Goal: Task Accomplishment & Management: Use online tool/utility

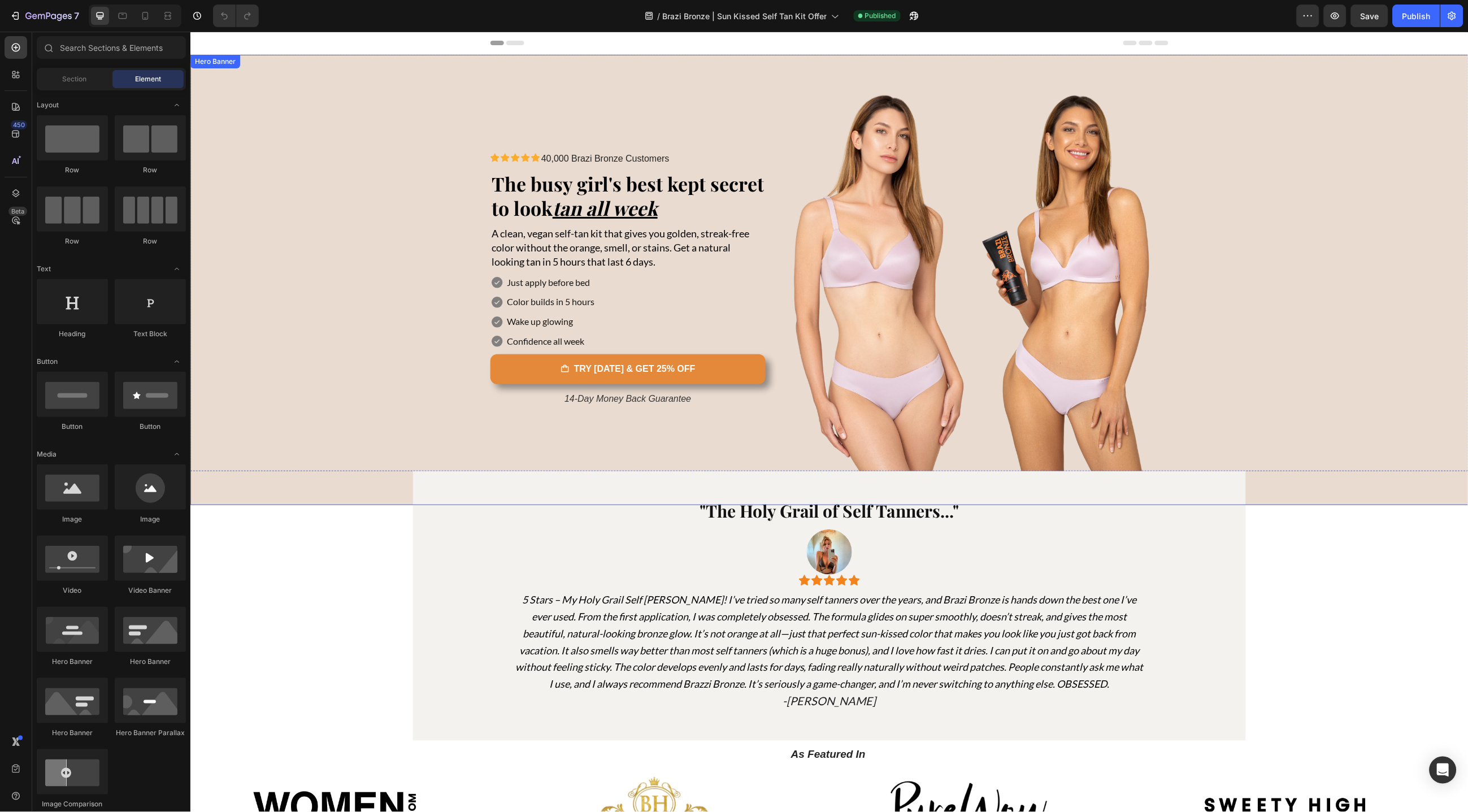
click at [309, 217] on div "Background Image" at bounding box center [829, 279] width 1279 height 450
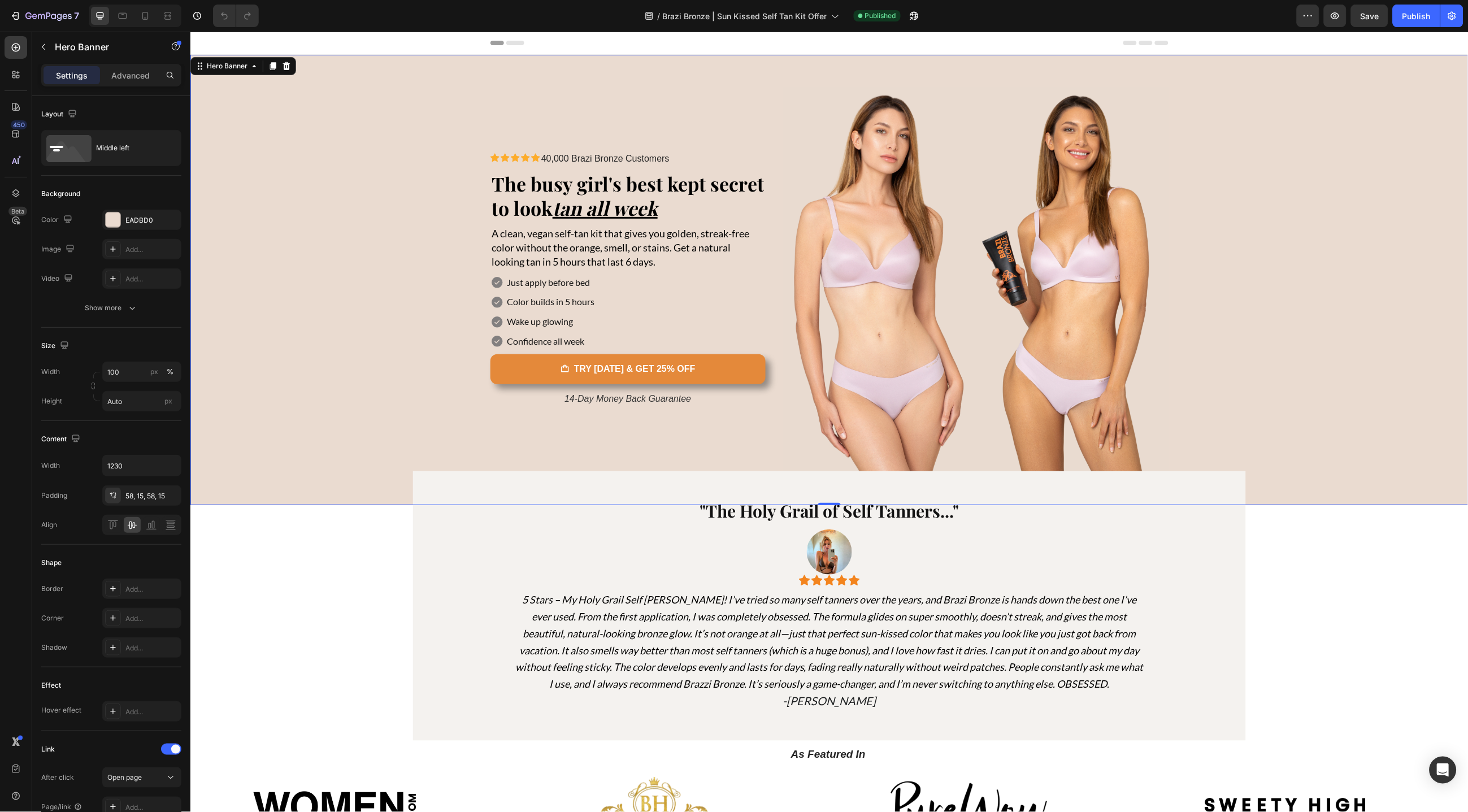
click at [241, 489] on div "Background Image" at bounding box center [829, 279] width 1279 height 450
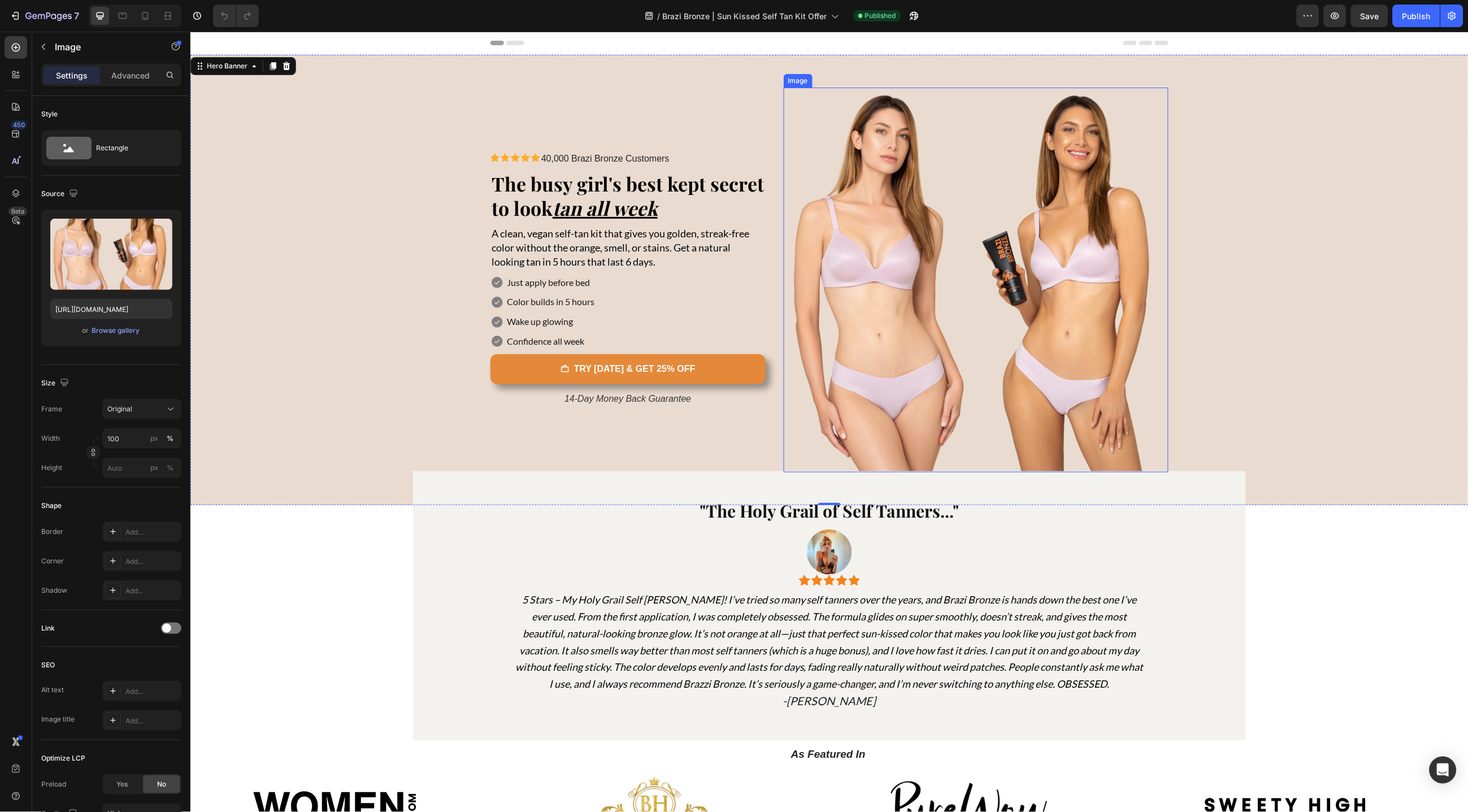
click at [908, 263] on img at bounding box center [975, 279] width 385 height 385
click at [856, 99] on icon at bounding box center [858, 99] width 7 height 8
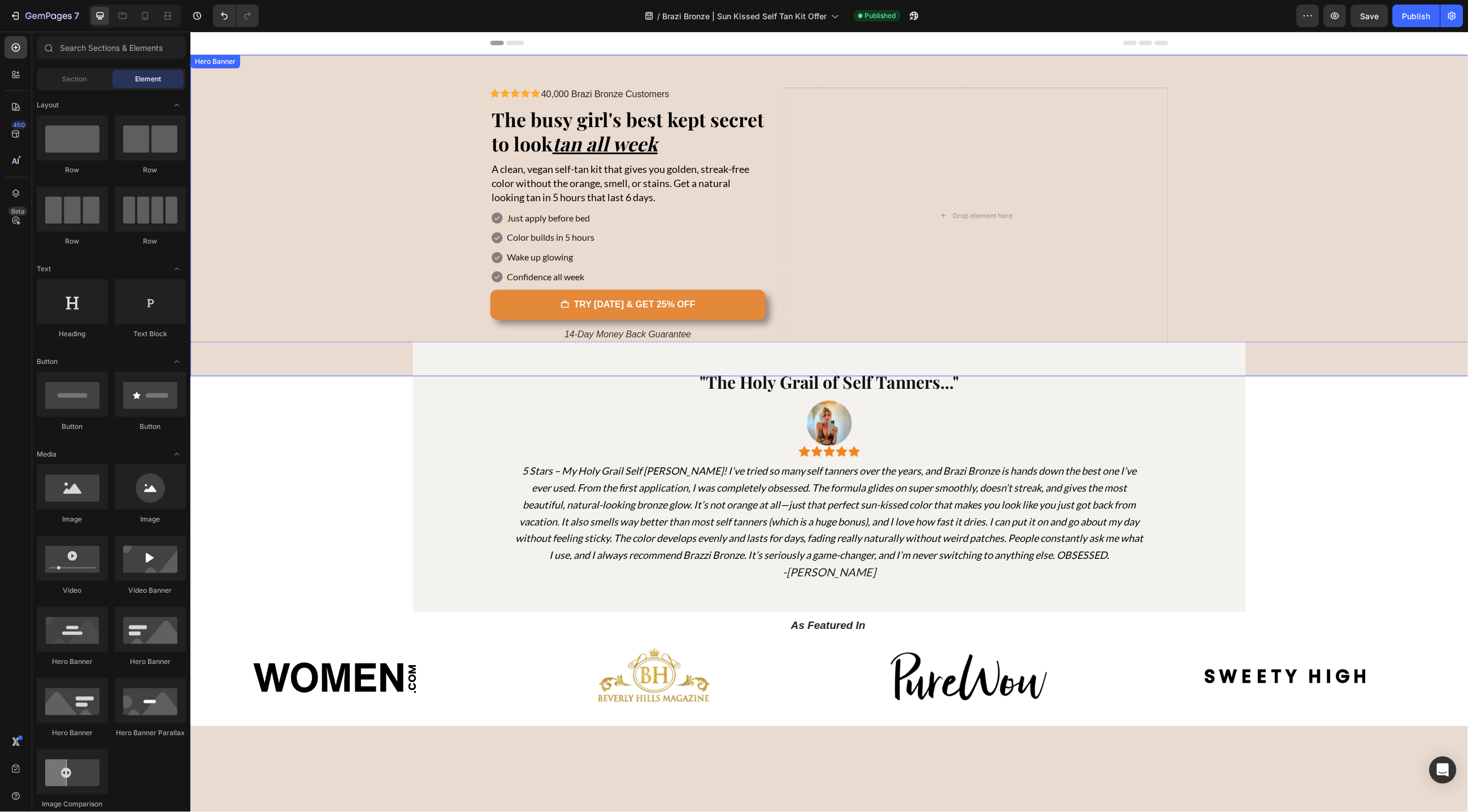
click at [313, 178] on div "Background Image" at bounding box center [829, 215] width 1279 height 321
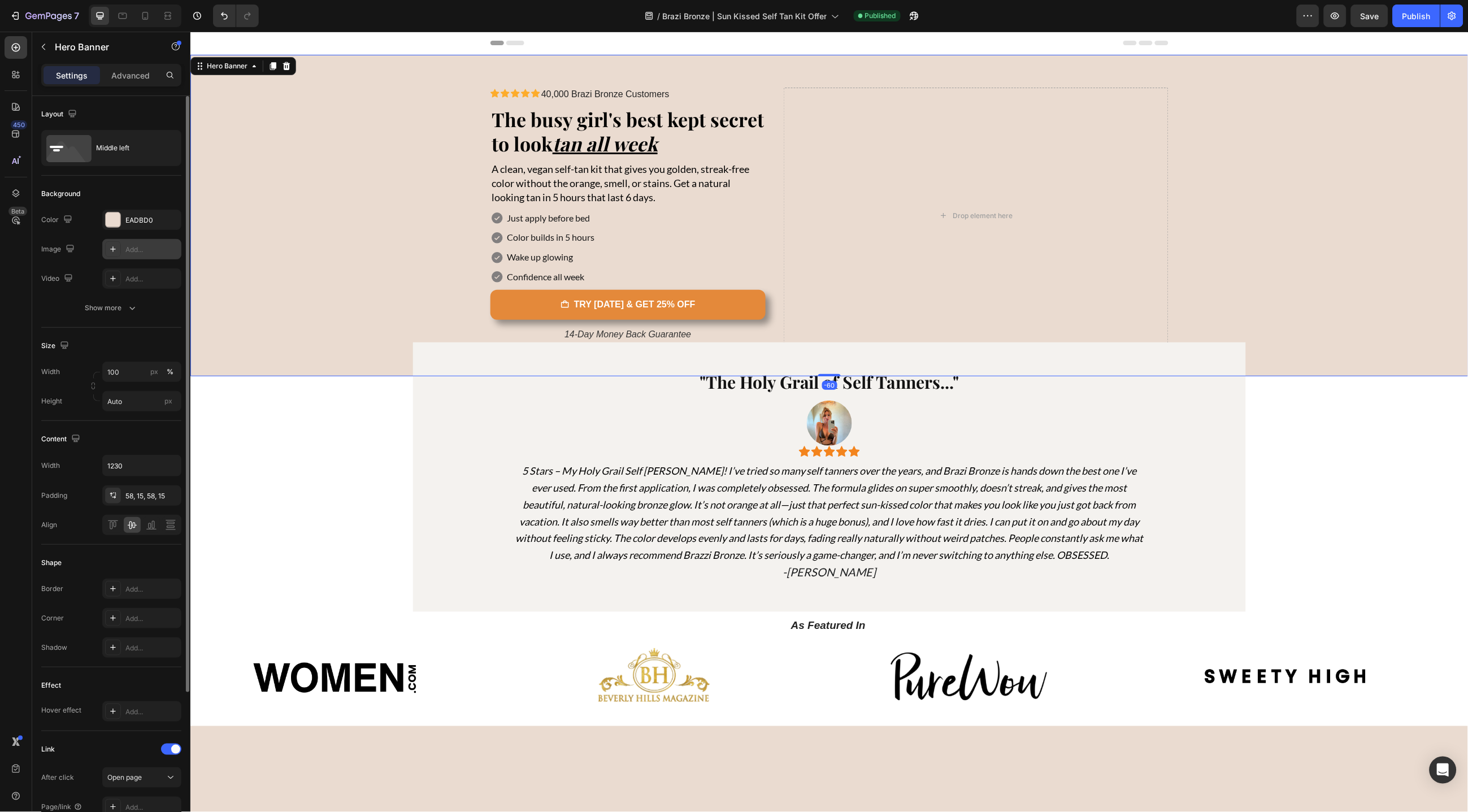
click at [137, 251] on div "Add..." at bounding box center [152, 249] width 53 height 10
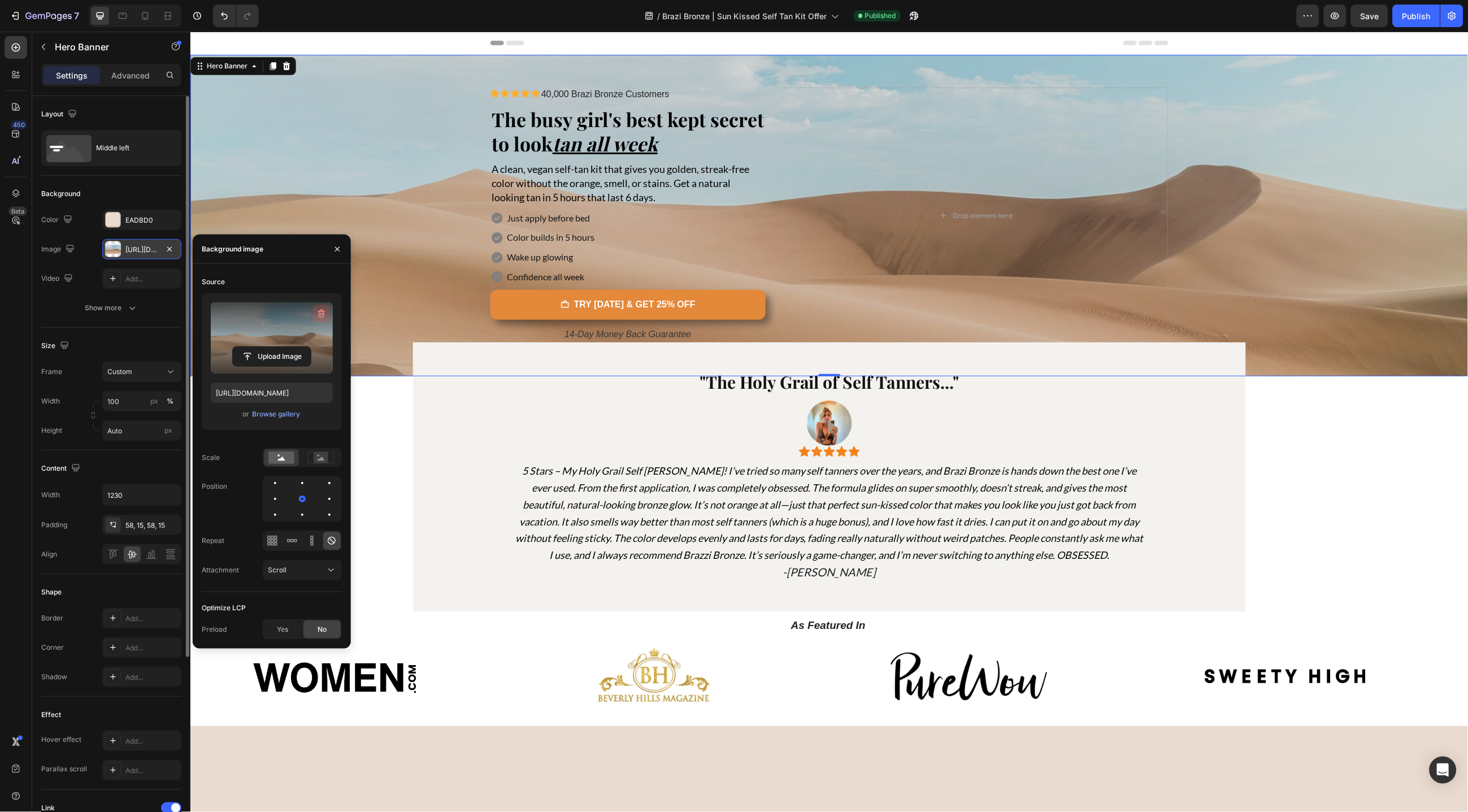
click at [321, 311] on icon "button" at bounding box center [321, 313] width 7 height 9
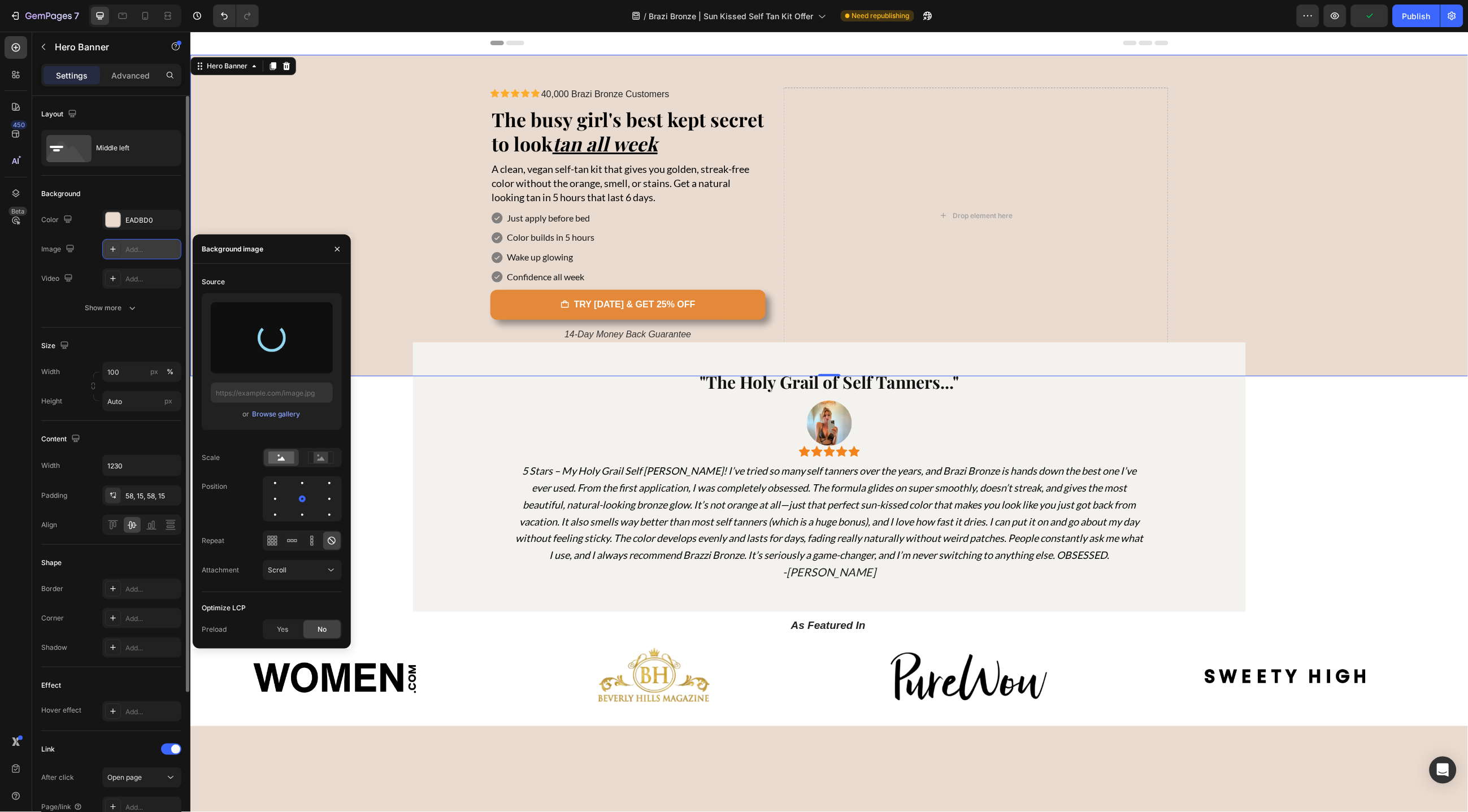
type input "[URL][DOMAIN_NAME]"
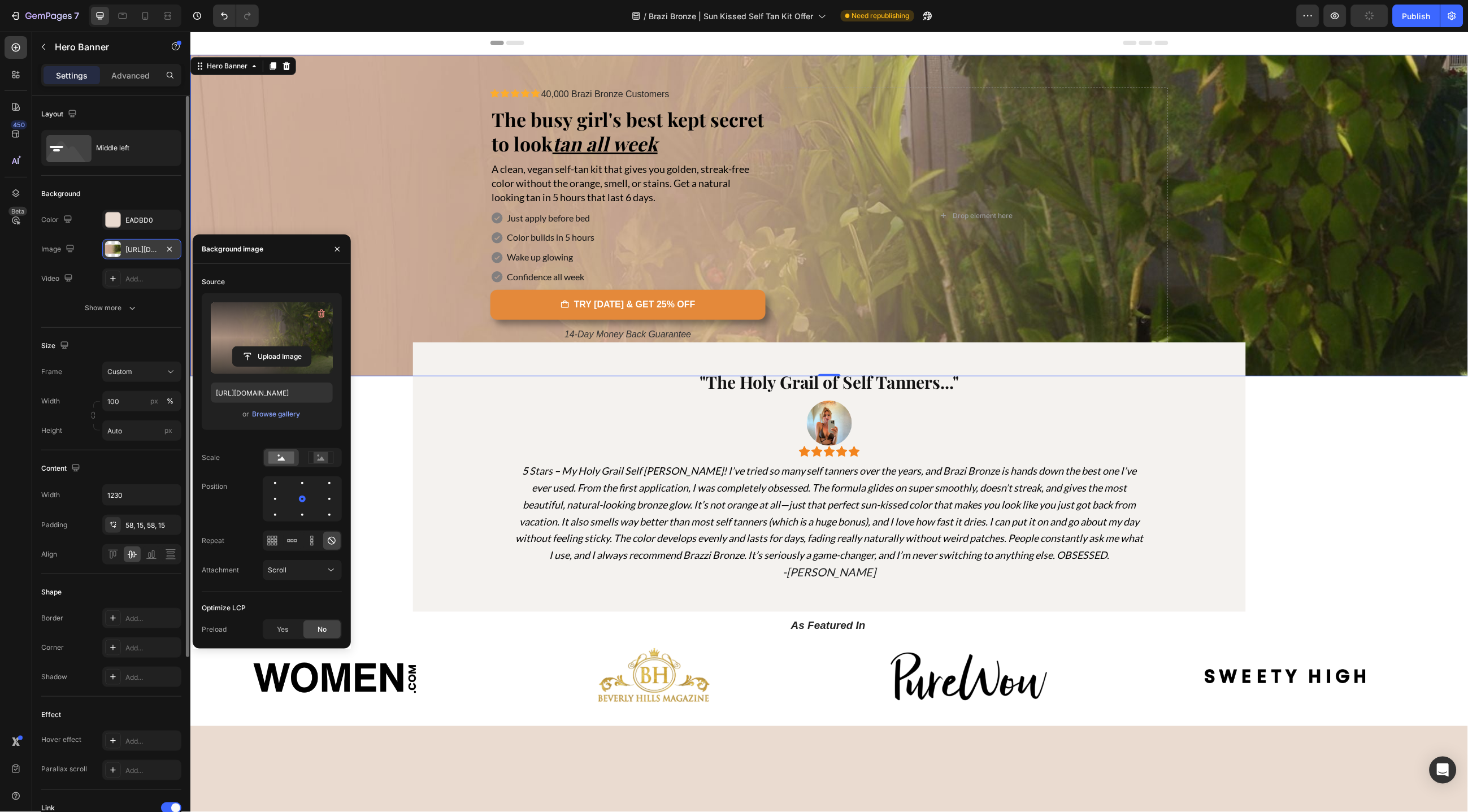
click at [43, 289] on div "The changes might be hidden by the image and the video. Color EADBD0 Image [URL…" at bounding box center [111, 263] width 140 height 109
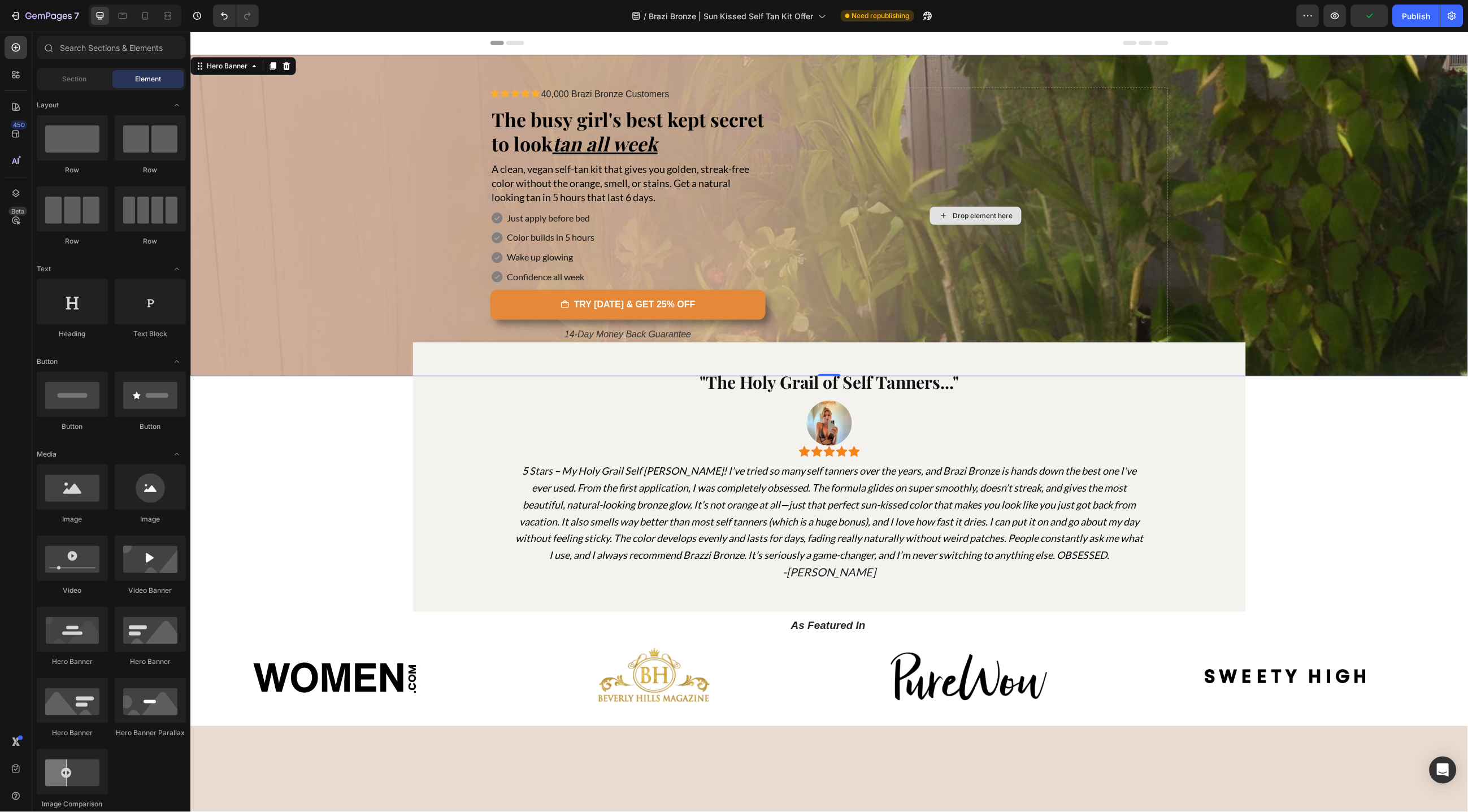
click at [956, 211] on div "Drop element here" at bounding box center [982, 215] width 60 height 9
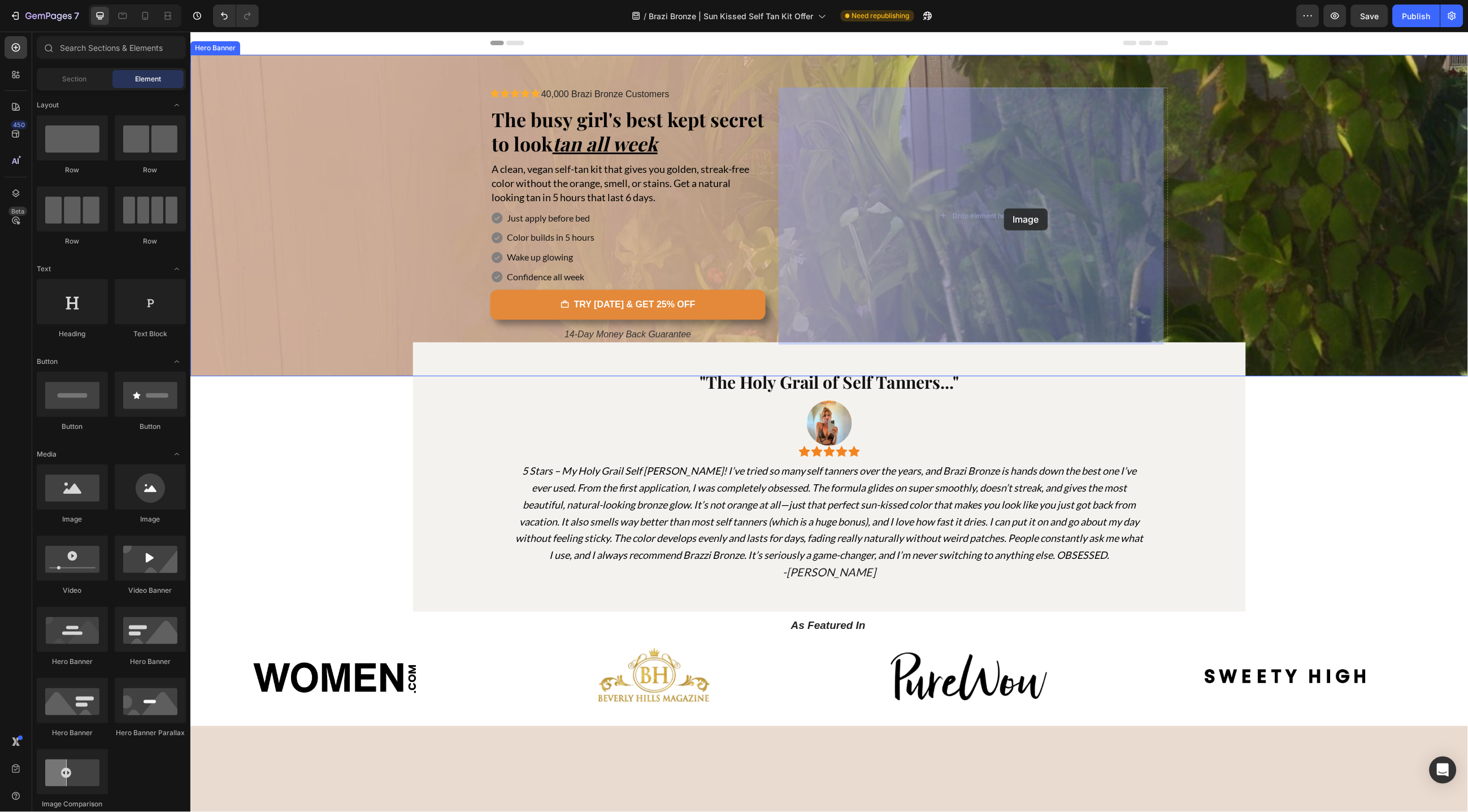
drag, startPoint x: 263, startPoint y: 524, endPoint x: 1004, endPoint y: 208, distance: 805.6
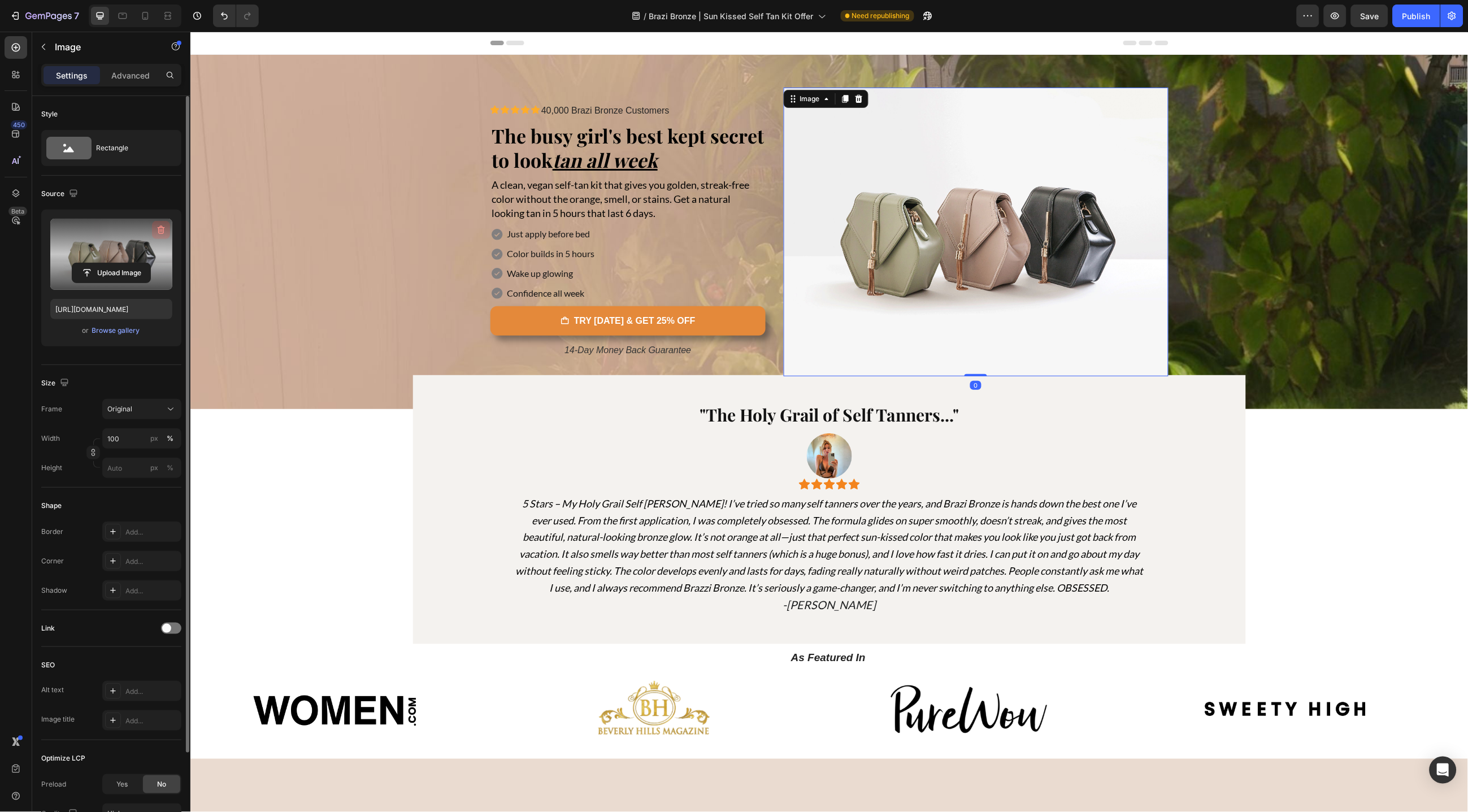
click at [157, 227] on icon "button" at bounding box center [161, 230] width 7 height 9
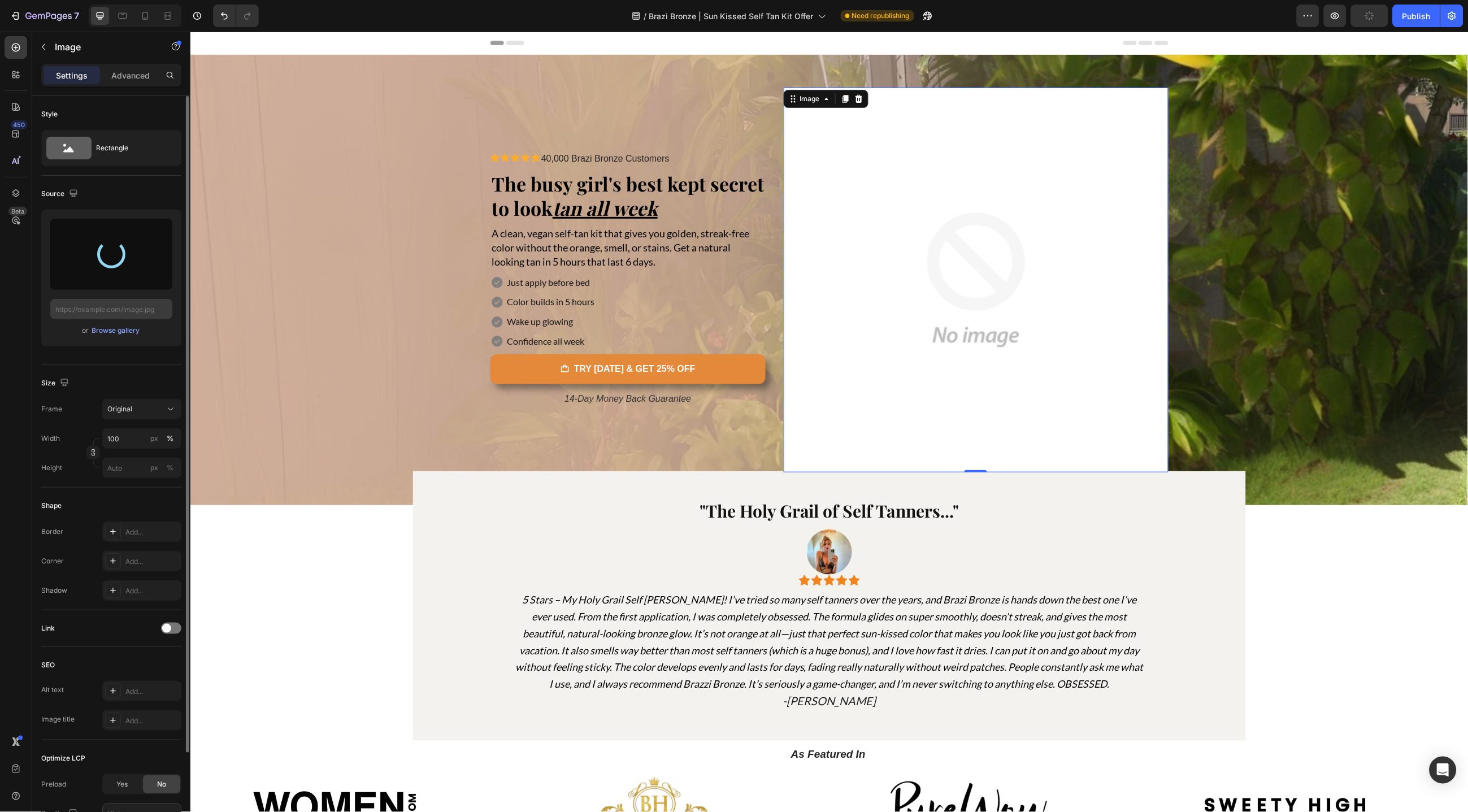
type input "[URL][DOMAIN_NAME]"
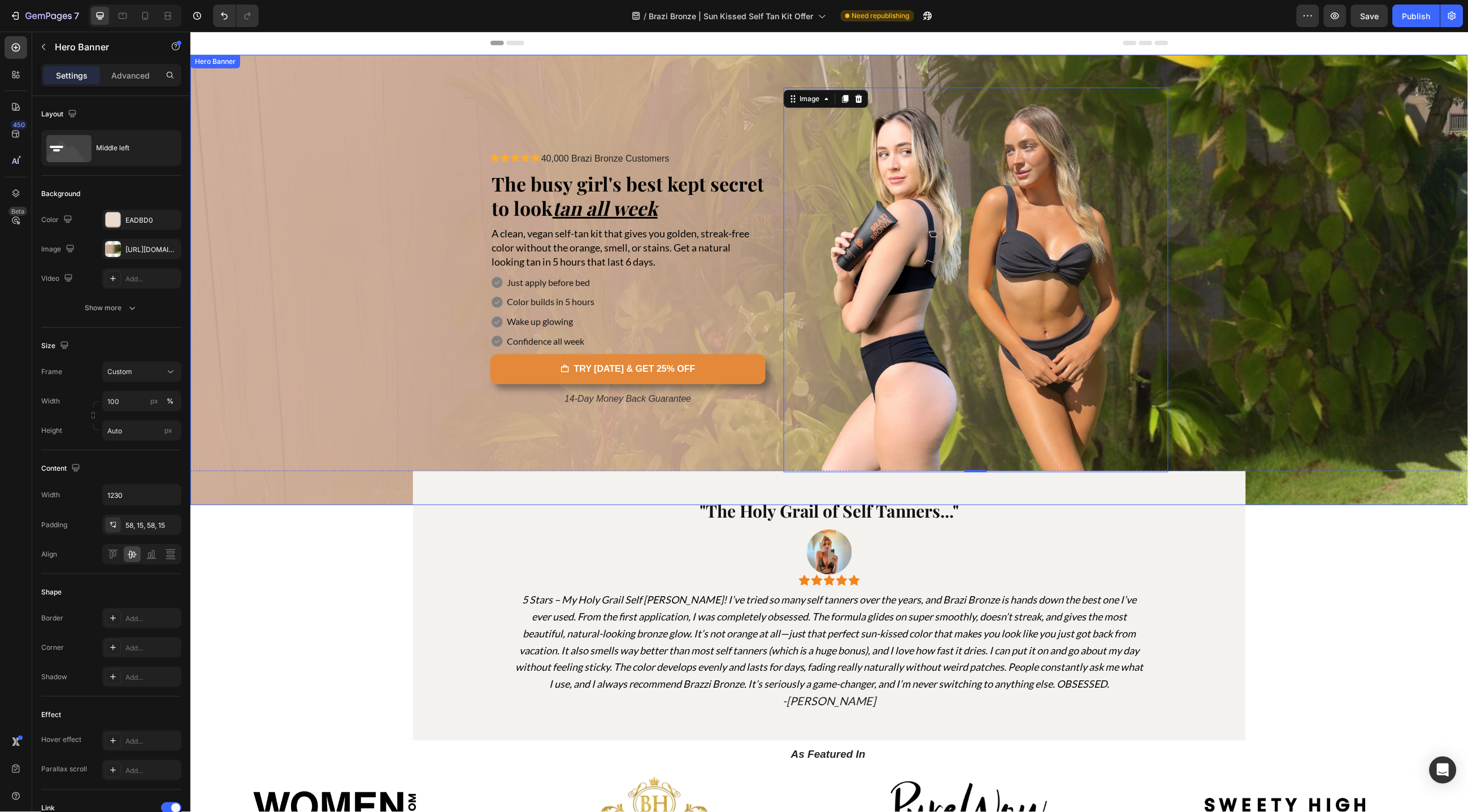
click at [1306, 303] on div "Background Image" at bounding box center [829, 279] width 1279 height 450
click at [149, 16] on icon at bounding box center [145, 15] width 11 height 11
type input "850"
type input "100%"
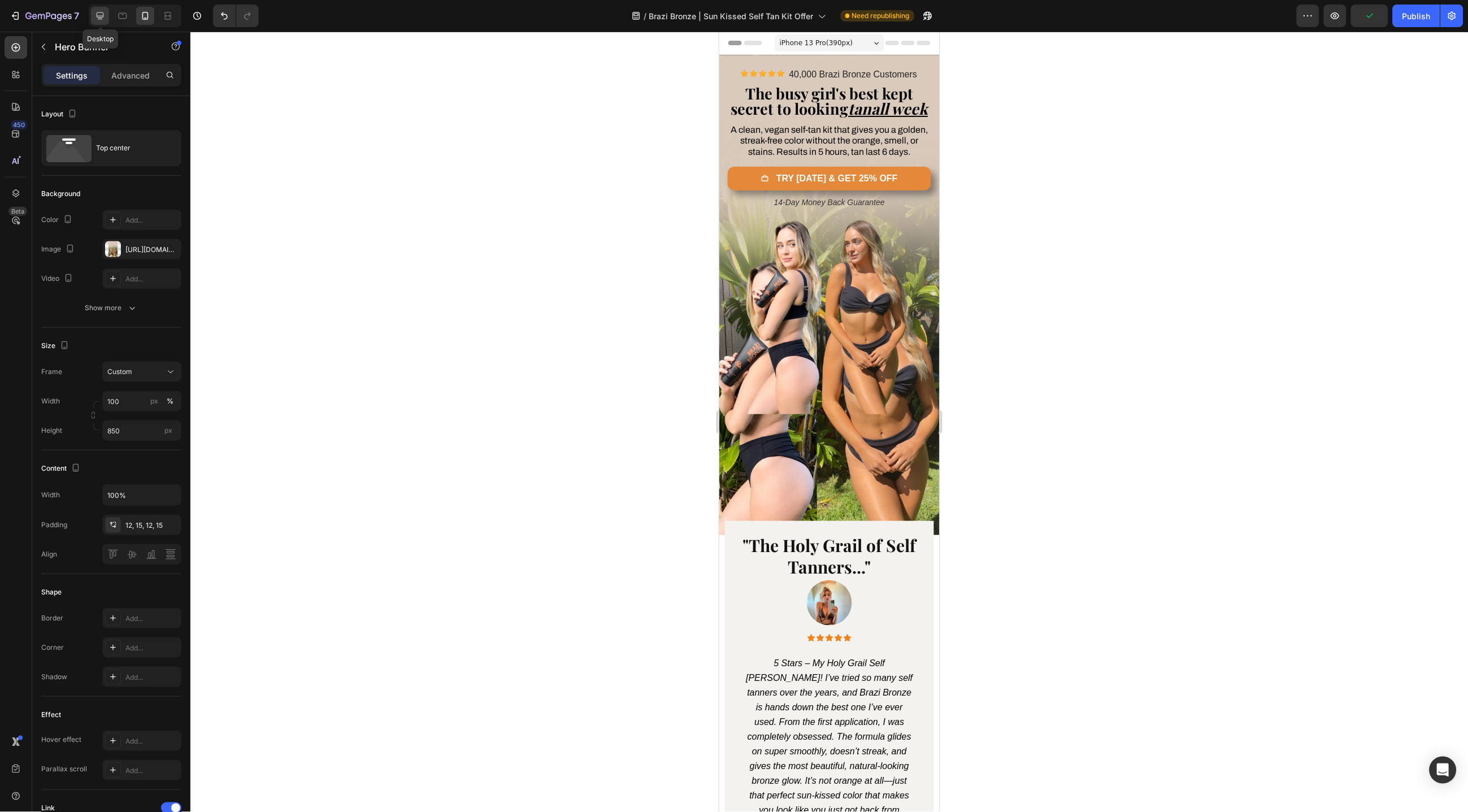
click at [102, 17] on icon at bounding box center [100, 16] width 7 height 7
type input "Auto"
type input "1230"
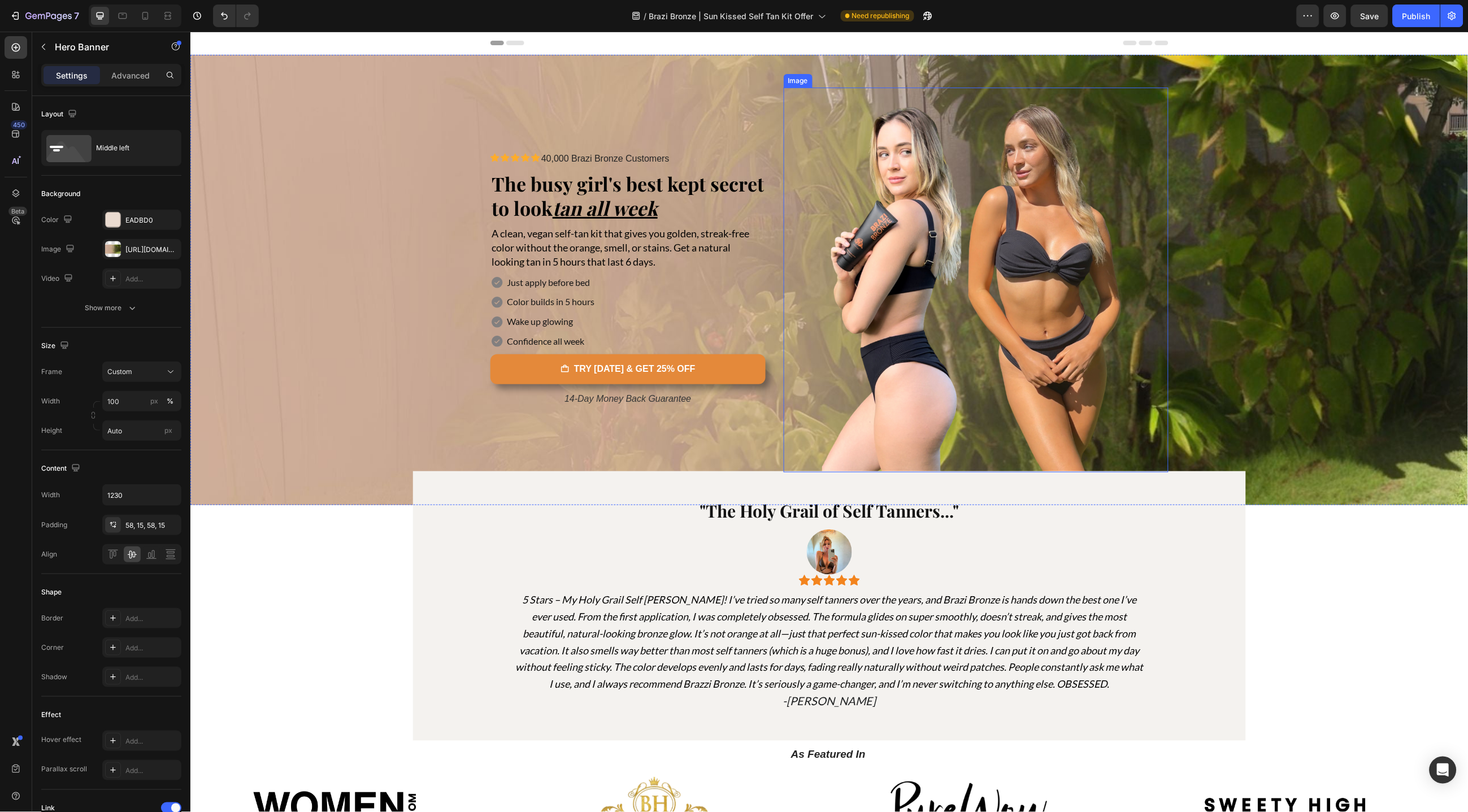
click at [1081, 227] on img at bounding box center [975, 279] width 385 height 385
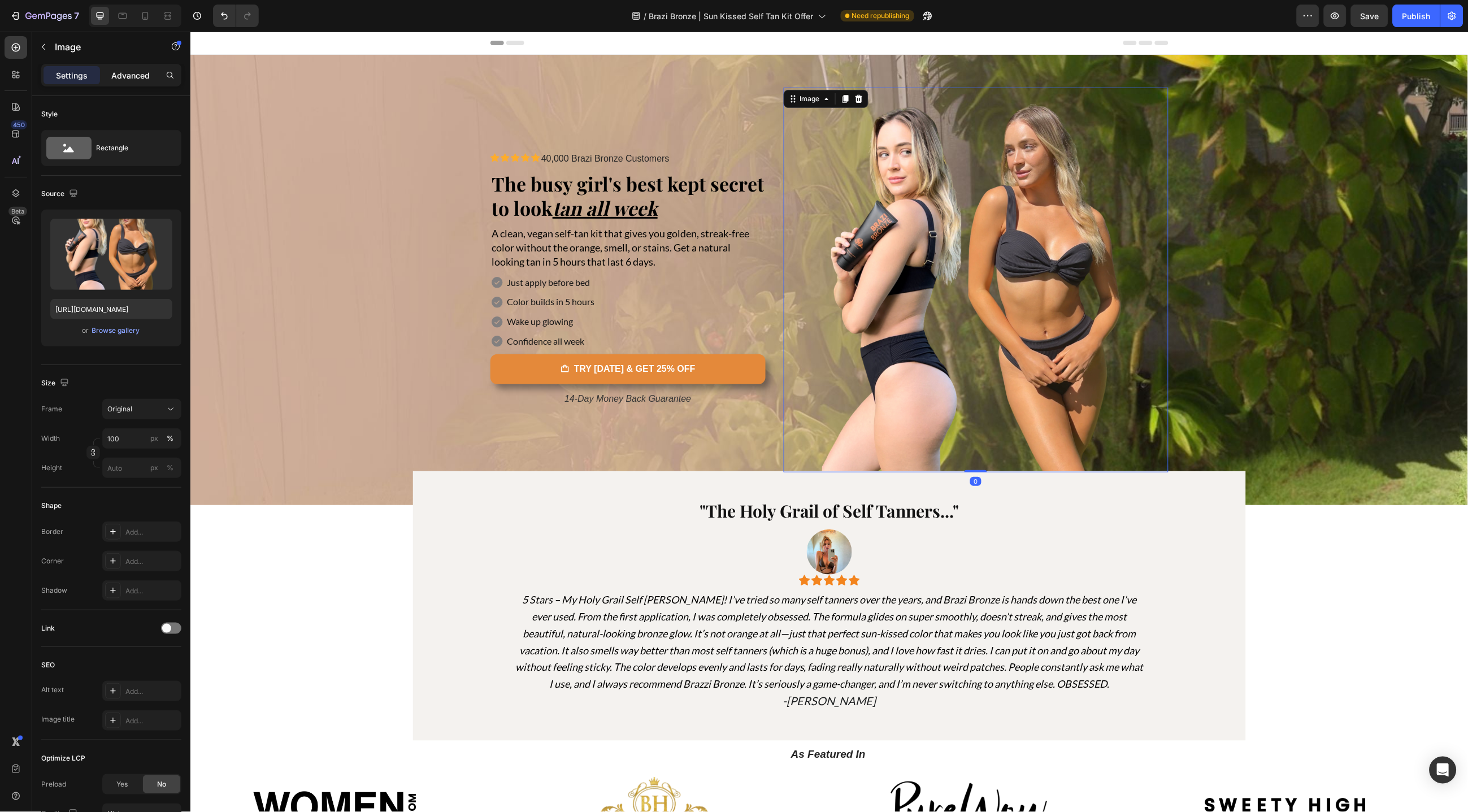
click at [139, 80] on p "Advanced" at bounding box center [131, 75] width 39 height 12
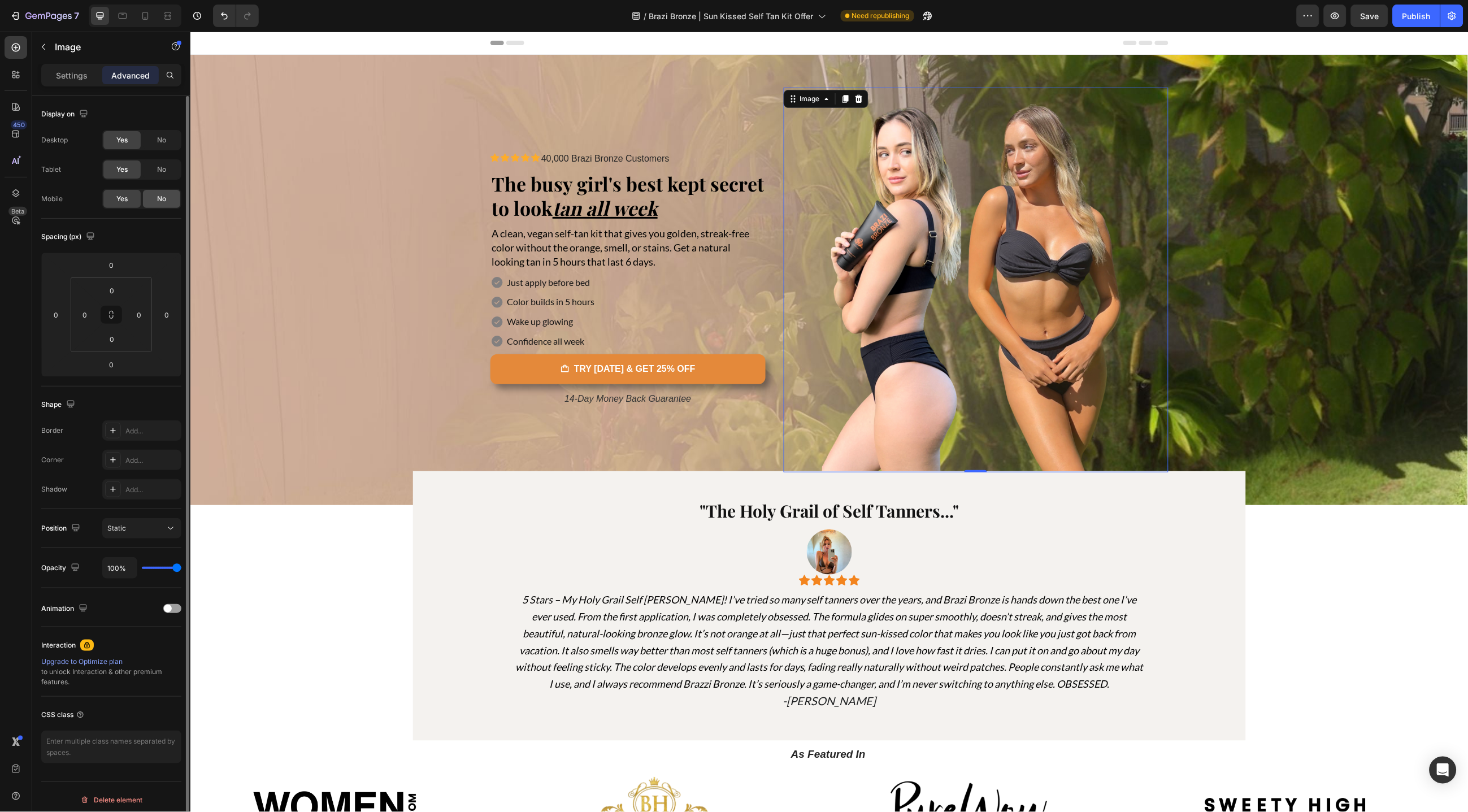
click at [157, 202] on span "No" at bounding box center [162, 199] width 9 height 10
click at [121, 17] on icon at bounding box center [122, 15] width 11 height 11
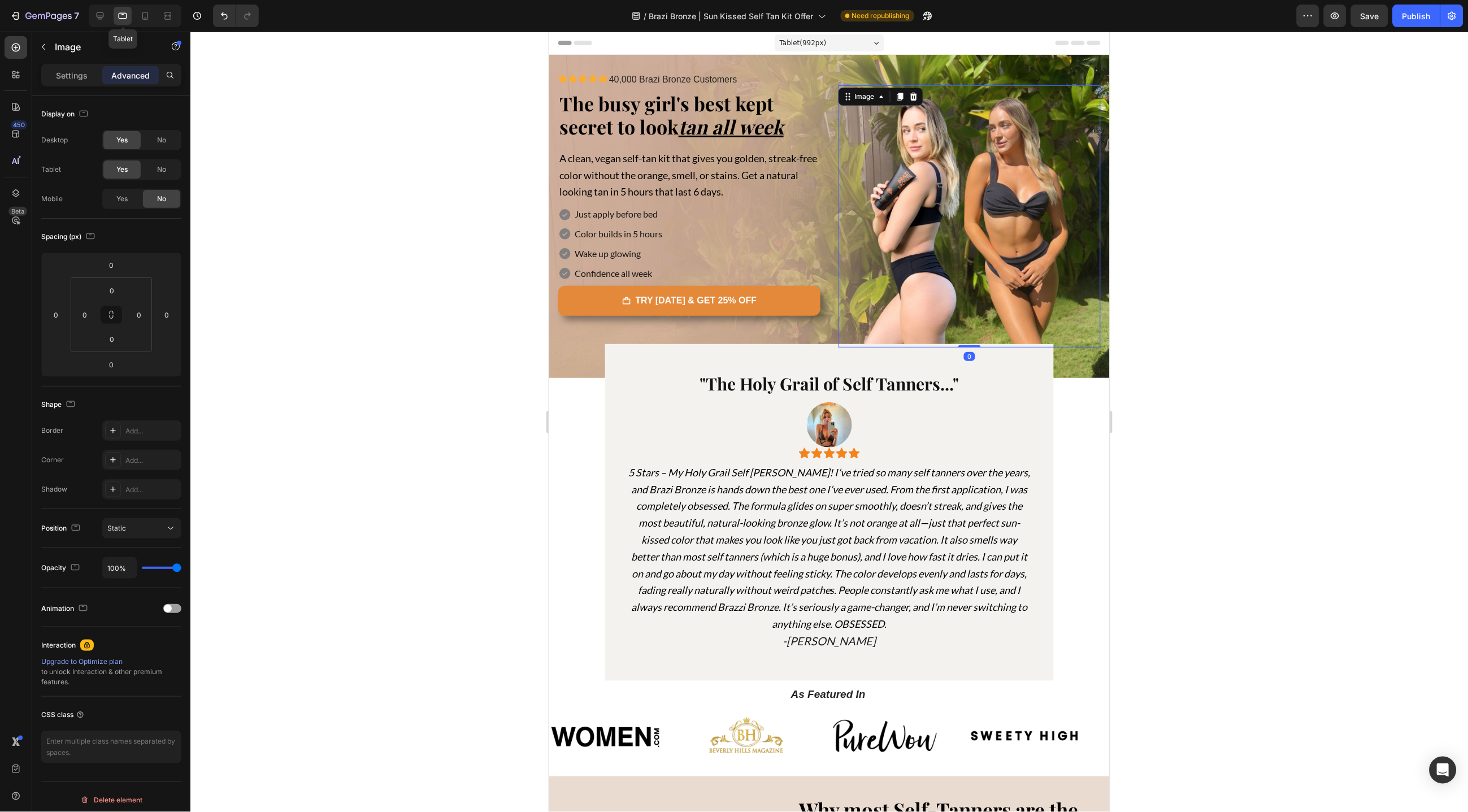
scroll to position [17, 0]
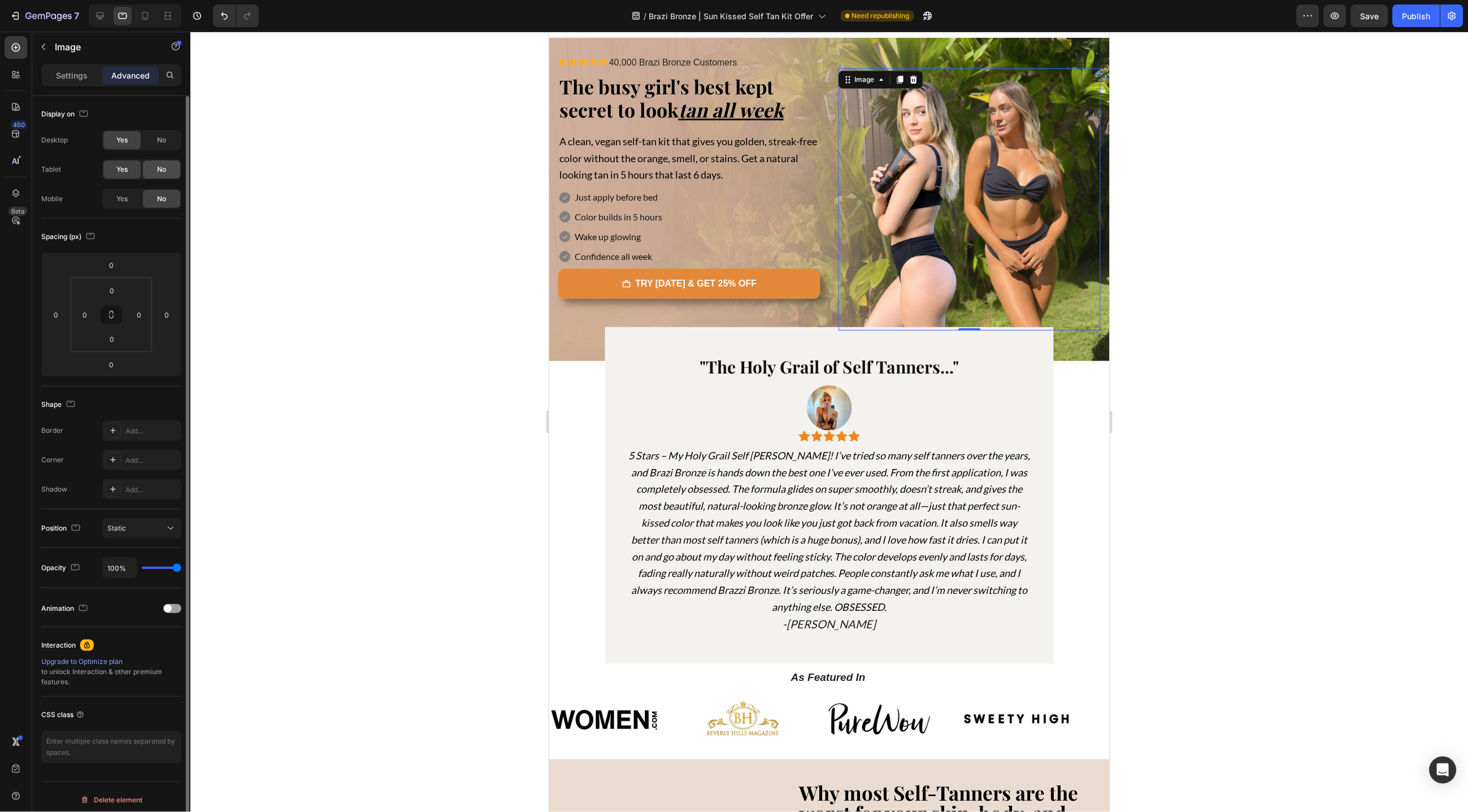
click at [173, 172] on div "No" at bounding box center [161, 169] width 37 height 18
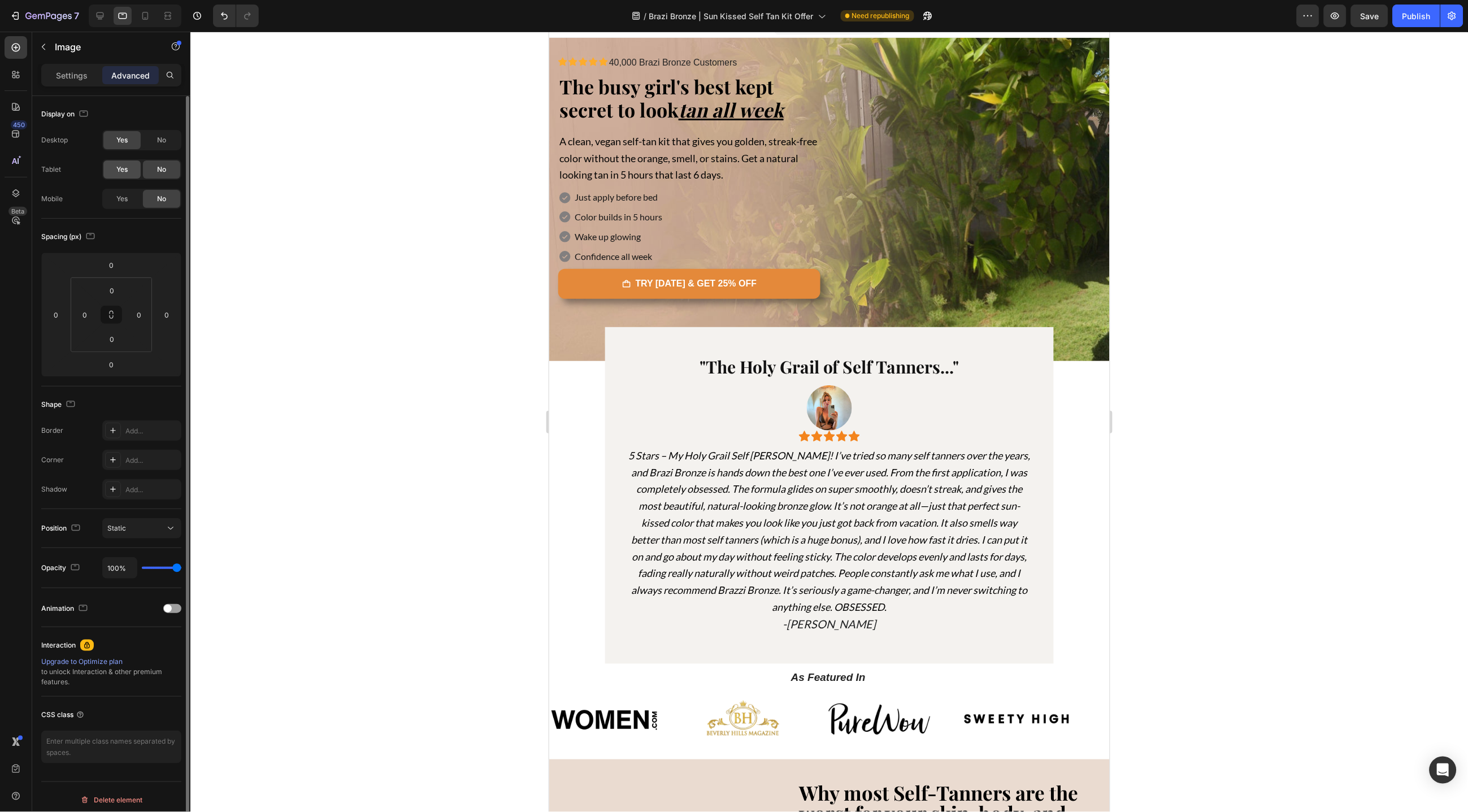
click at [128, 172] on span "Yes" at bounding box center [122, 169] width 11 height 10
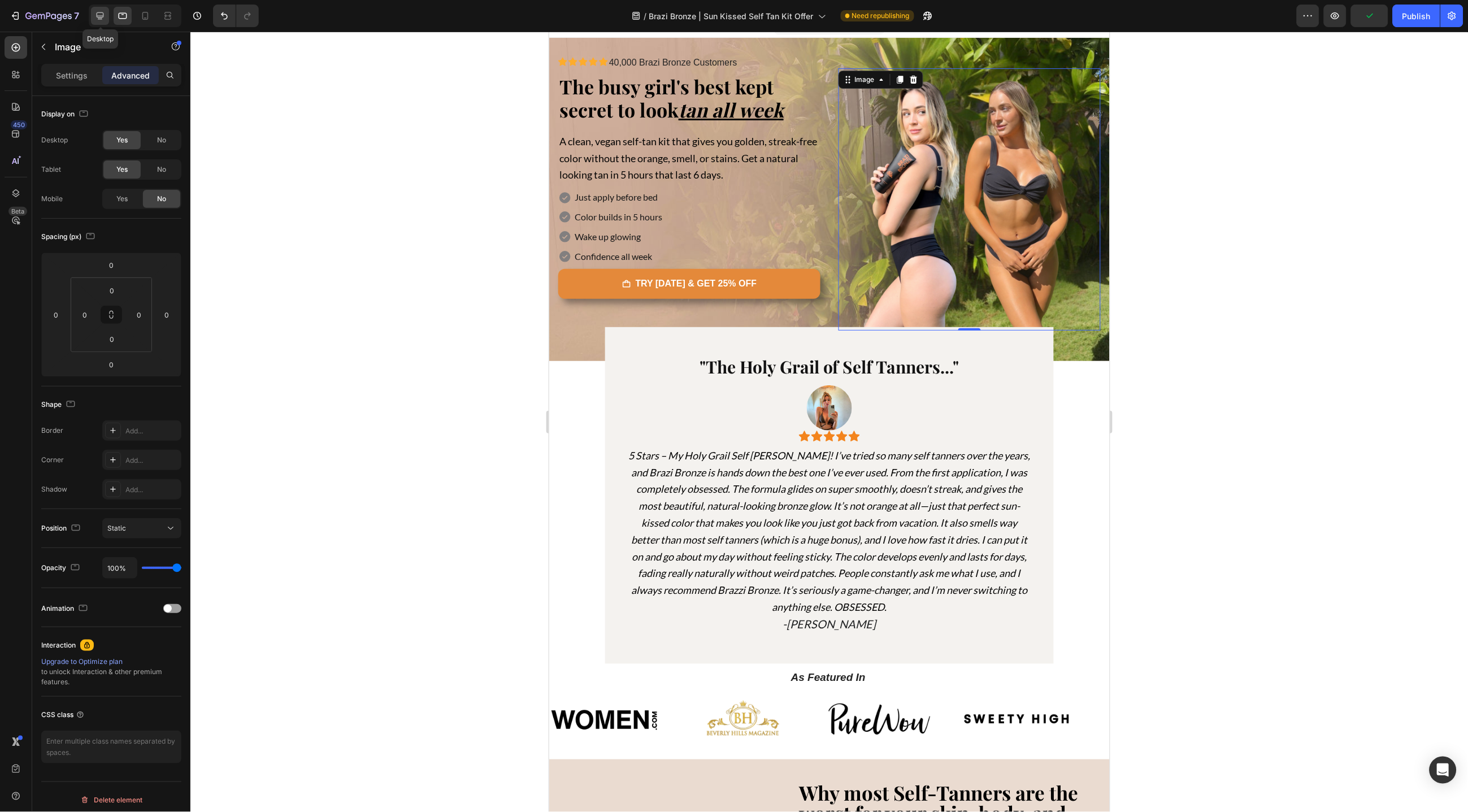
click at [103, 16] on icon at bounding box center [100, 15] width 11 height 11
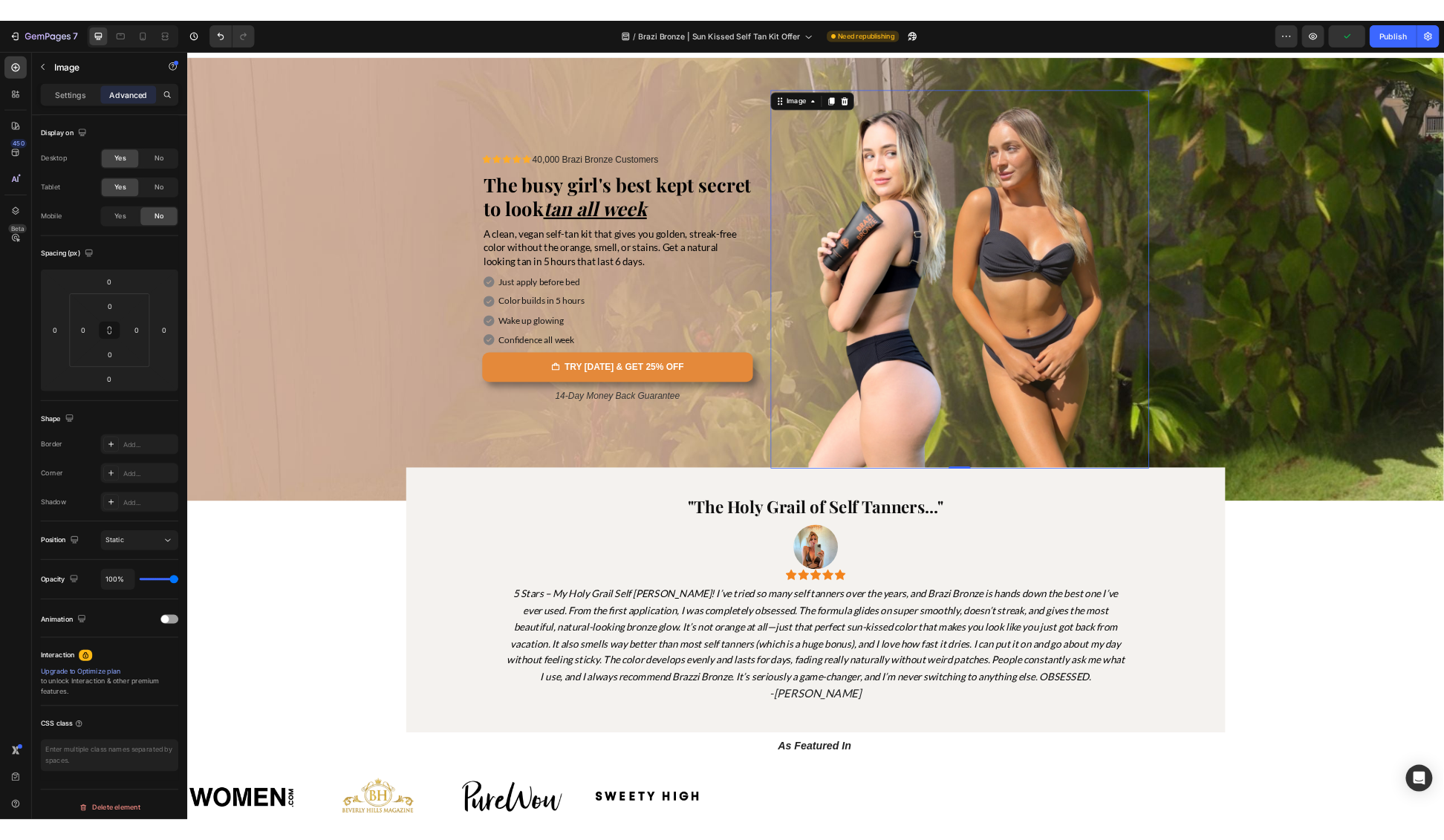
scroll to position [21, 0]
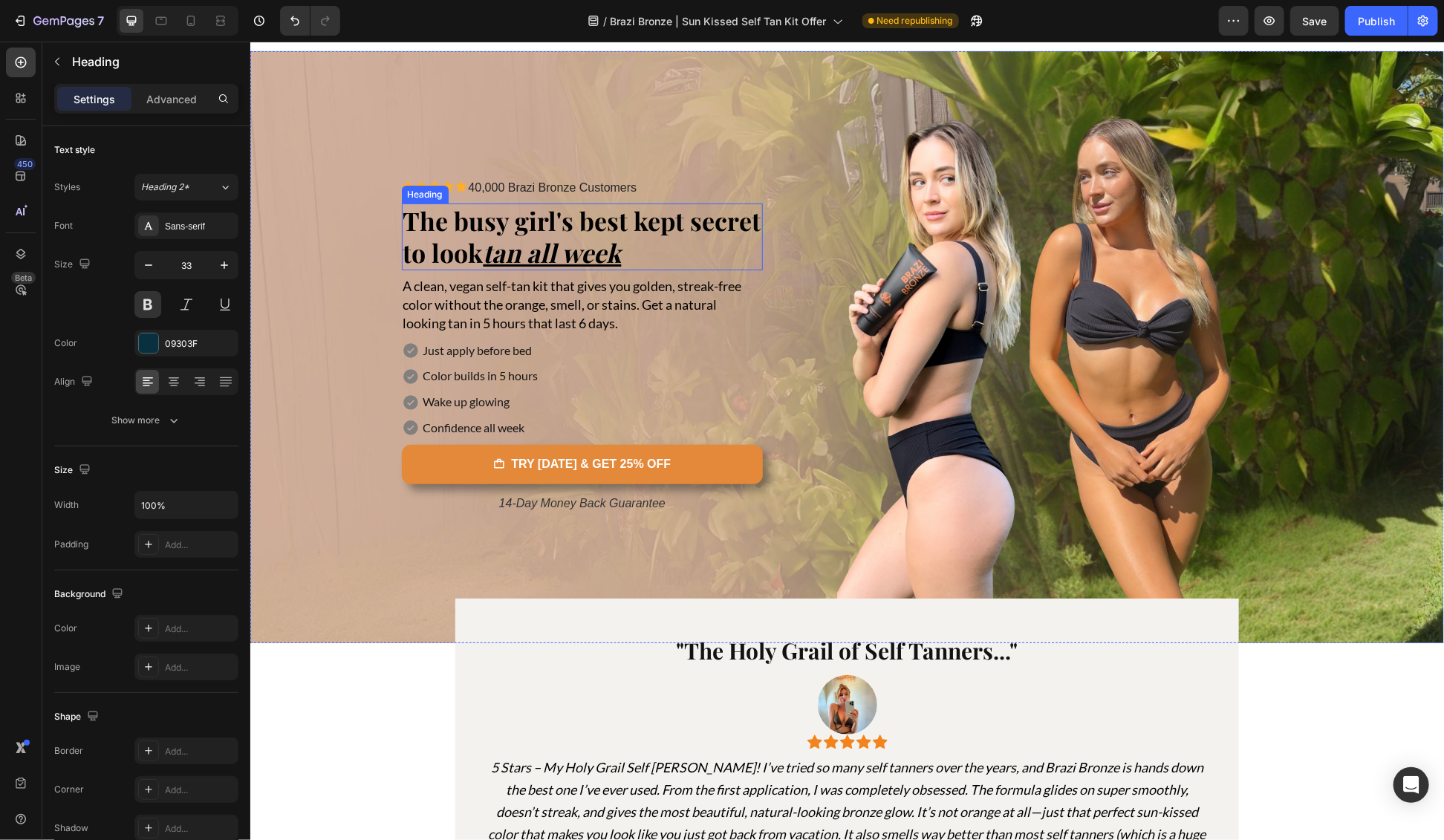
click at [462, 238] on span "The busy girl's best kept secret to look tan all week" at bounding box center [581, 235] width 358 height 66
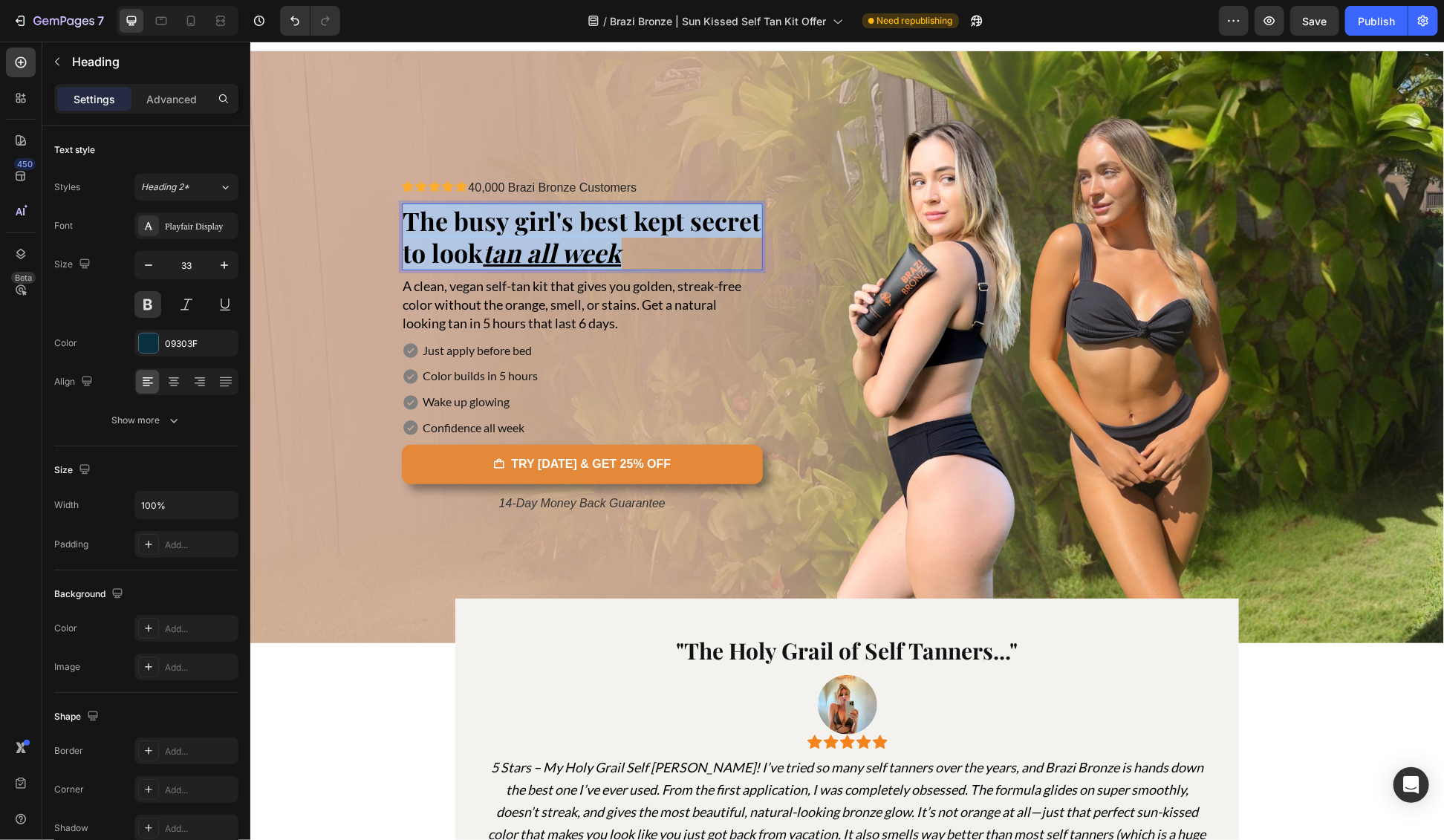
click at [462, 238] on span "The busy girl's best kept secret to look tan all week" at bounding box center [581, 235] width 358 height 66
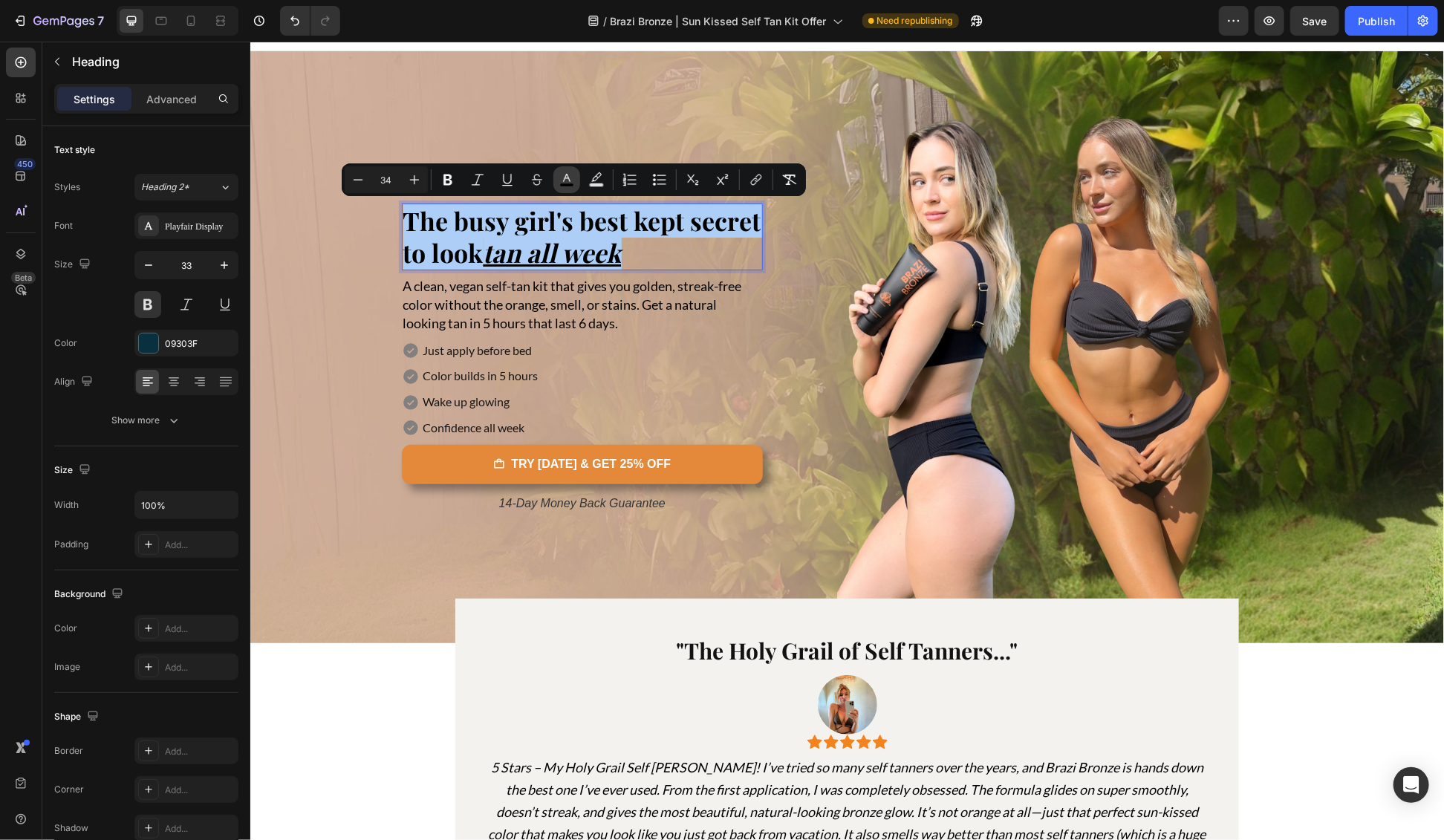
click at [567, 183] on rect "Editor contextual toolbar" at bounding box center [567, 185] width 14 height 4
type input "000000"
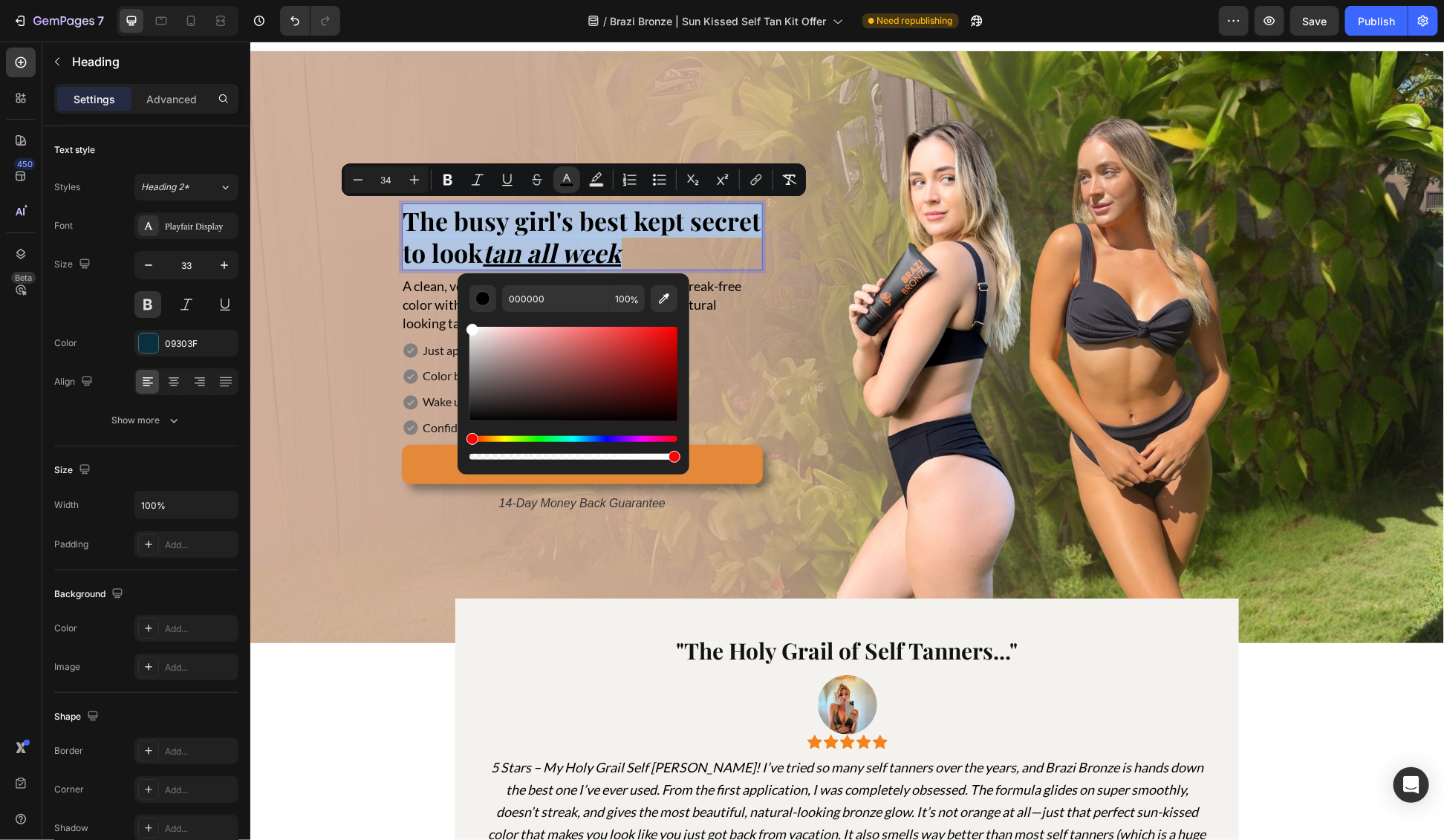
type input "FFFFFF"
drag, startPoint x: 480, startPoint y: 363, endPoint x: 465, endPoint y: 324, distance: 41.8
click at [465, 324] on div "FFFFFF 100 %" at bounding box center [573, 368] width 231 height 189
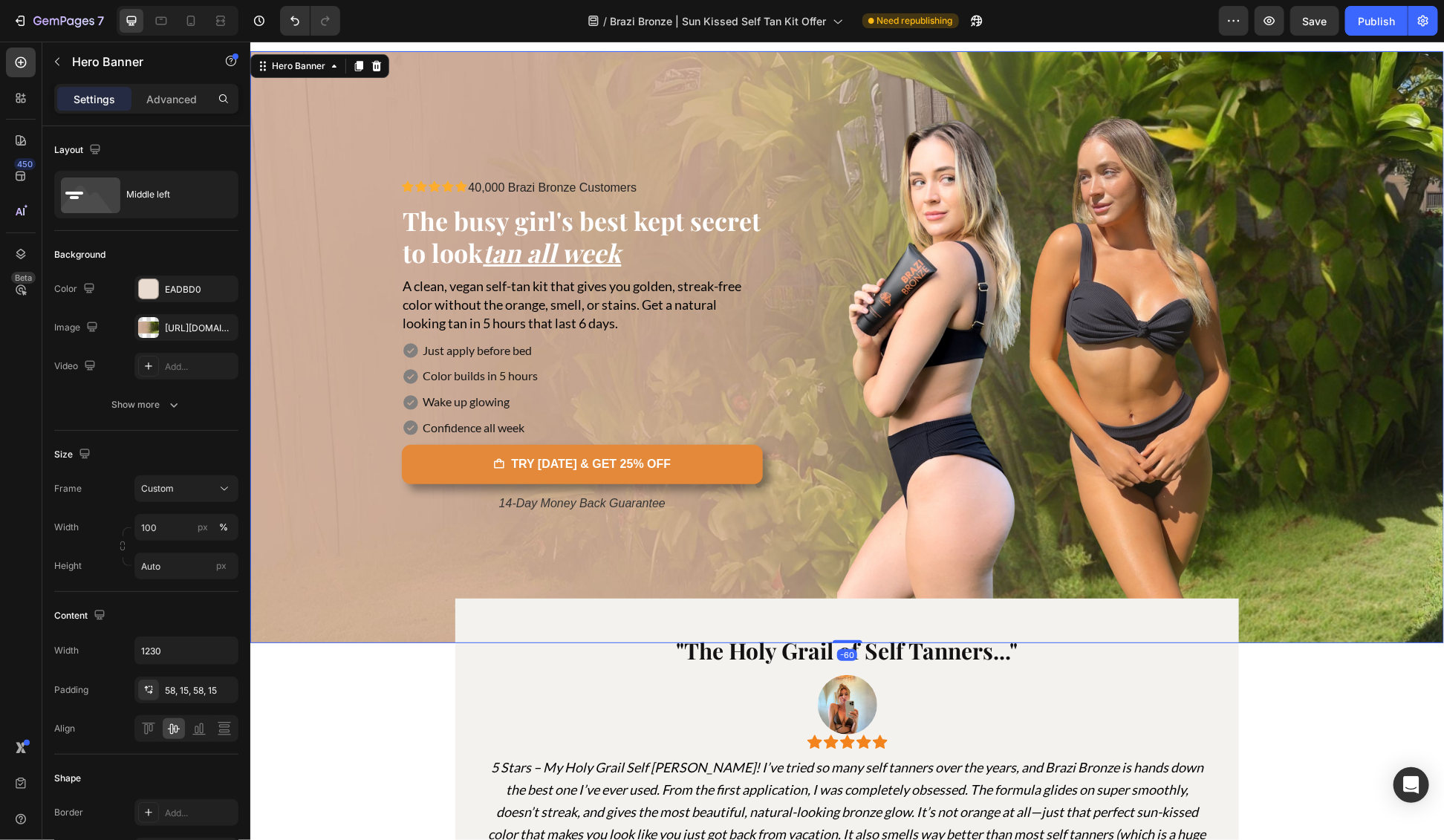
click at [341, 286] on div "Background Image" at bounding box center [847, 346] width 1194 height 592
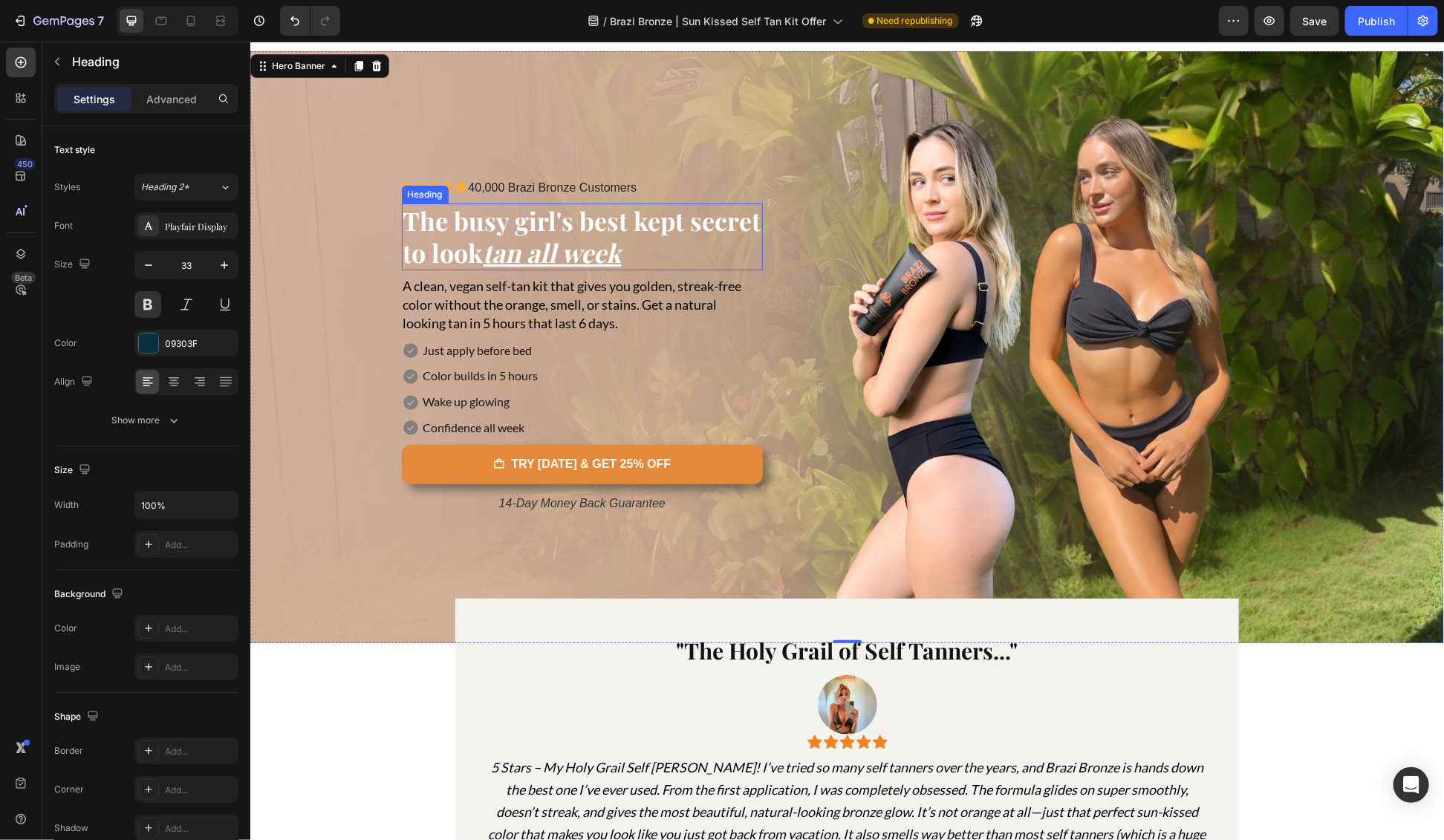
click at [484, 242] on u "tan all week" at bounding box center [552, 252] width 139 height 34
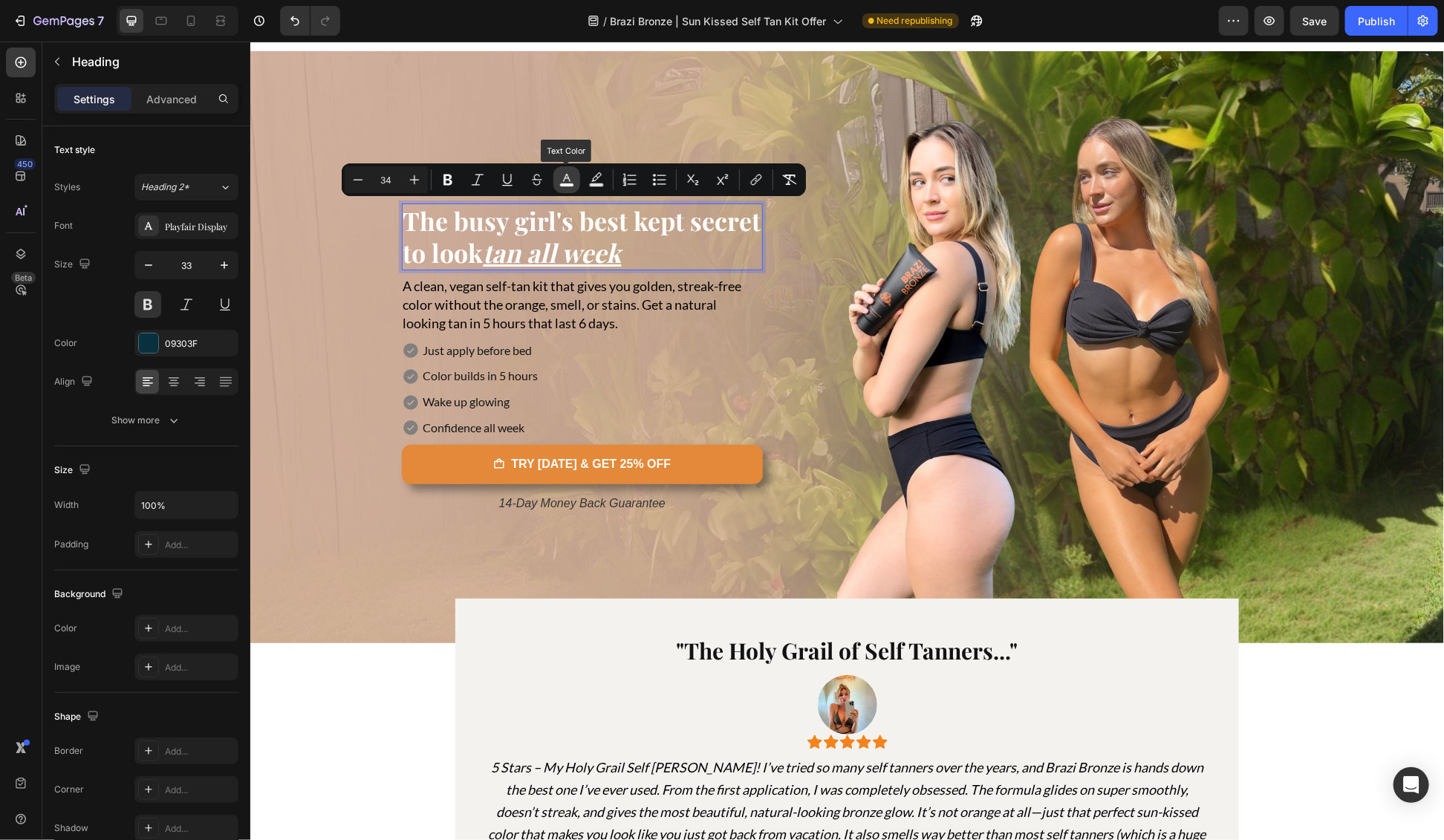
click at [572, 184] on rect "Editor contextual toolbar" at bounding box center [567, 185] width 14 height 4
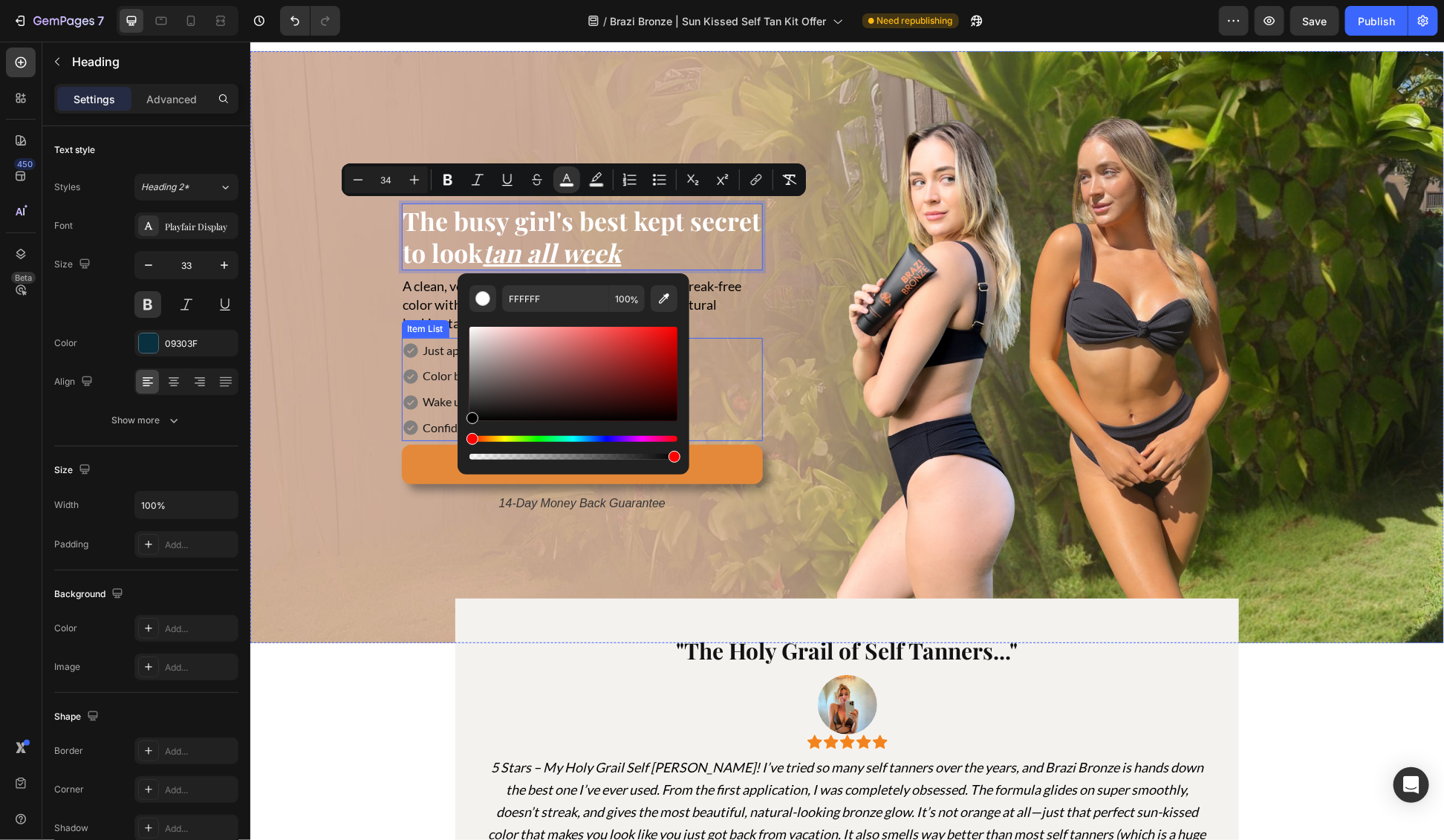
type input "000000"
drag, startPoint x: 757, startPoint y: 424, endPoint x: 452, endPoint y: 434, distance: 305.2
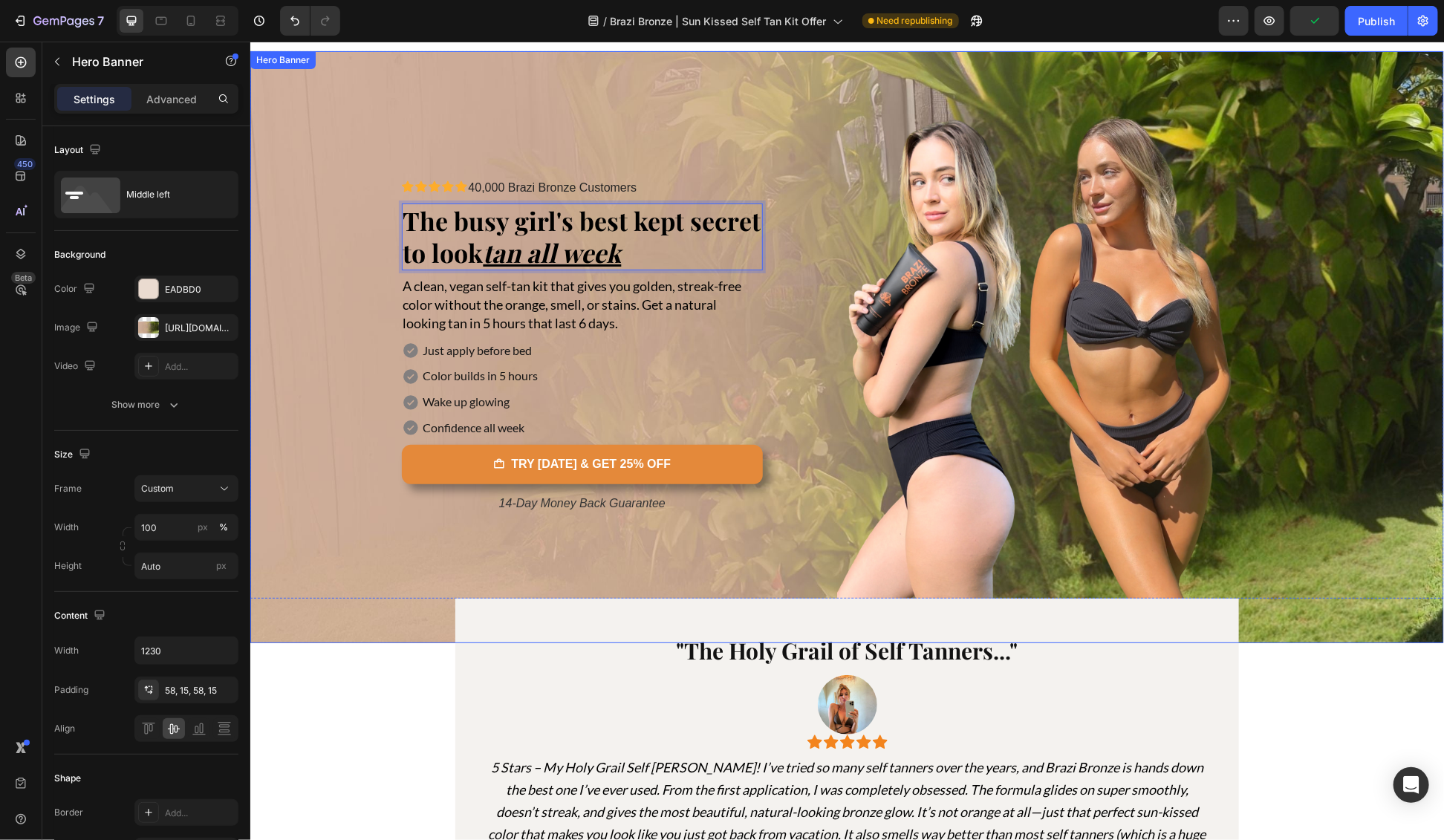
click at [338, 377] on div "Background Image" at bounding box center [847, 346] width 1194 height 592
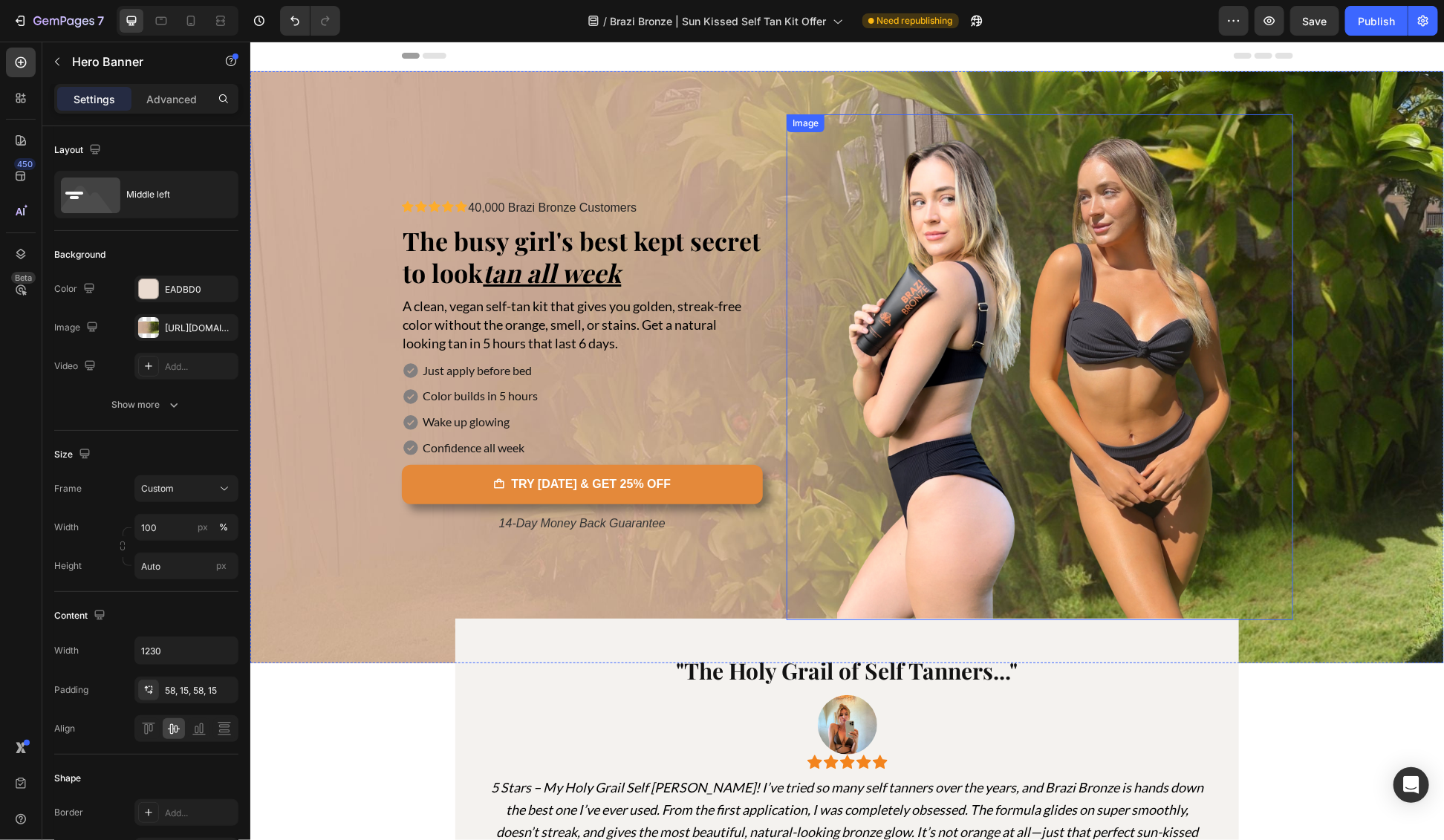
scroll to position [0, 0]
click at [193, 21] on icon at bounding box center [190, 20] width 15 height 15
type input "850"
type input "100%"
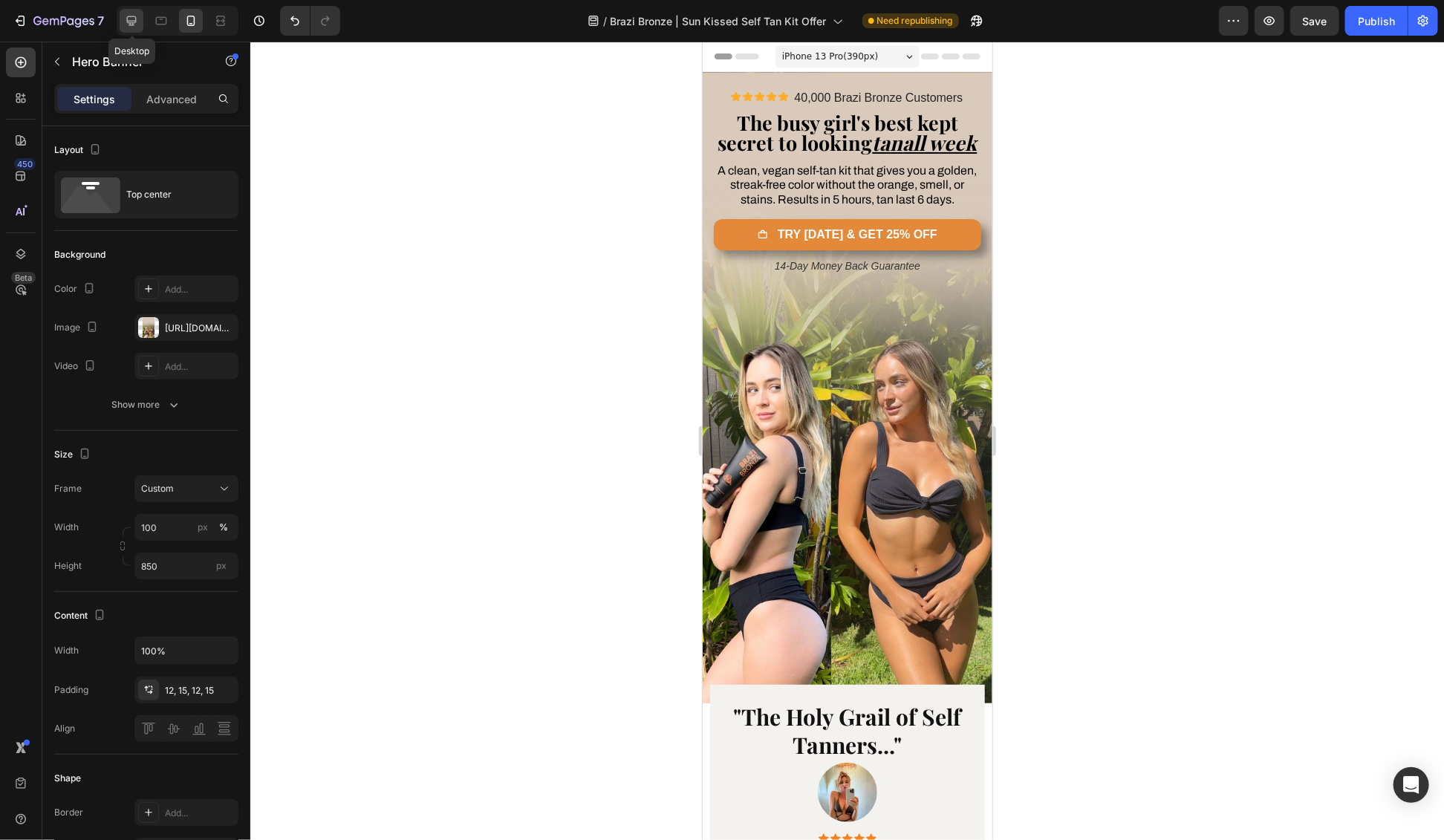
click at [128, 17] on icon at bounding box center [132, 21] width 10 height 10
type input "Auto"
type input "1230"
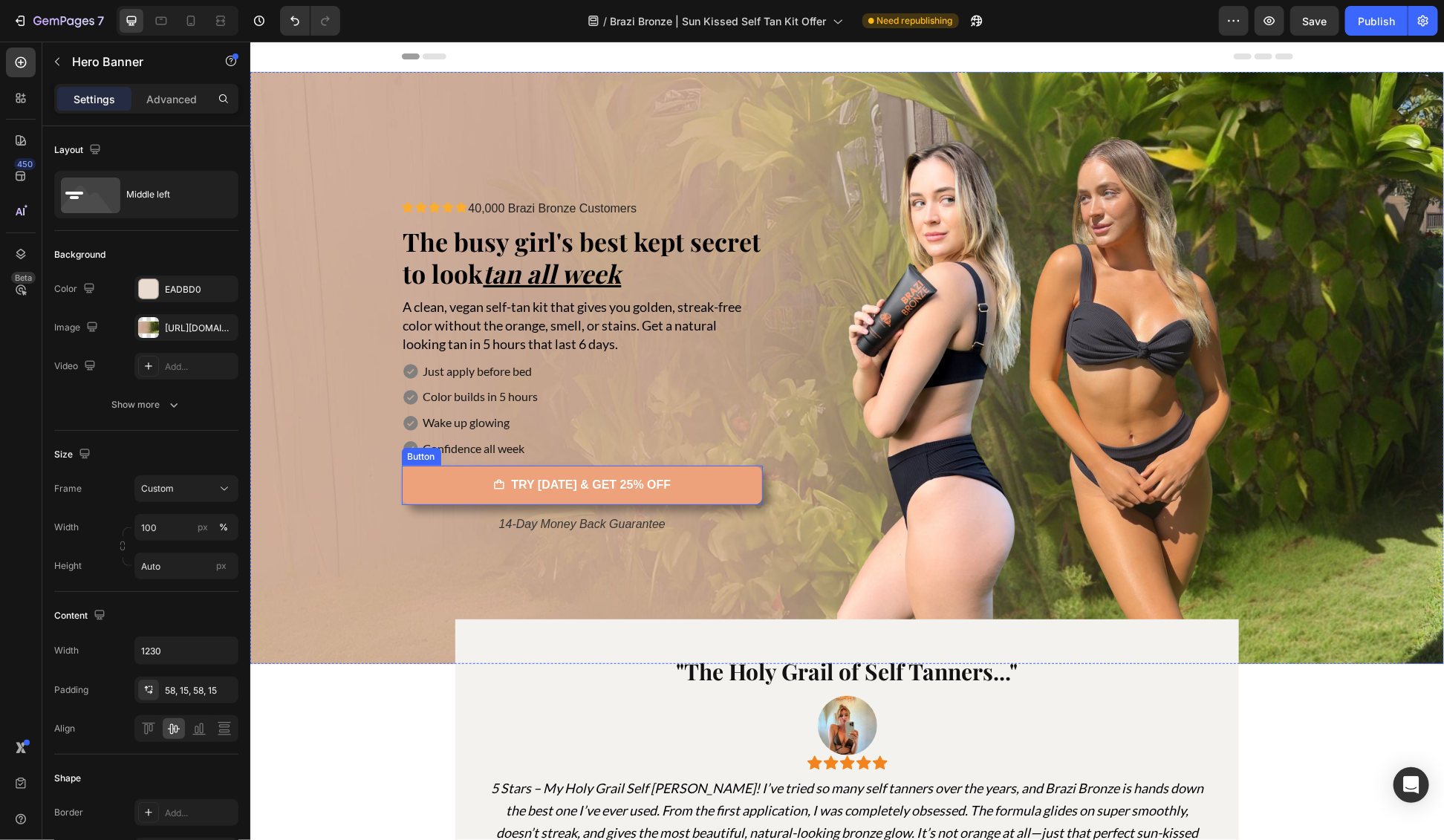
click at [415, 486] on link "TRY [DATE] & GET 25% OFF" at bounding box center [582, 484] width 362 height 39
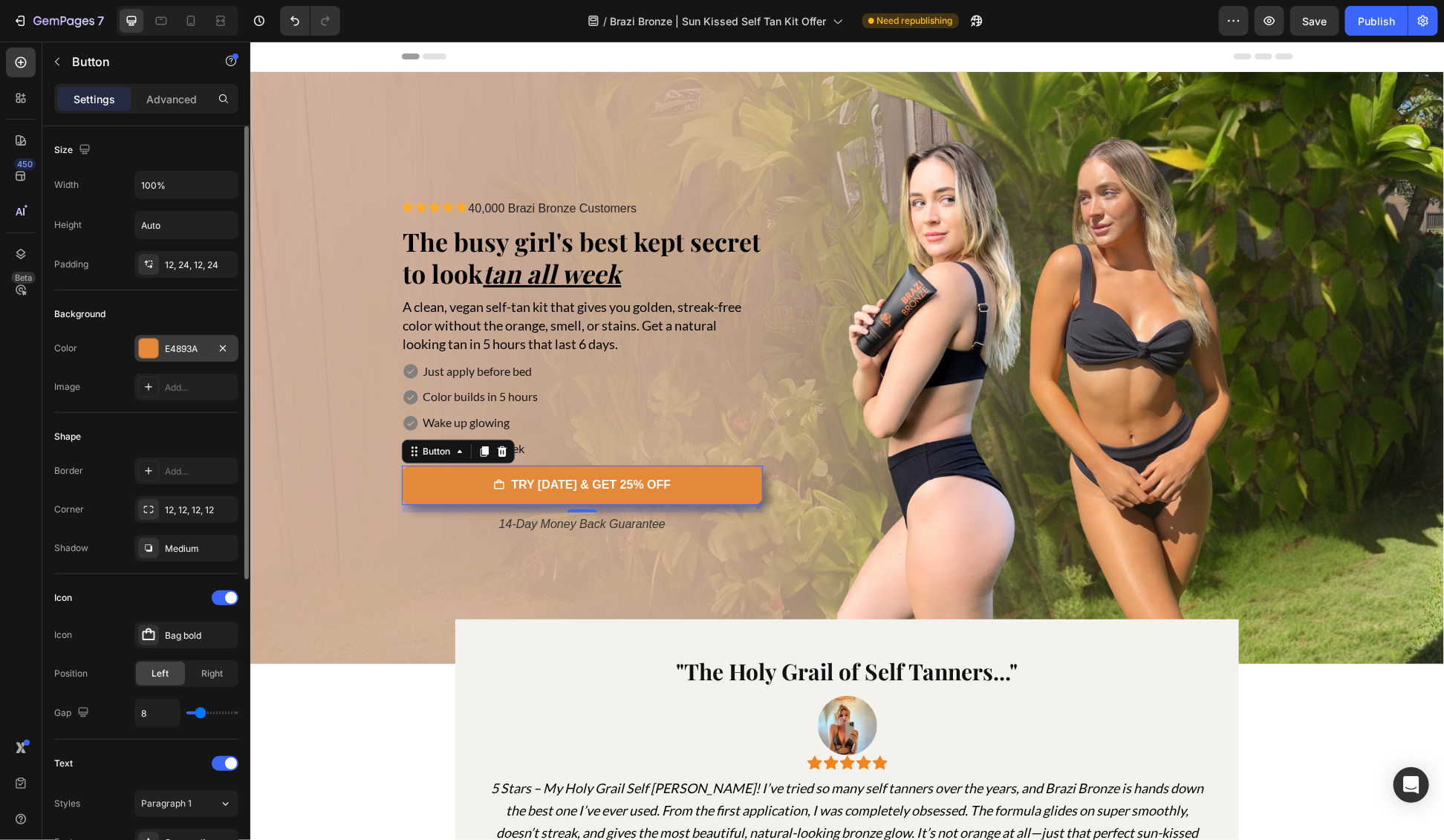
click at [192, 352] on div "E4893A" at bounding box center [186, 349] width 43 height 13
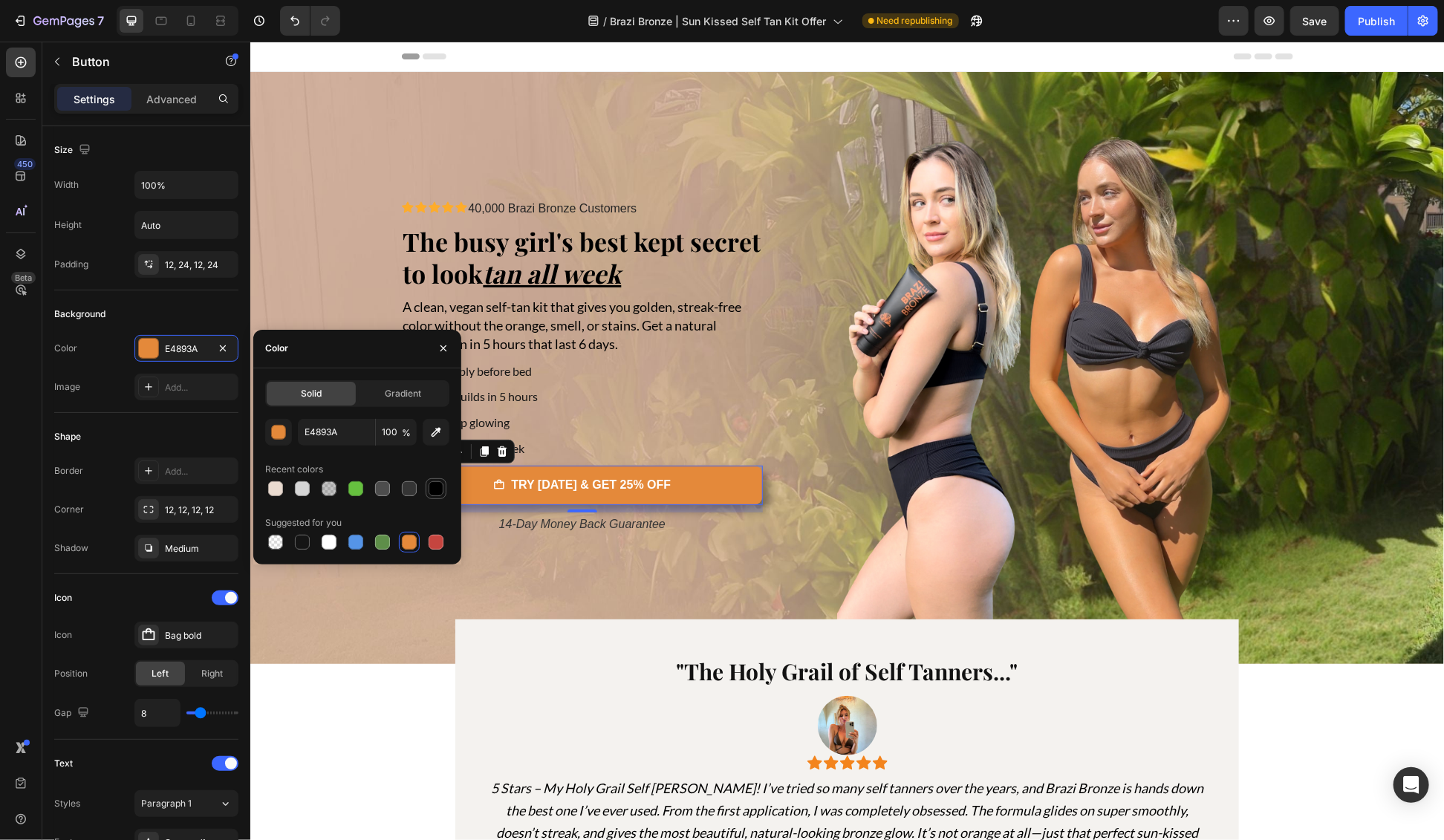
click at [440, 486] on div at bounding box center [436, 488] width 15 height 15
type input "000000"
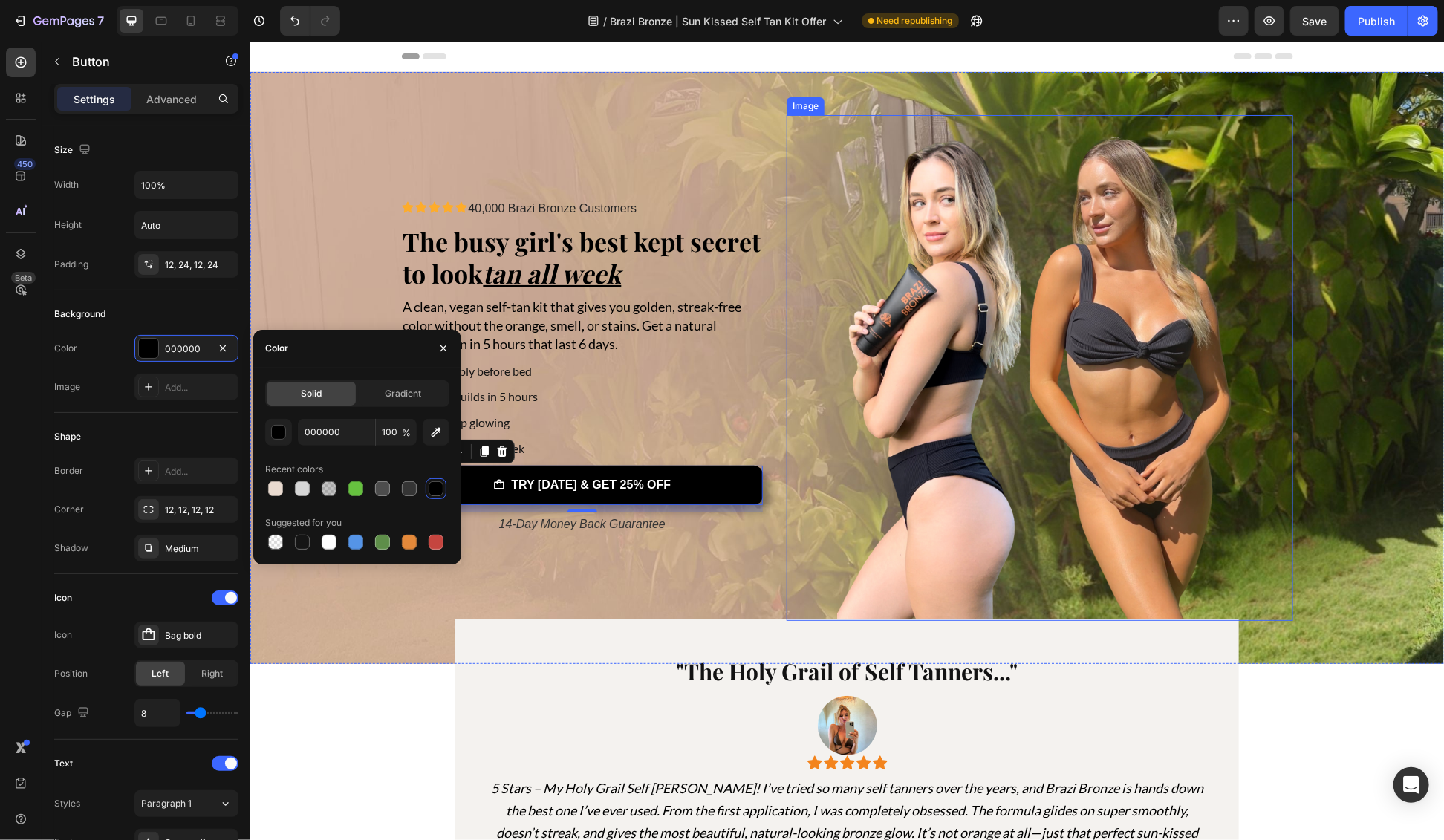
click at [830, 344] on img at bounding box center [1039, 367] width 506 height 506
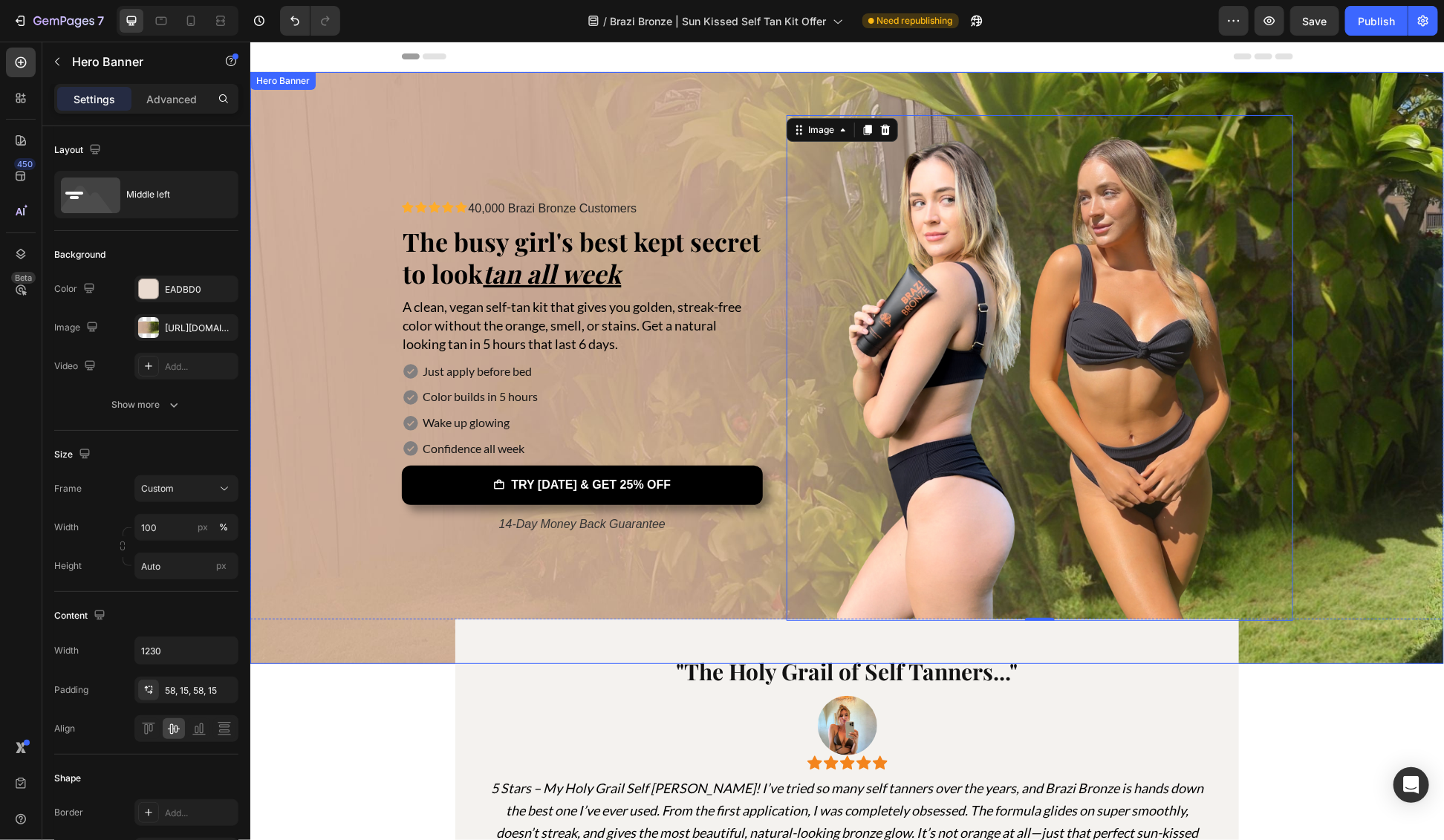
click at [317, 577] on div "Background Image" at bounding box center [847, 367] width 1194 height 592
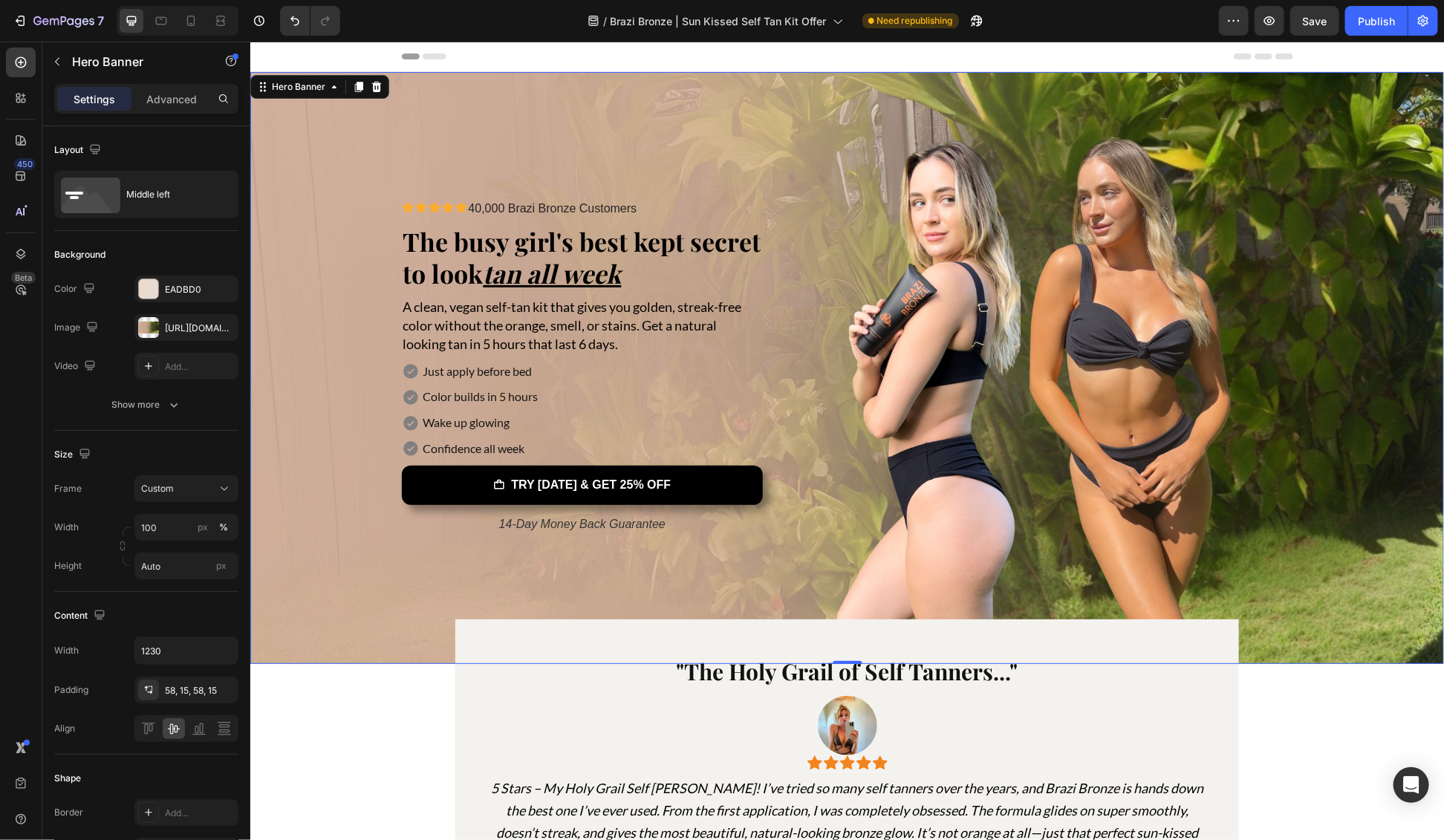
click at [272, 134] on div "Background Image" at bounding box center [847, 367] width 1194 height 592
click at [1346, 312] on div "Background Image" at bounding box center [847, 367] width 1194 height 592
click at [302, 19] on icon "Undo/Redo" at bounding box center [295, 20] width 15 height 15
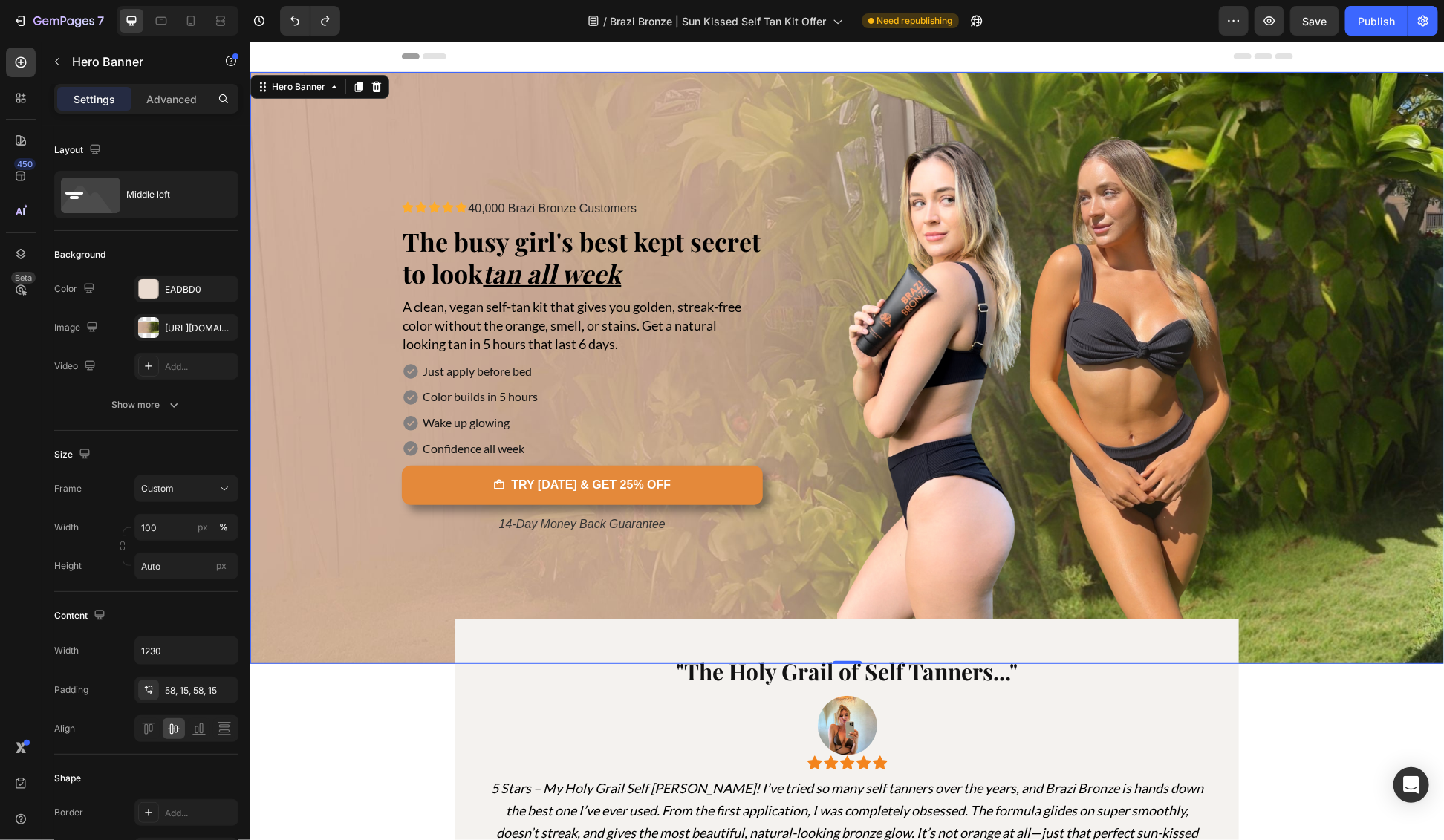
click at [273, 624] on div "Background Image" at bounding box center [847, 367] width 1194 height 592
click at [230, 324] on button "button" at bounding box center [223, 328] width 18 height 18
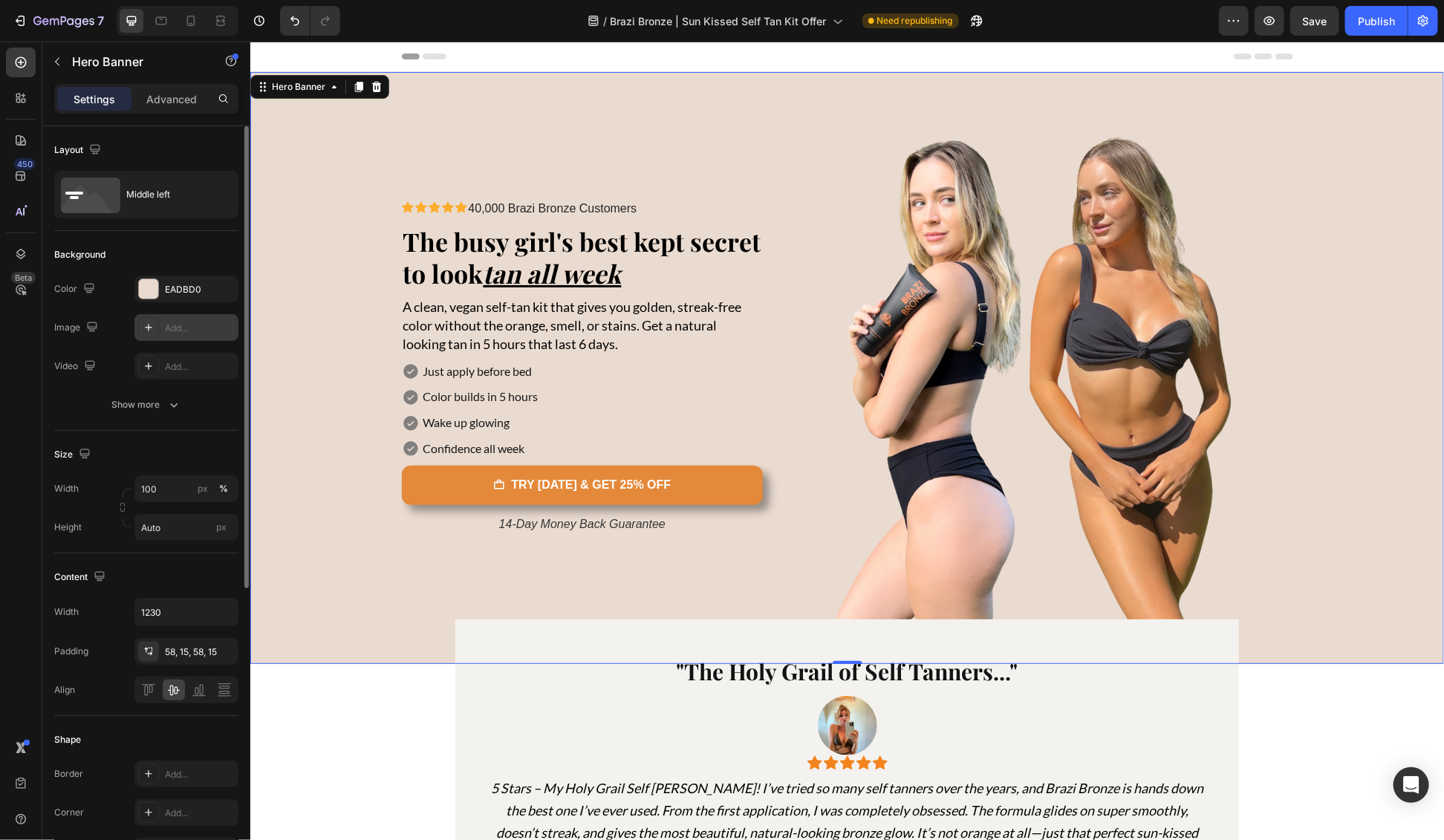
click at [185, 327] on div "Add..." at bounding box center [200, 328] width 70 height 13
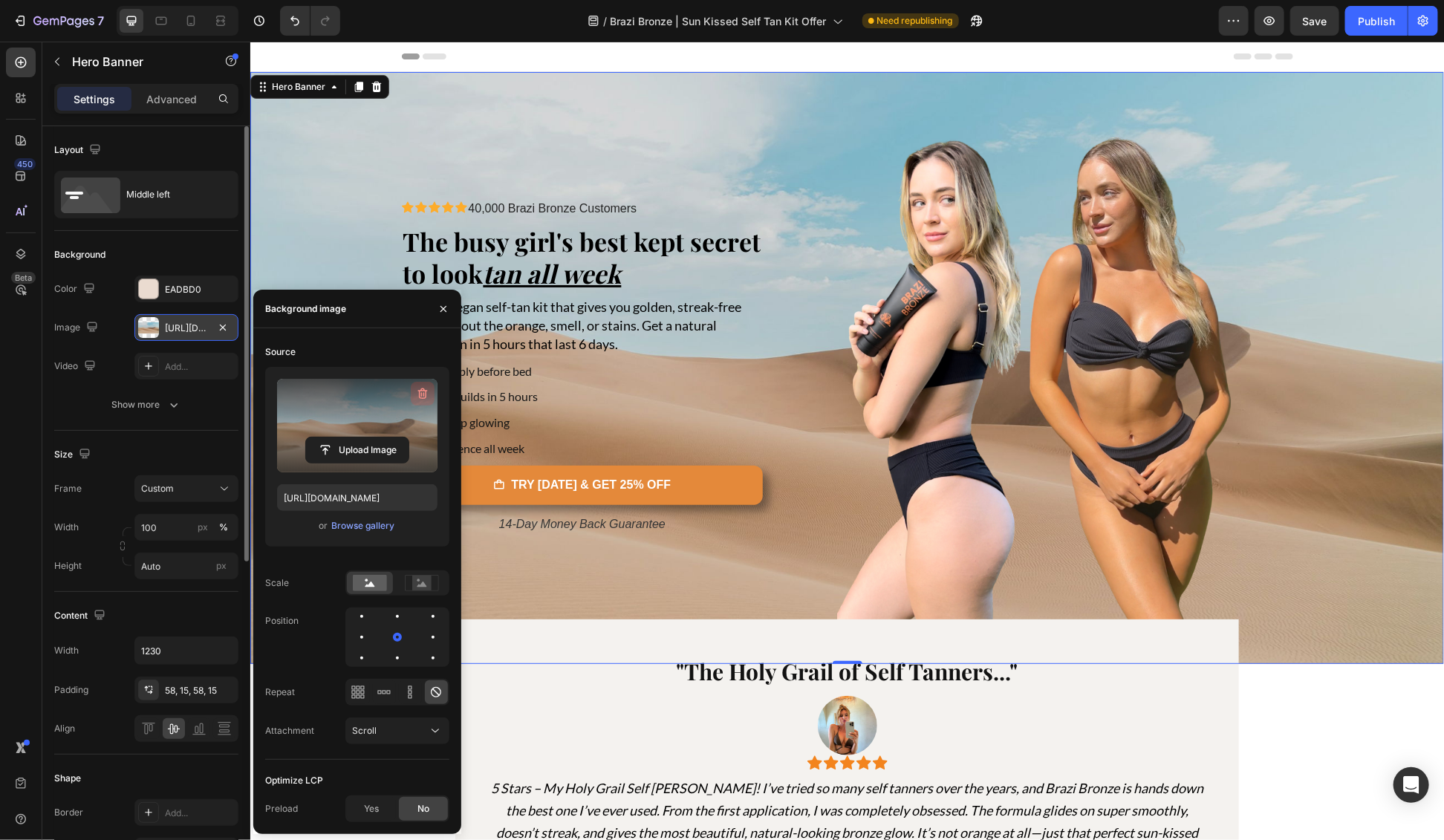
click at [422, 394] on icon "button" at bounding box center [423, 394] width 15 height 15
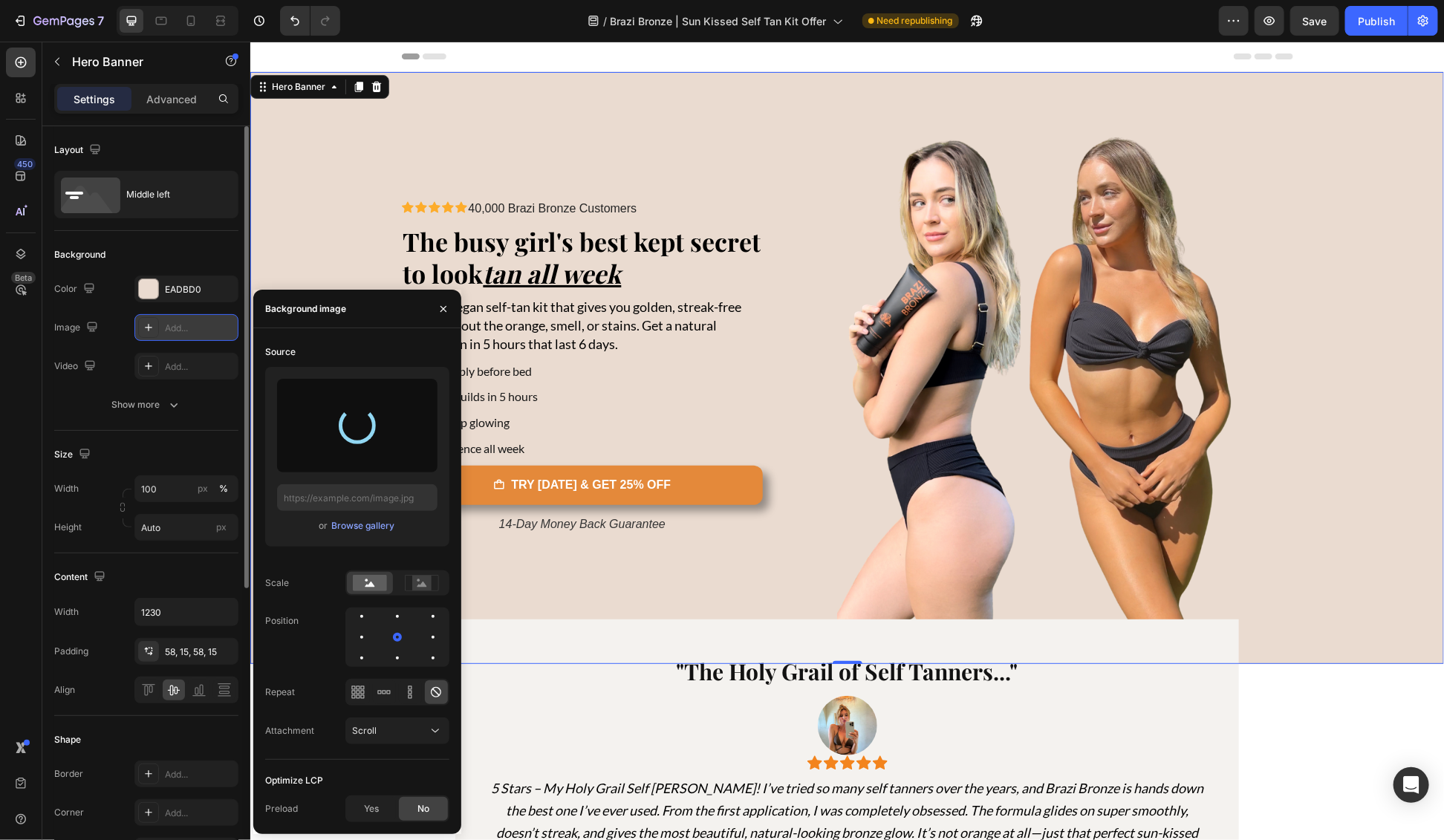
type input "[URL][DOMAIN_NAME]"
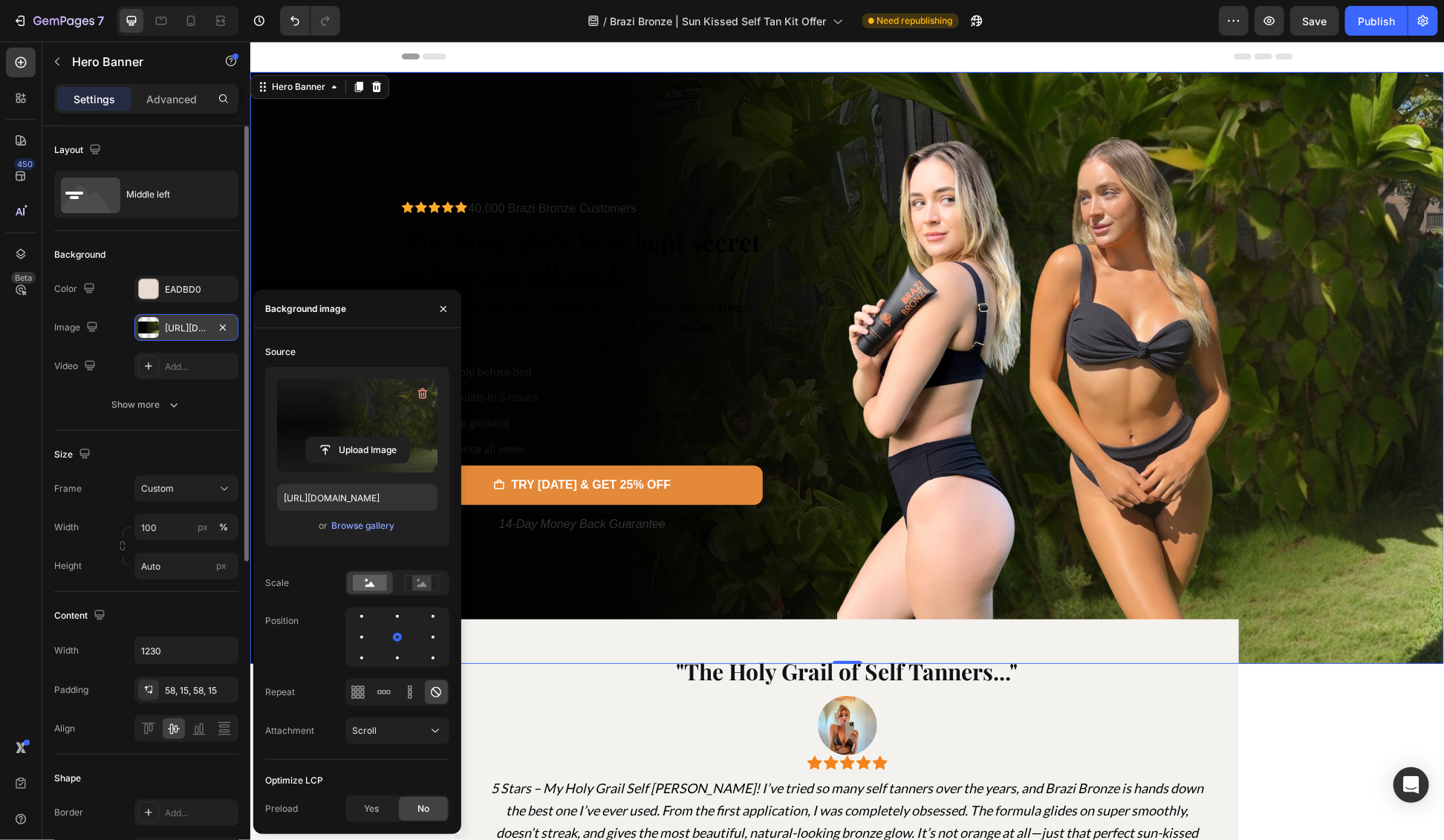
click at [1317, 460] on div "Background Image" at bounding box center [847, 367] width 1194 height 592
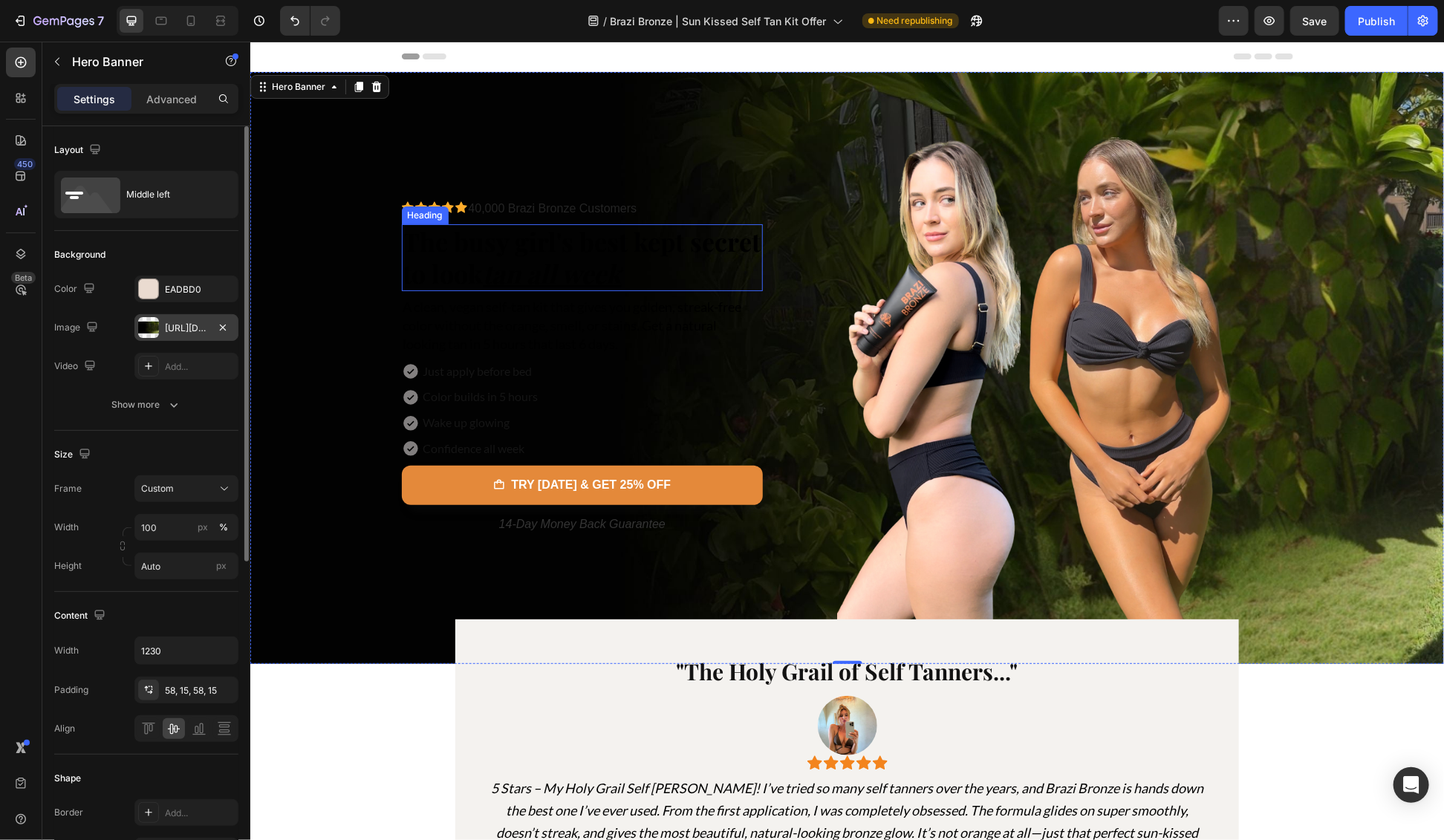
click at [484, 257] on u "tan all week" at bounding box center [552, 272] width 139 height 34
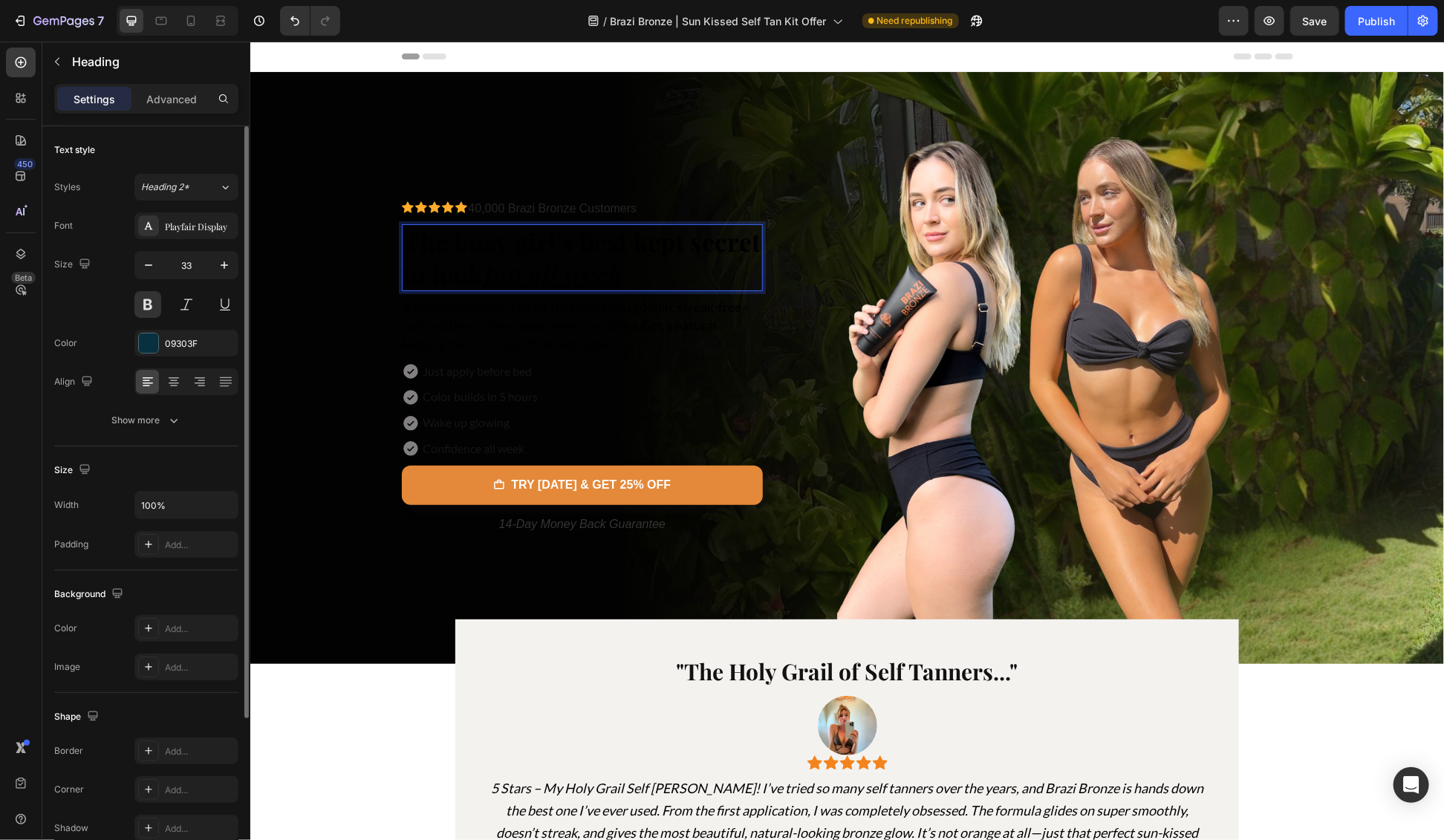
click at [484, 257] on u "tan all week" at bounding box center [552, 272] width 139 height 34
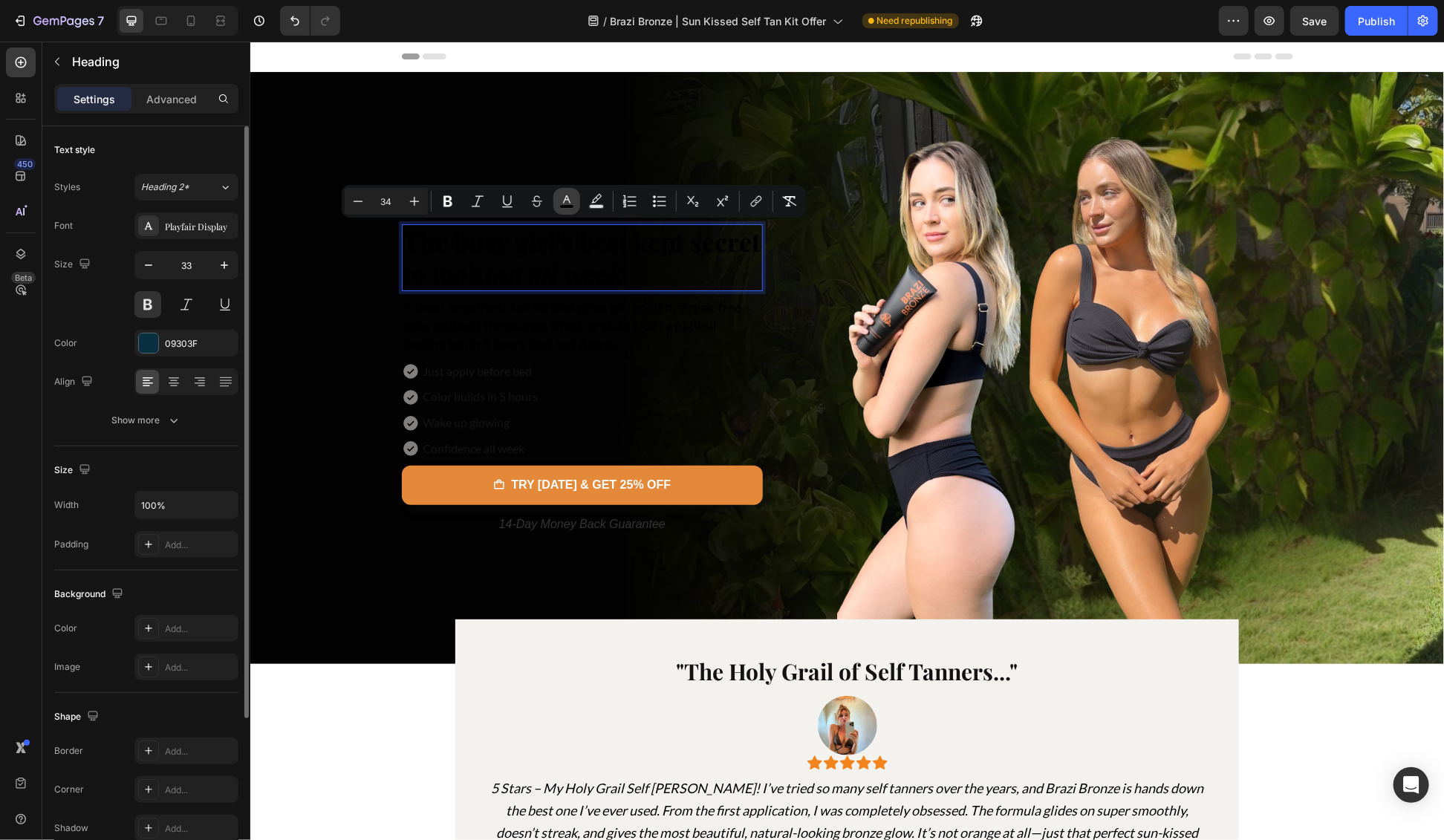
click at [559, 200] on icon "Editor contextual toolbar" at bounding box center [566, 201] width 15 height 15
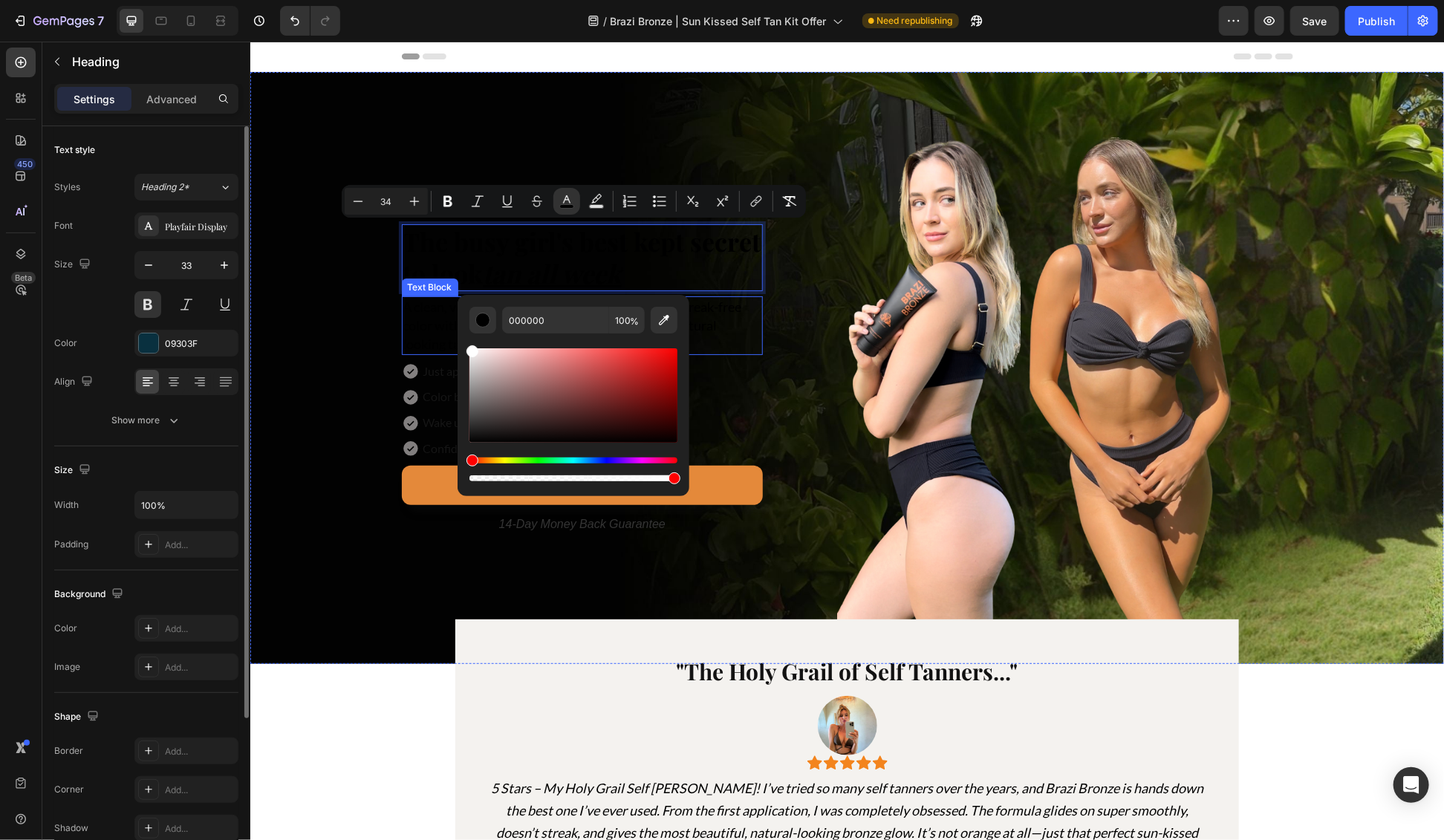
type input "FFFFFF"
drag, startPoint x: 722, startPoint y: 398, endPoint x: 451, endPoint y: 333, distance: 278.7
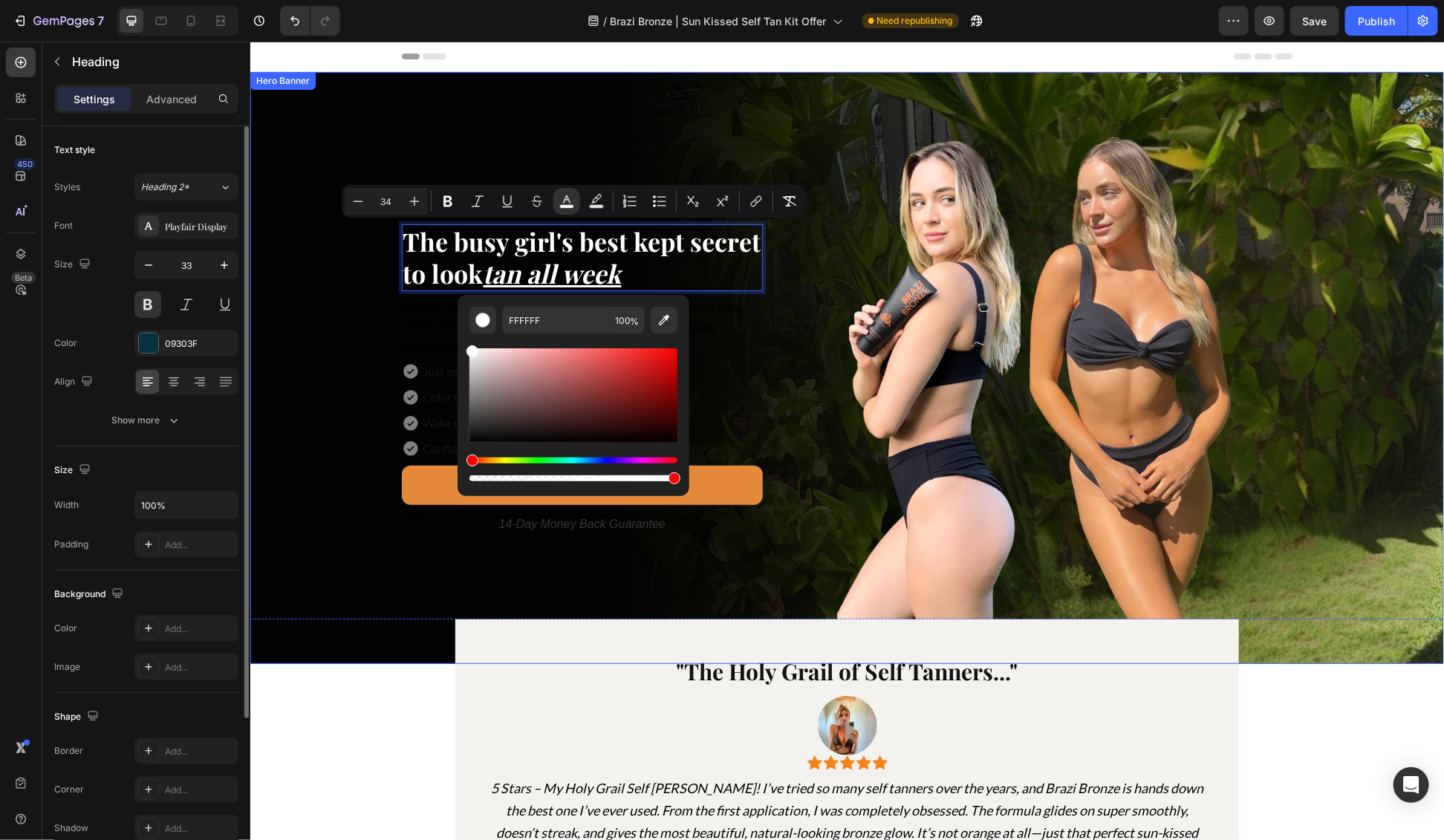
click at [300, 328] on div "Background Image" at bounding box center [847, 367] width 1194 height 592
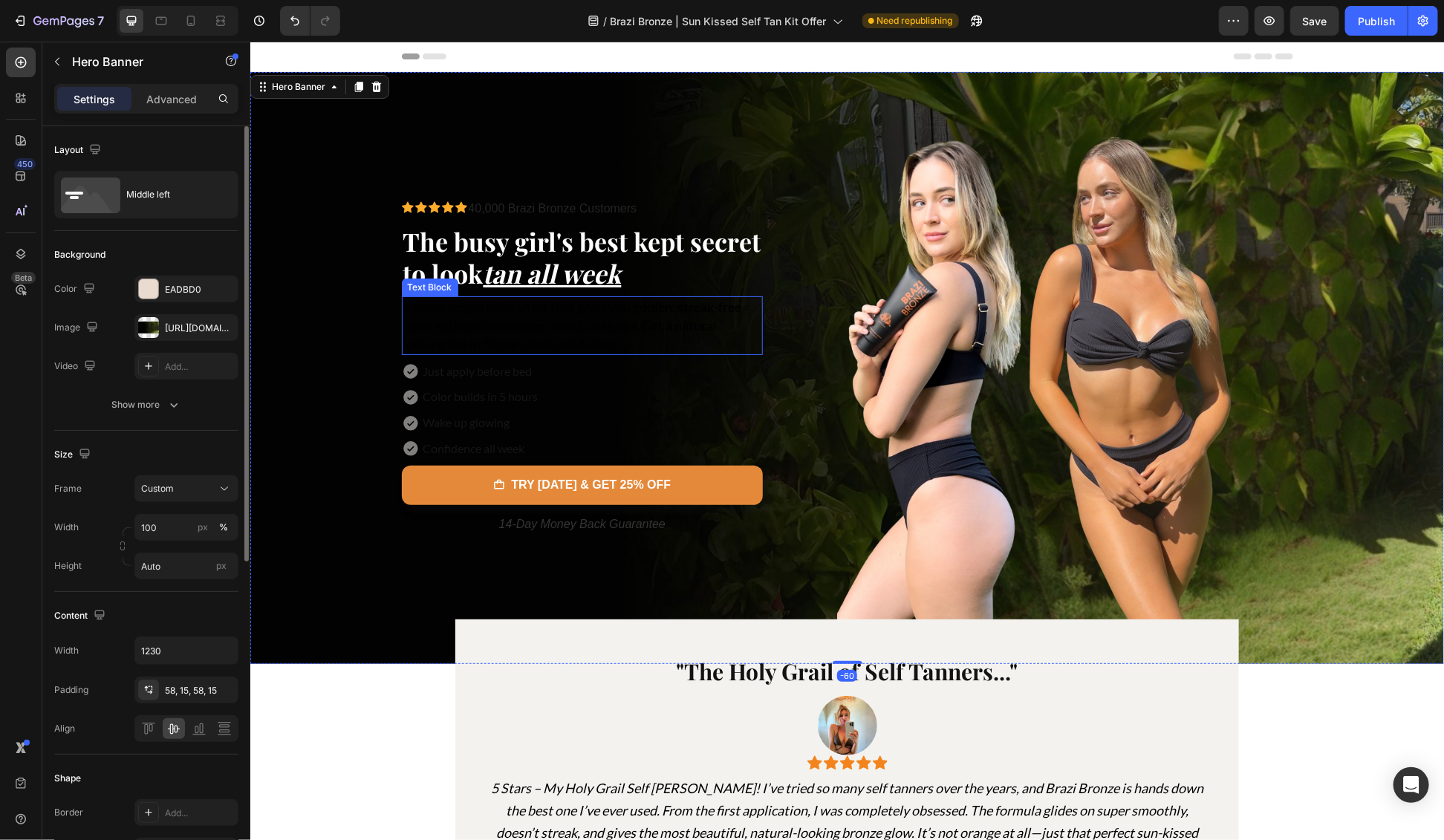
click at [587, 313] on span "A clean, vegan self-tan kit that gives you golden, streak-free color without th…" at bounding box center [572, 324] width 338 height 53
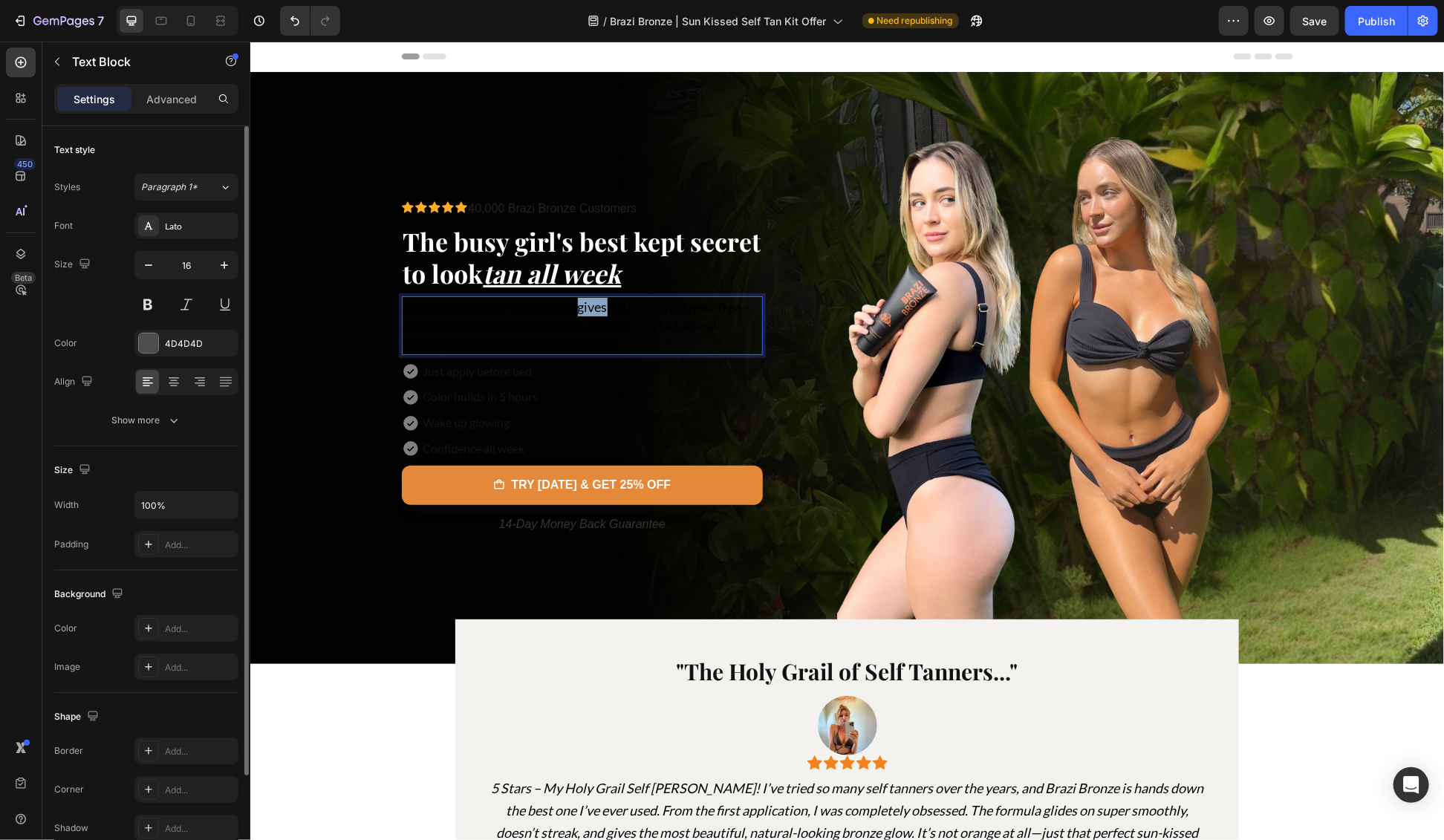
click at [587, 313] on span "A clean, vegan self-tan kit that gives you golden, streak-free color without th…" at bounding box center [572, 324] width 338 height 53
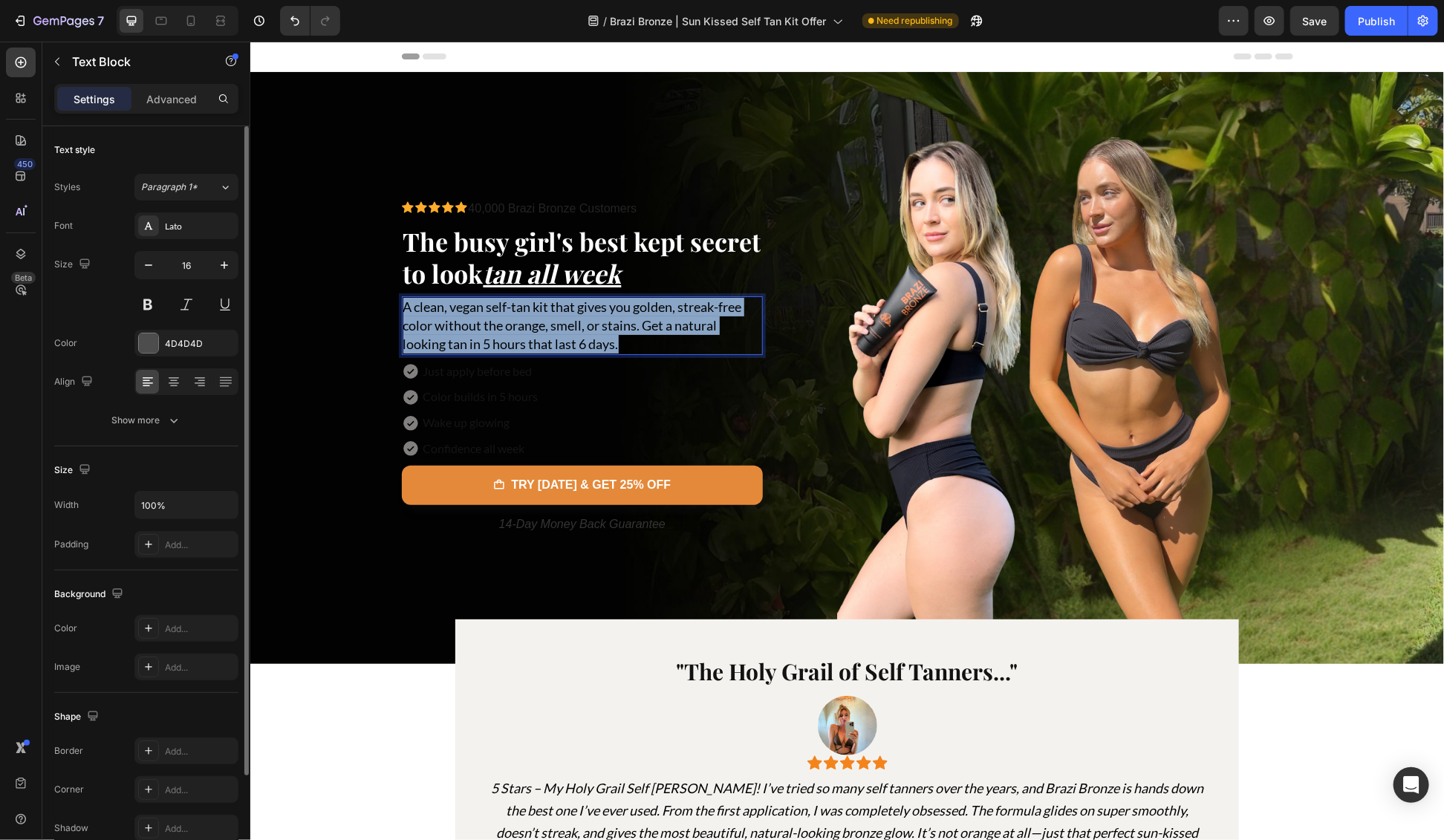
click at [587, 313] on span "A clean, vegan self-tan kit that gives you golden, streak-free color without th…" at bounding box center [572, 324] width 338 height 53
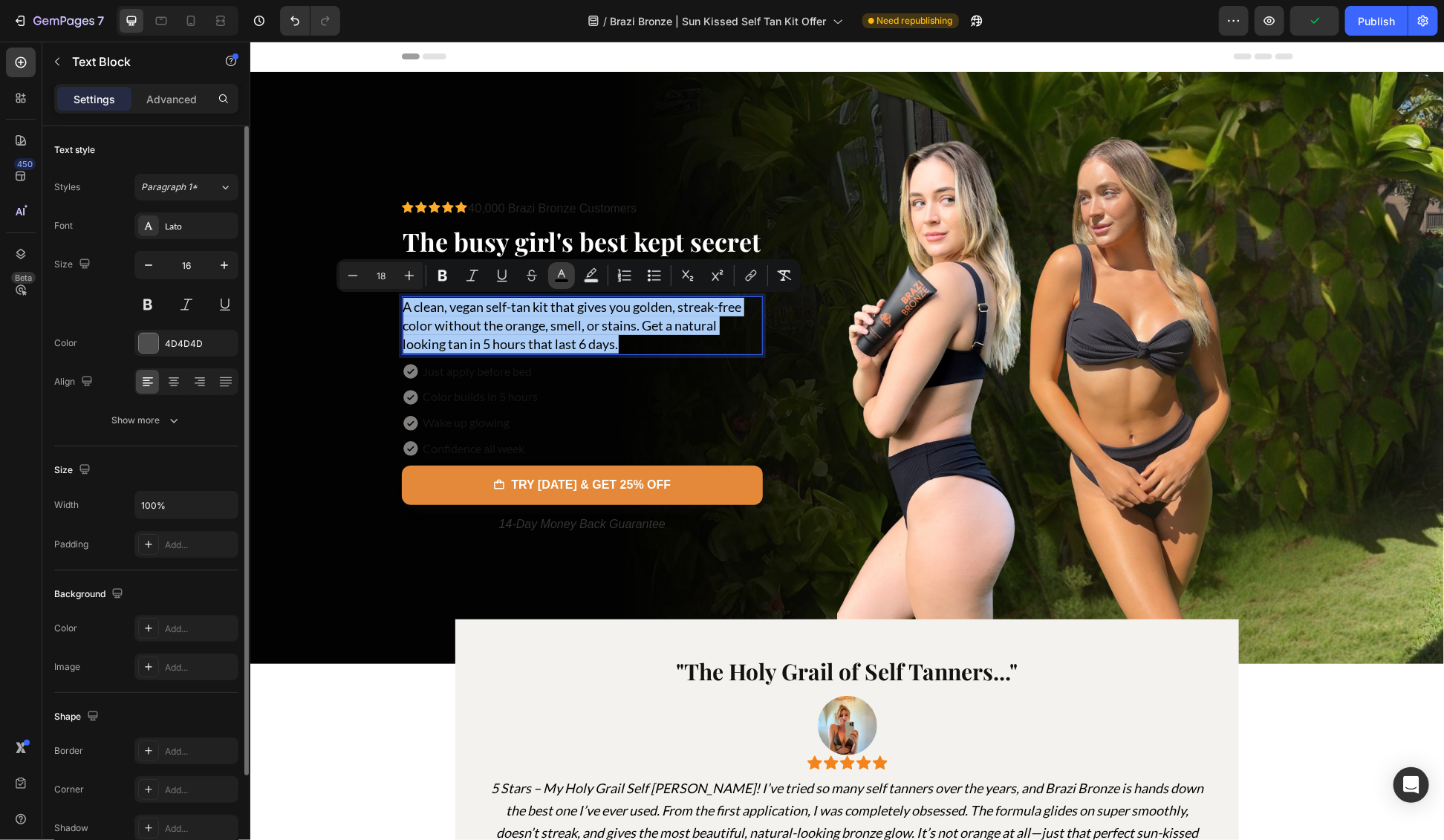
click at [566, 274] on icon "Editor contextual toolbar" at bounding box center [561, 275] width 15 height 15
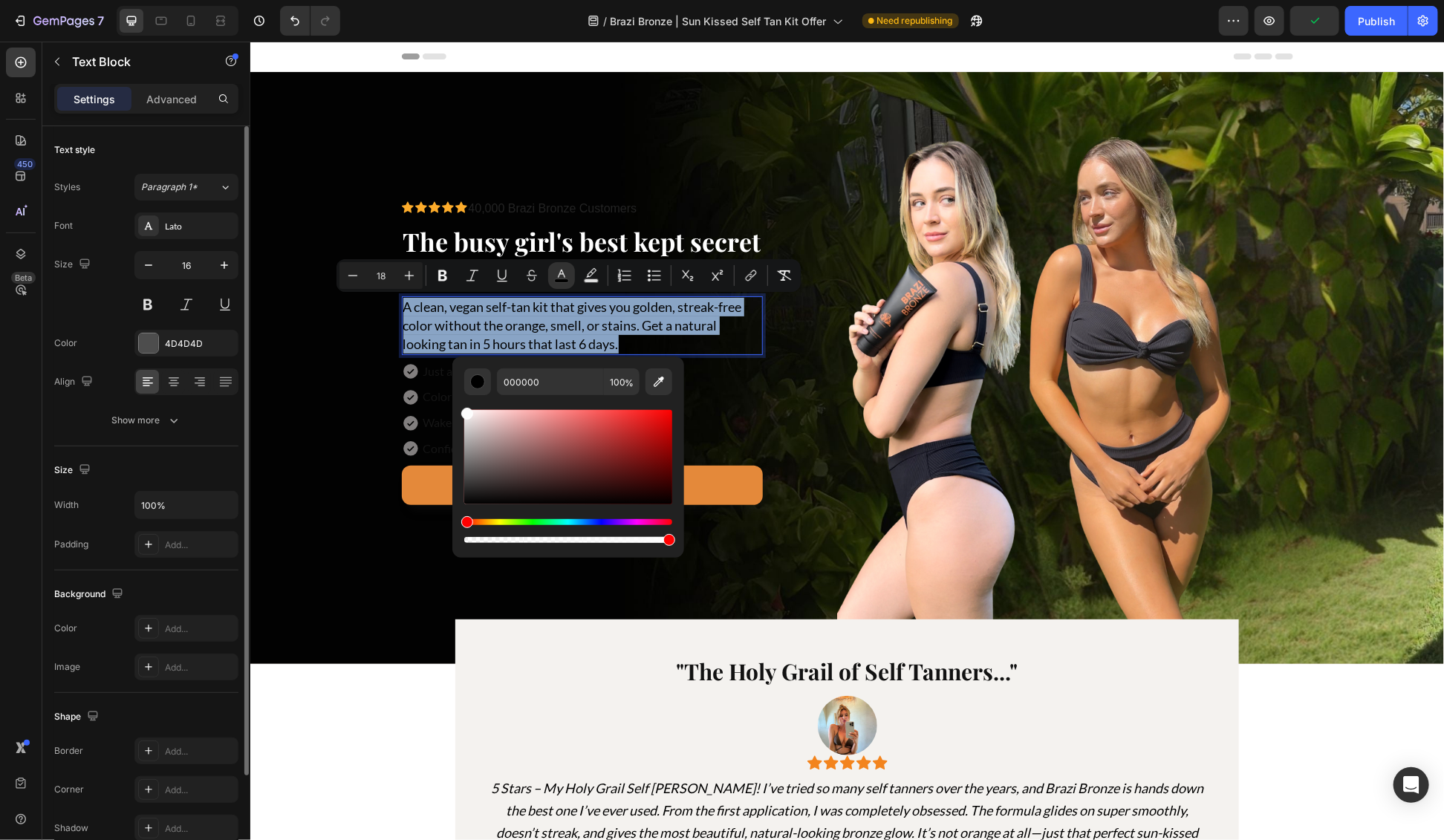
drag, startPoint x: 501, startPoint y: 439, endPoint x: 459, endPoint y: 410, distance: 51.0
click at [459, 410] on div "000000 100 %" at bounding box center [568, 452] width 231 height 189
type input "FFFFFF"
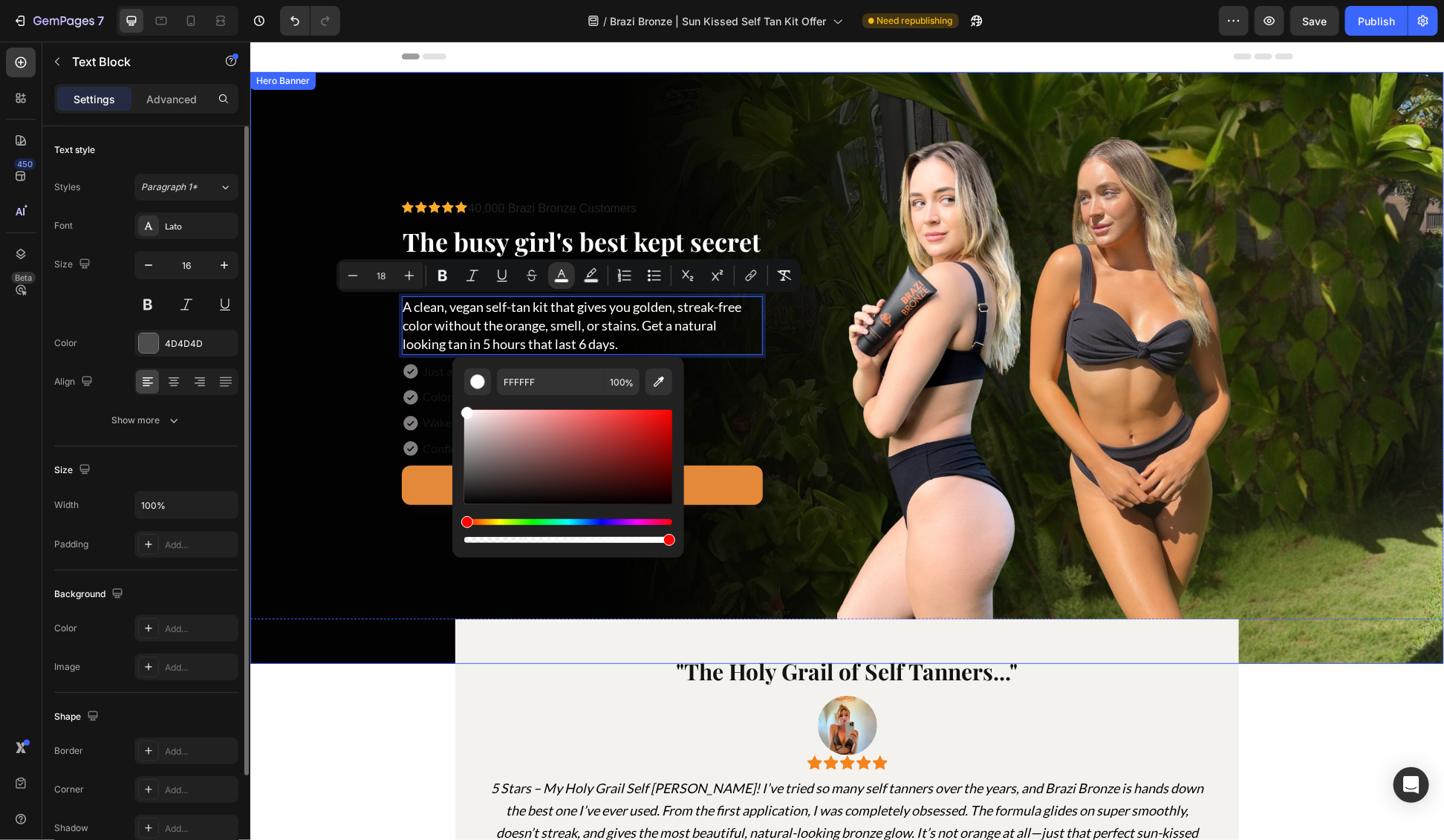
click at [306, 374] on div "Background Image" at bounding box center [847, 367] width 1194 height 592
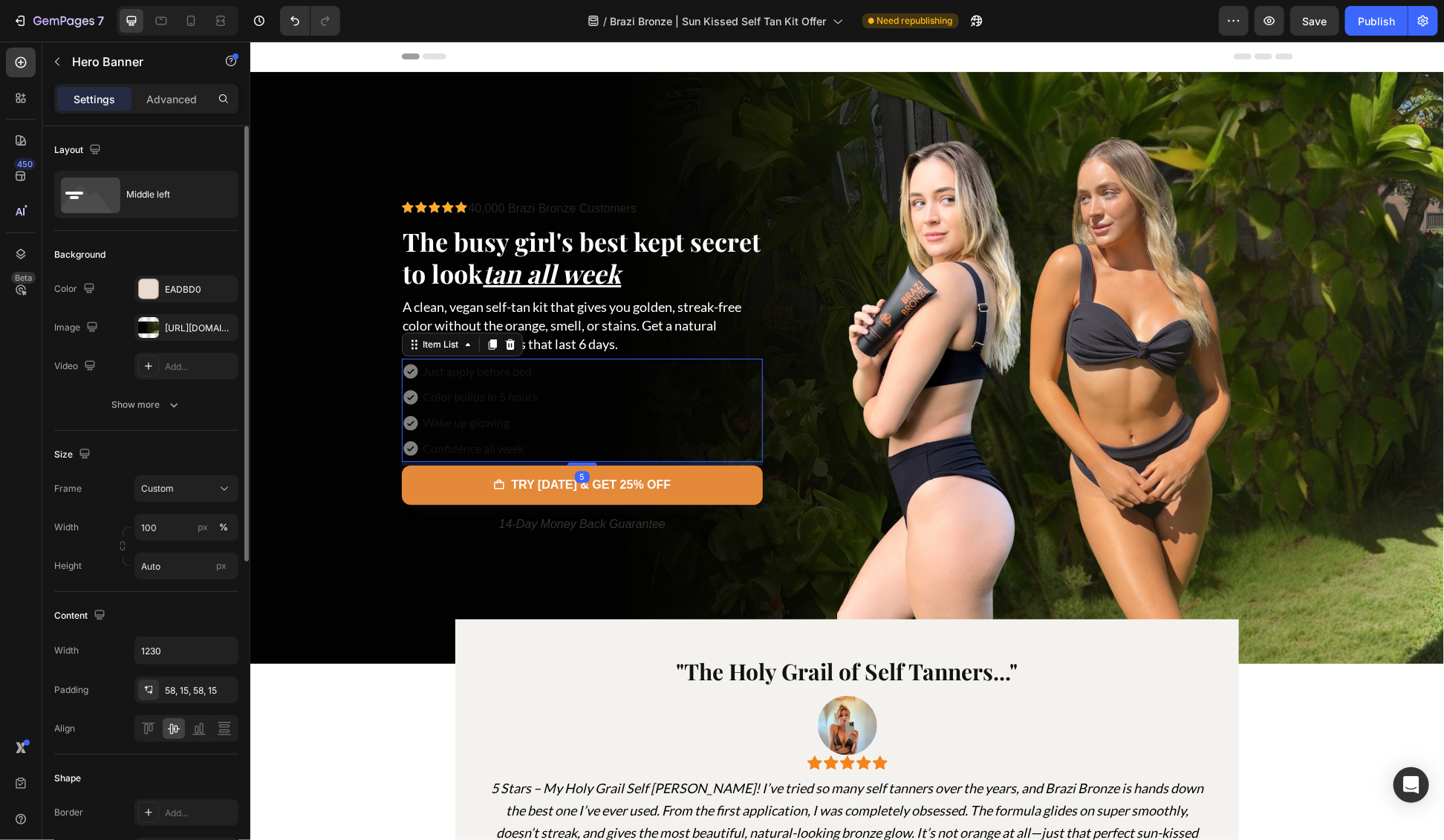
click at [502, 371] on p "Just apply before bed" at bounding box center [480, 371] width 115 height 22
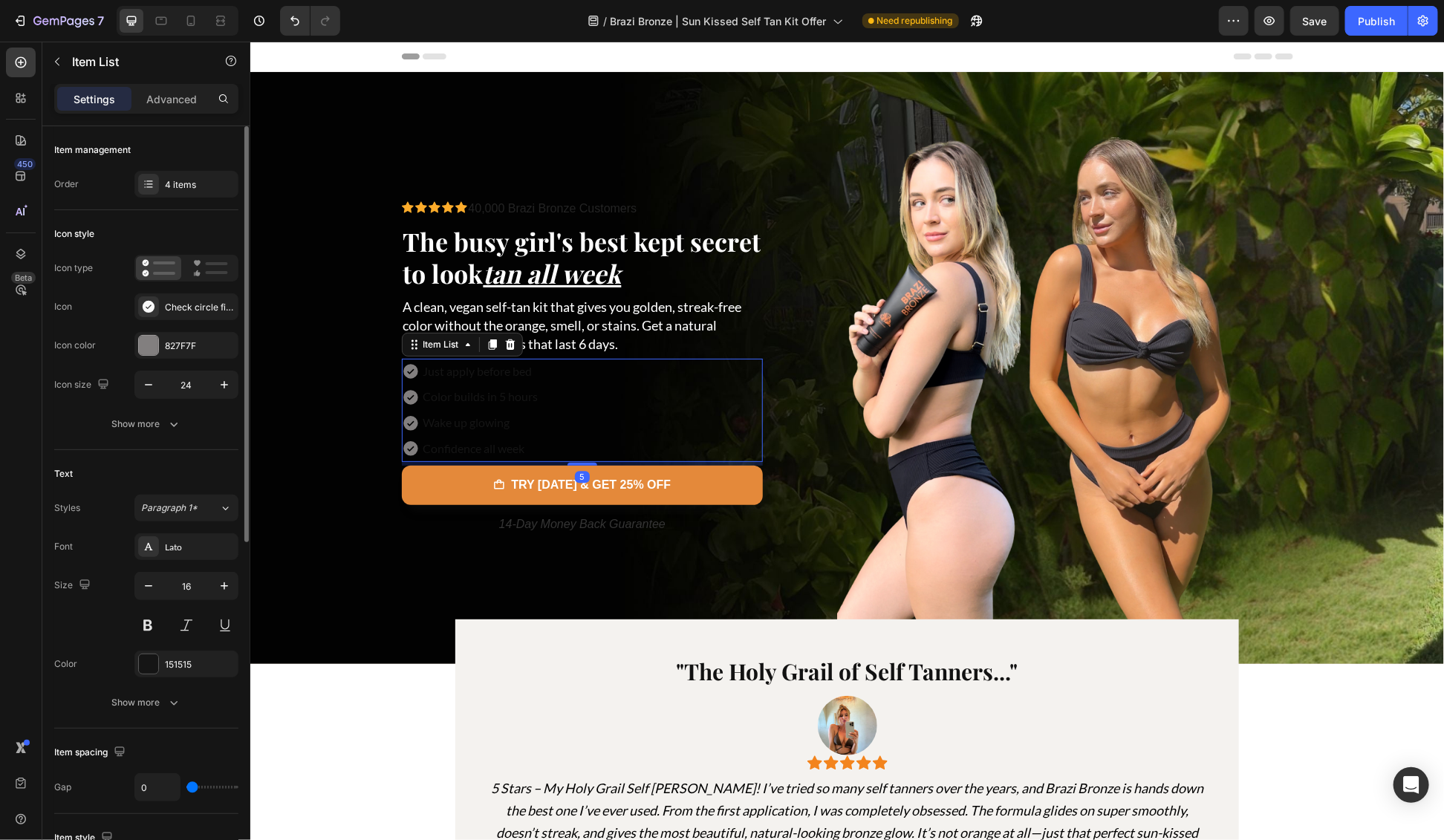
click at [693, 374] on div "Just apply before bed Color builds in 5 hours Wake up glowing Confidence all we…" at bounding box center [582, 409] width 362 height 103
click at [189, 346] on div "827F7F" at bounding box center [186, 345] width 43 height 13
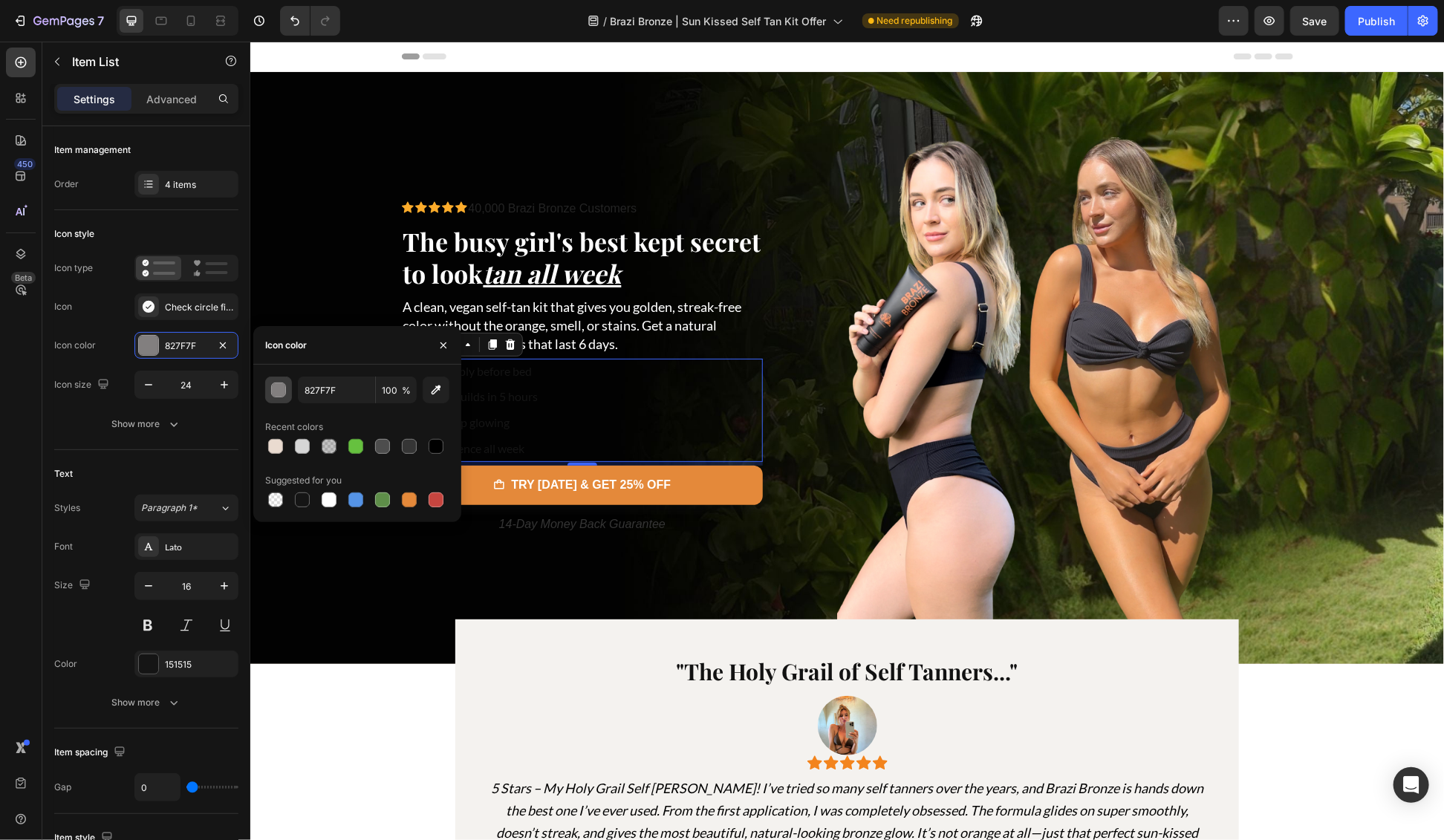
click at [283, 392] on div "button" at bounding box center [279, 390] width 15 height 15
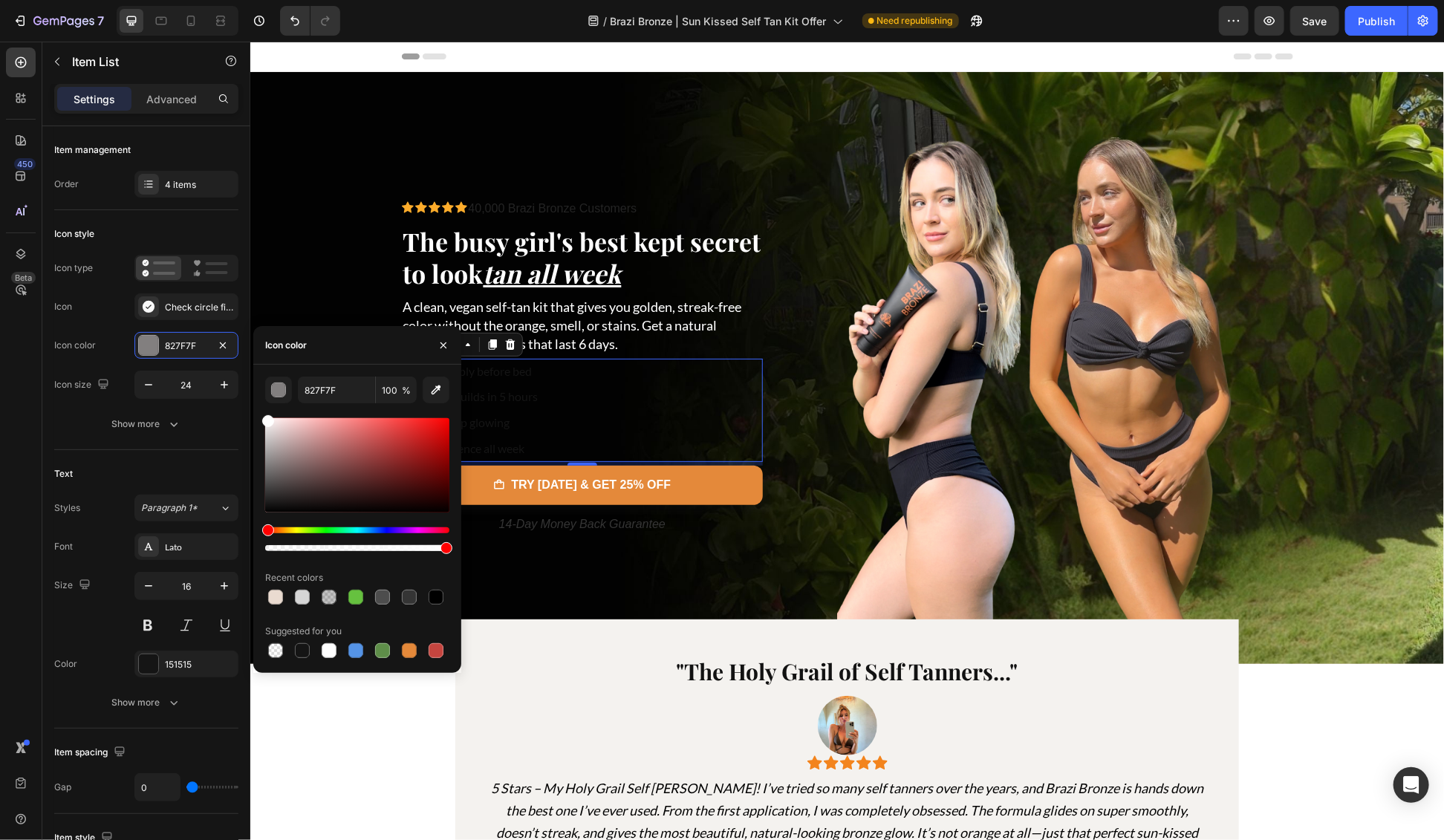
drag, startPoint x: 281, startPoint y: 466, endPoint x: 259, endPoint y: 411, distance: 59.2
click at [259, 411] on div "827F7F 100 % Recent colors Suggested for you" at bounding box center [357, 519] width 208 height 285
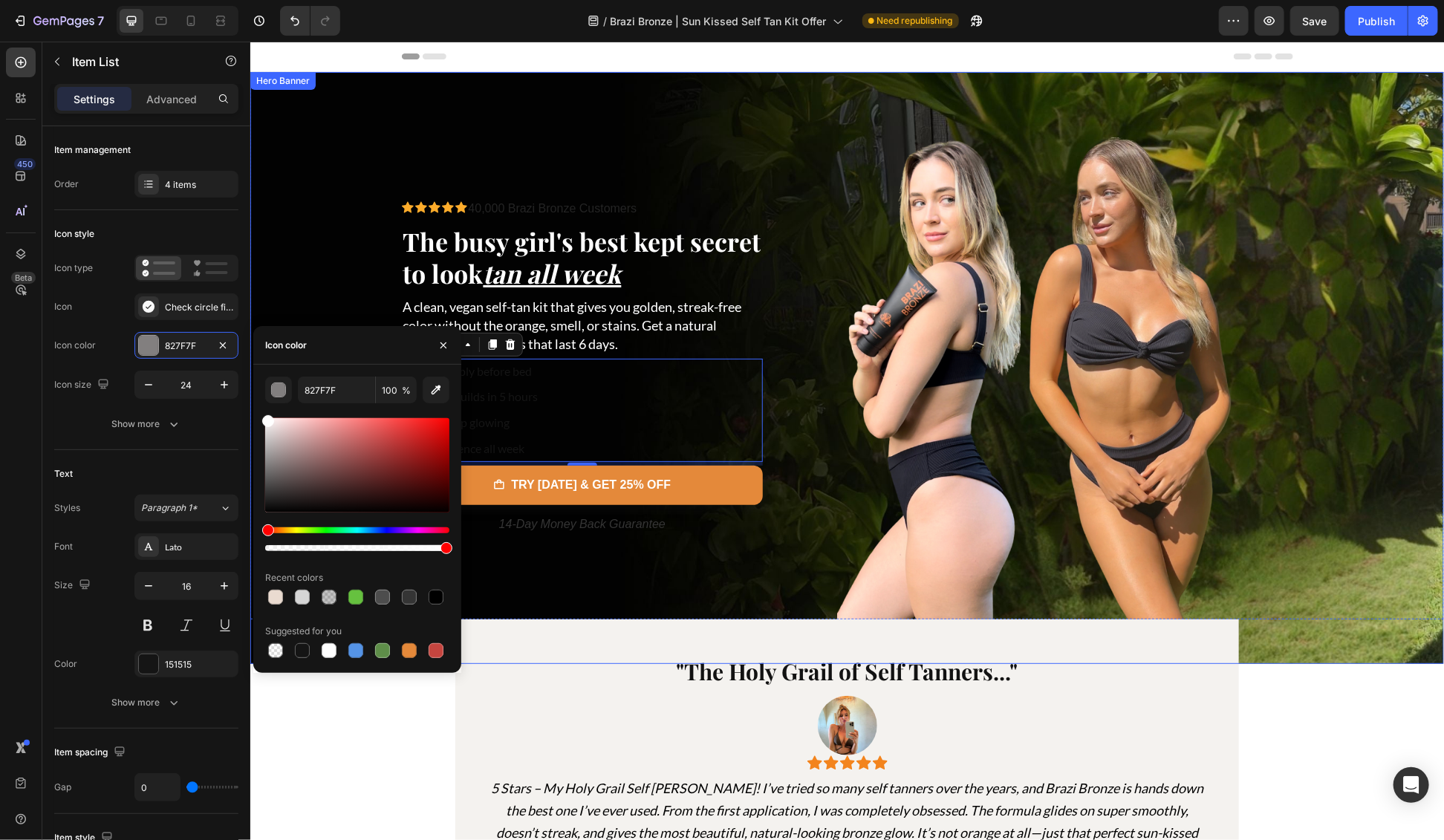
type input "FFFFFF"
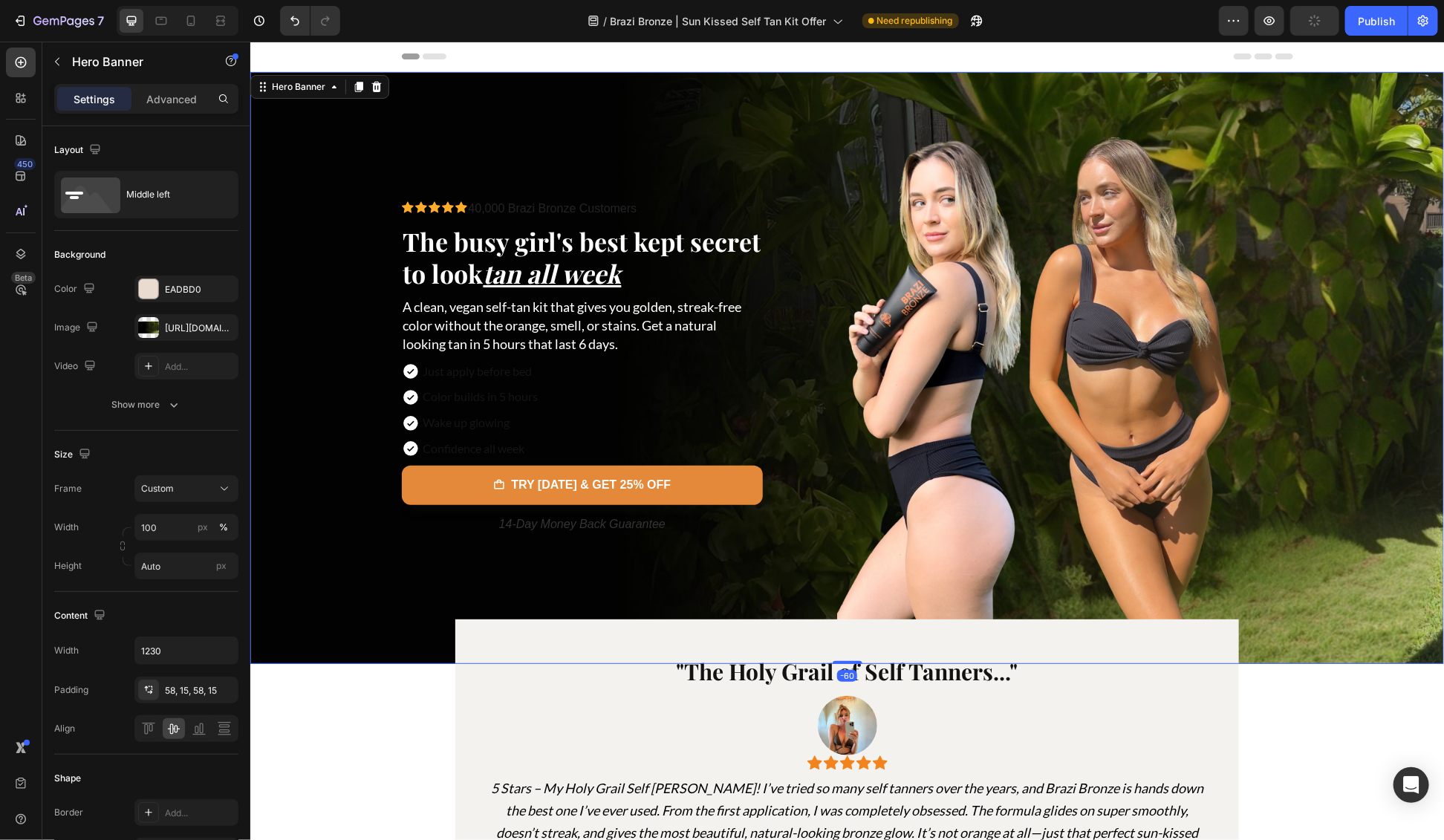
click at [309, 195] on div "Background Image" at bounding box center [847, 367] width 1194 height 592
click at [494, 367] on p "Just apply before bed" at bounding box center [480, 371] width 115 height 22
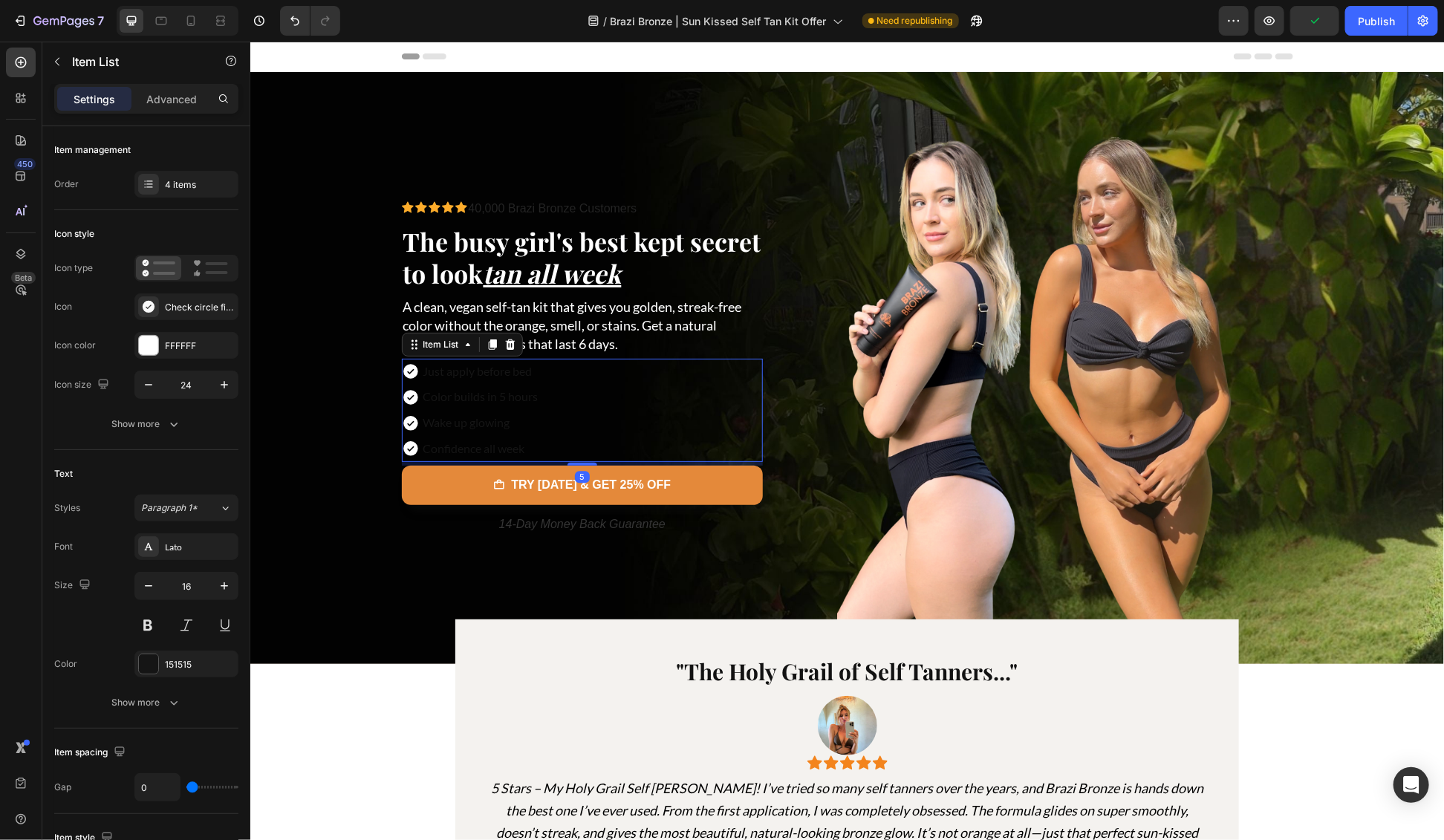
click at [494, 367] on p "Just apply before bed" at bounding box center [480, 371] width 115 height 22
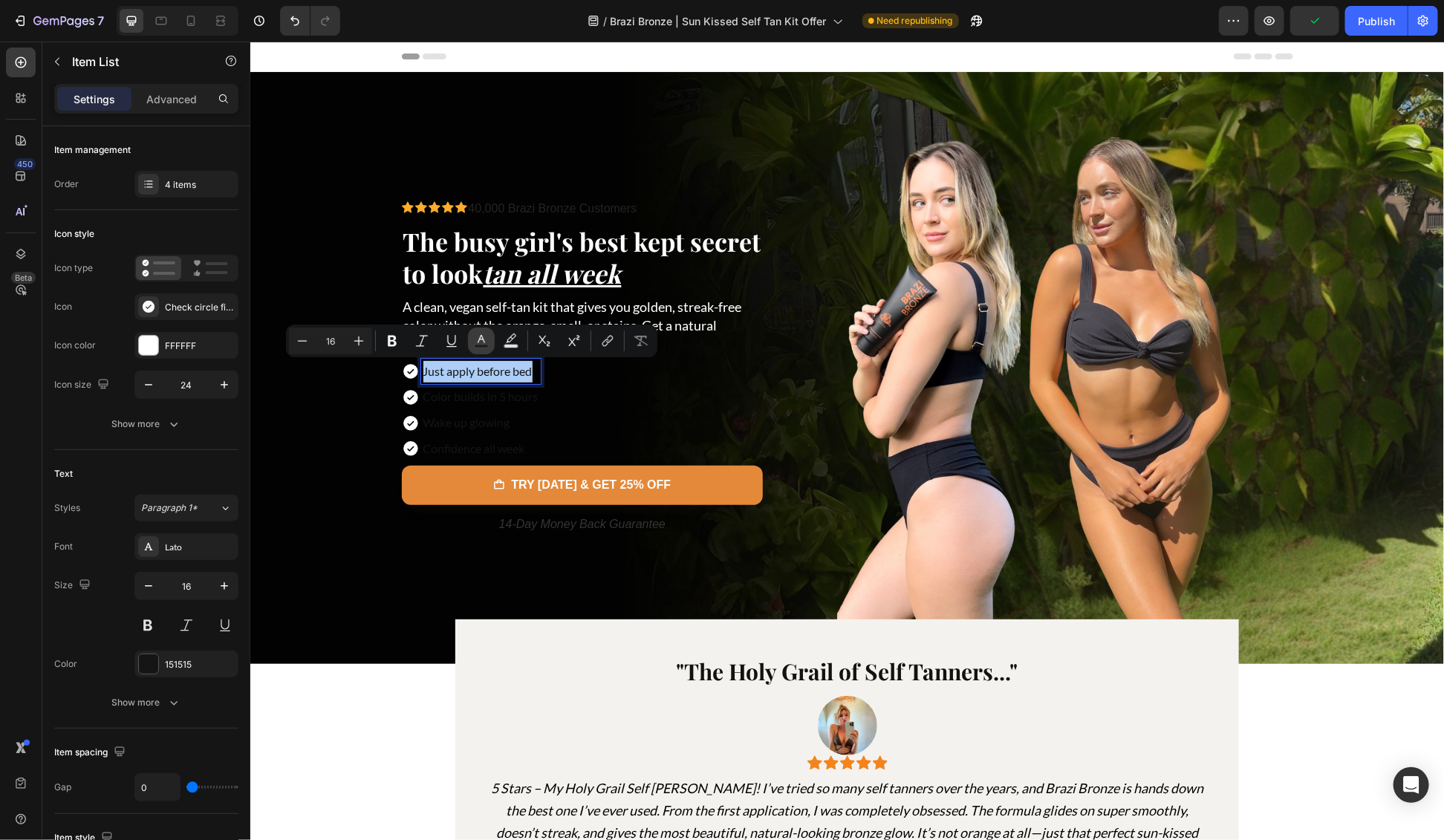
click at [478, 338] on icon "Editor contextual toolbar" at bounding box center [481, 340] width 15 height 15
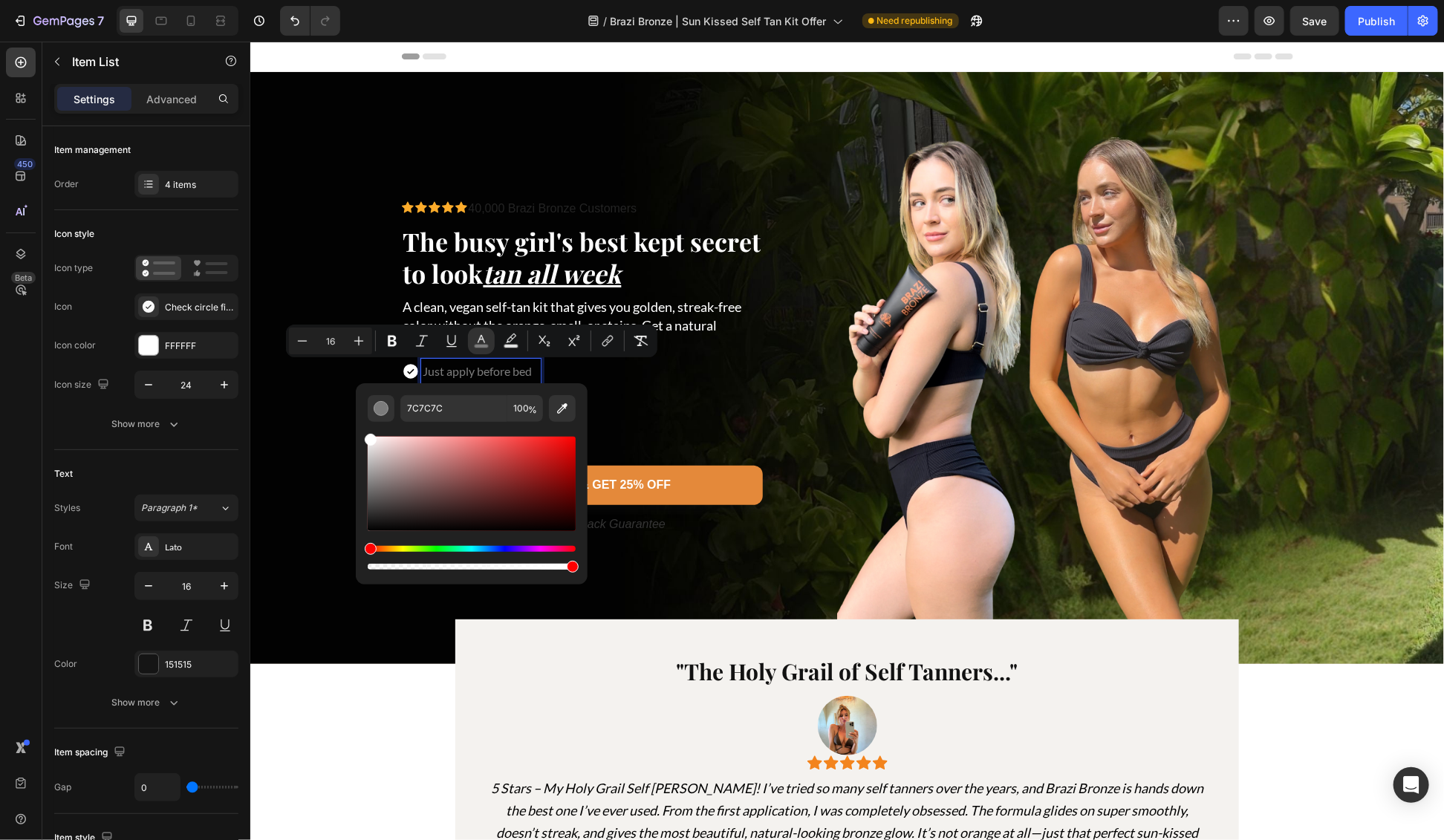
type input "FFFFFF"
drag, startPoint x: 383, startPoint y: 524, endPoint x: 365, endPoint y: 431, distance: 94.7
click at [365, 431] on div "FFFFFF 100 %" at bounding box center [472, 478] width 231 height 189
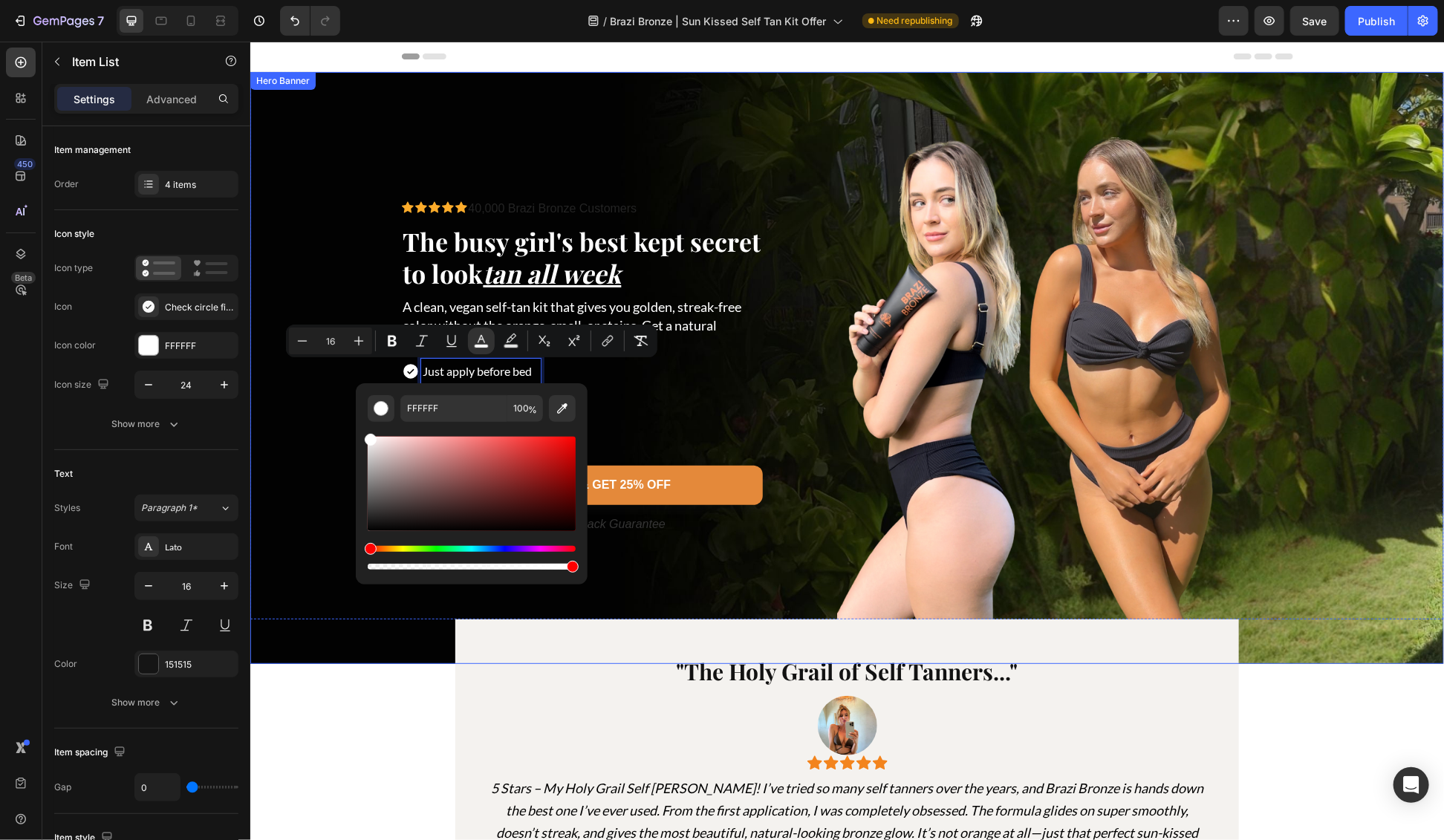
click at [295, 402] on div "Background Image" at bounding box center [847, 367] width 1194 height 592
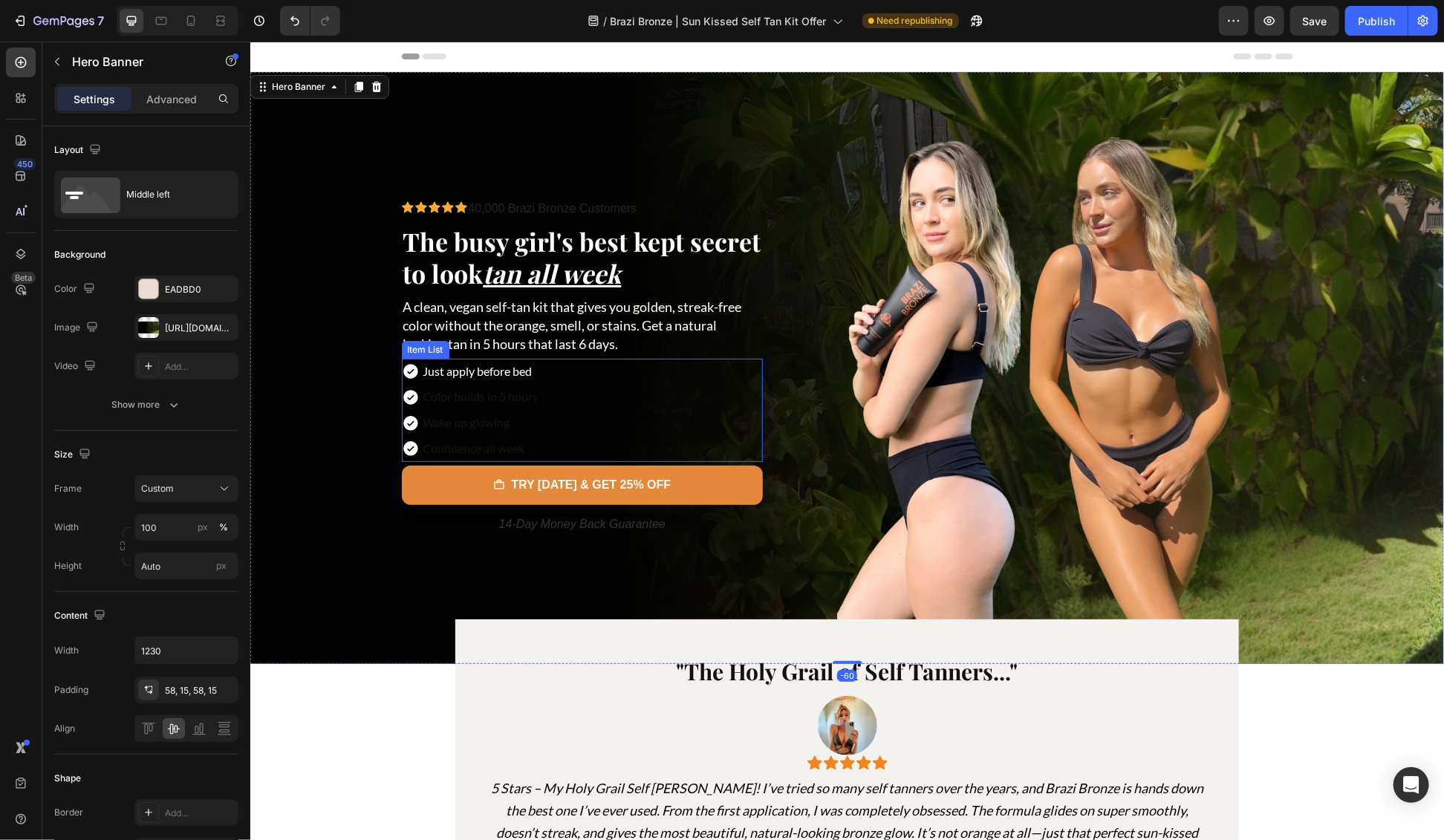
click at [481, 388] on p "Color builds in 5 hours" at bounding box center [480, 396] width 115 height 22
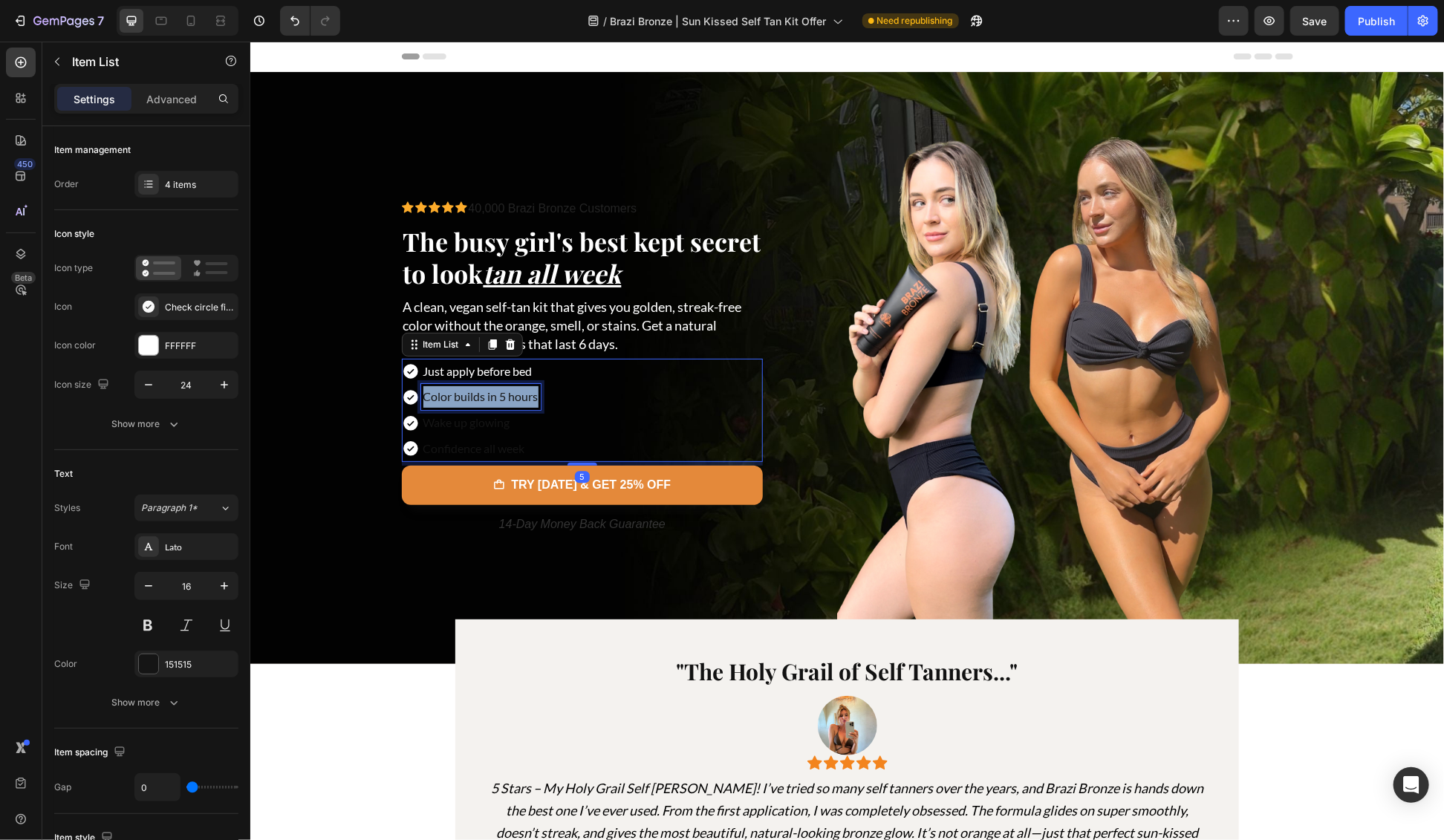
click at [481, 388] on p "Color builds in 5 hours" at bounding box center [480, 396] width 115 height 22
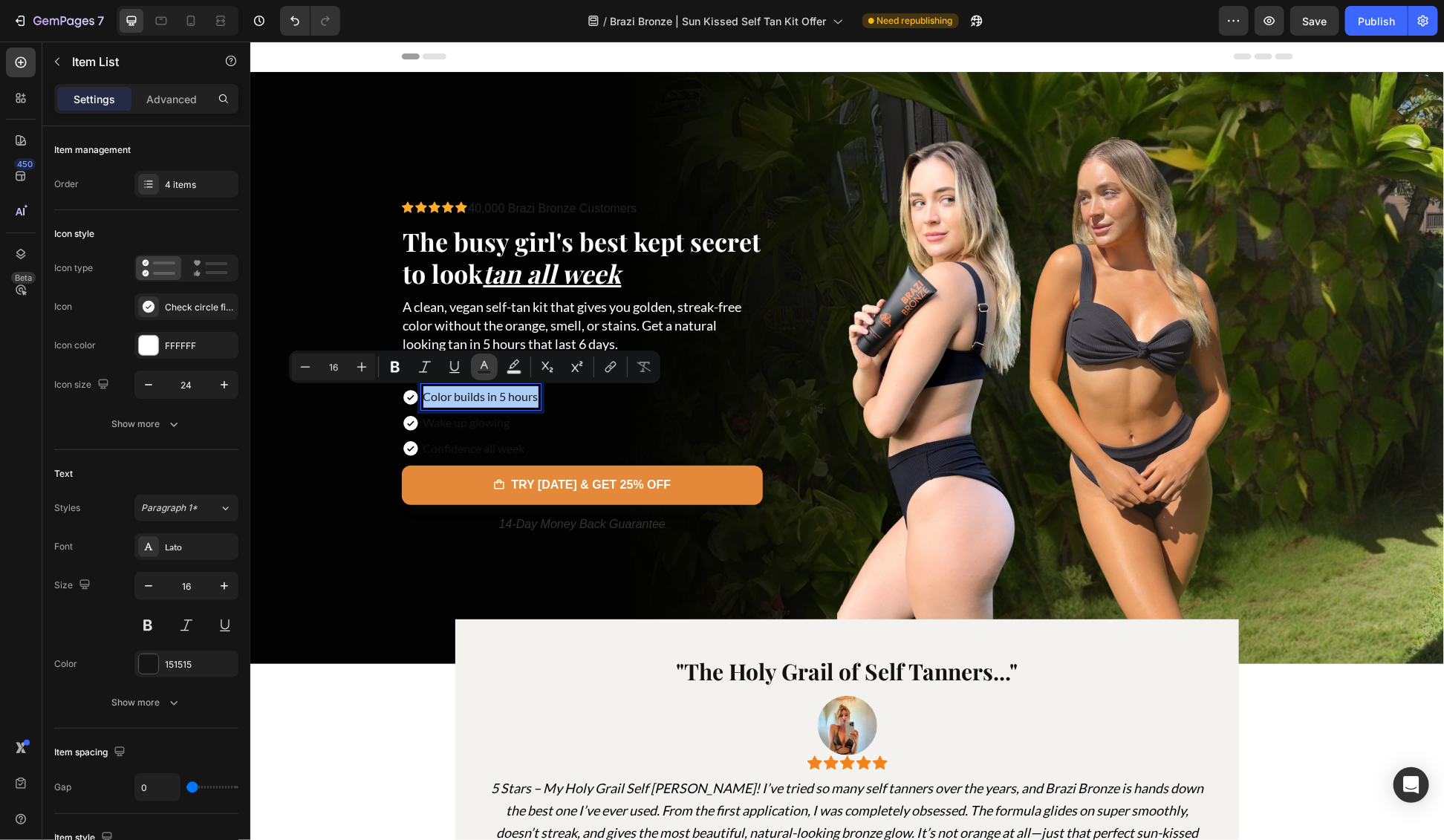
click at [483, 368] on icon "Editor contextual toolbar" at bounding box center [484, 367] width 15 height 15
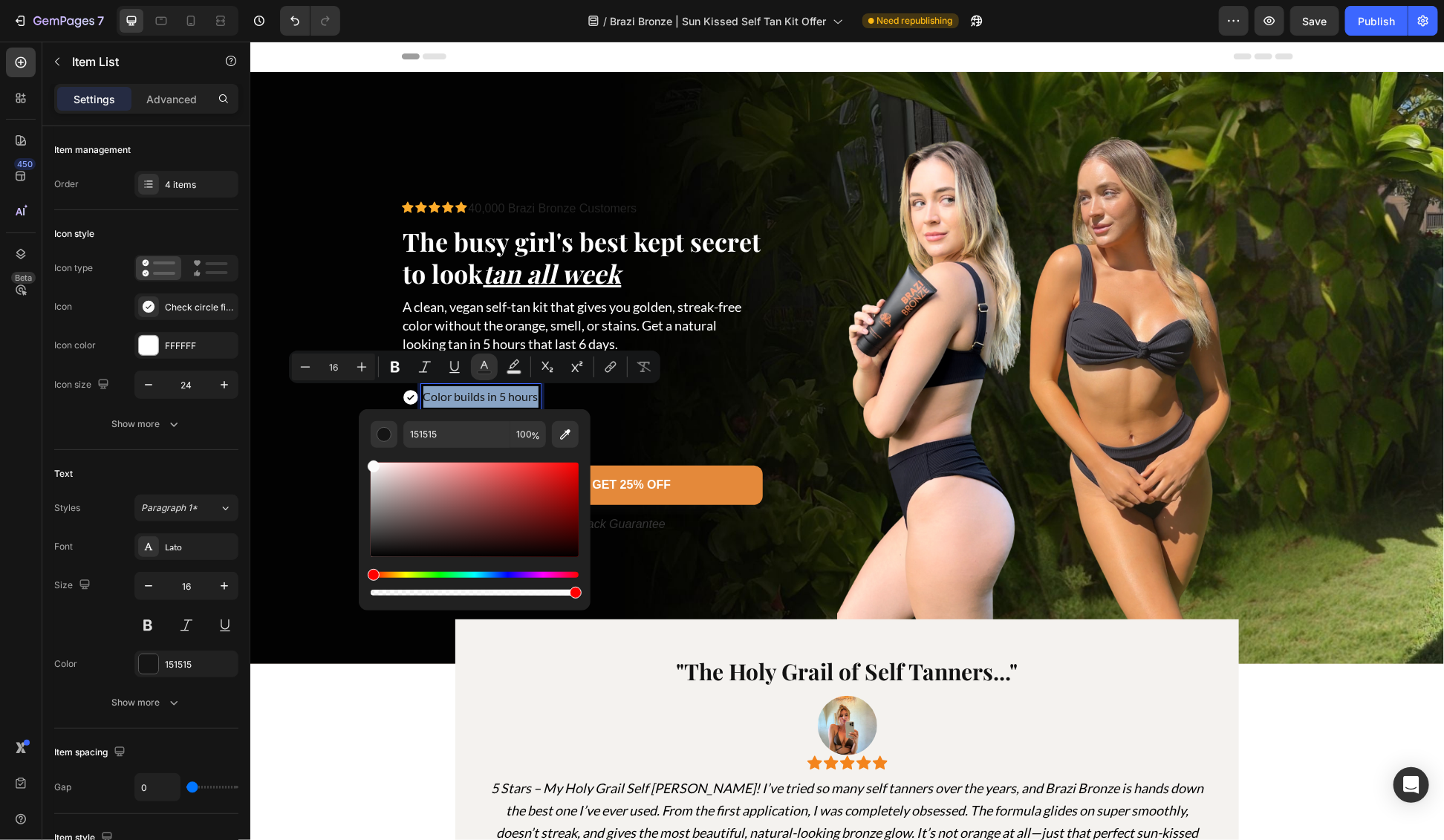
type input "FCFCFC"
drag, startPoint x: 416, startPoint y: 487, endPoint x: 367, endPoint y: 464, distance: 54.1
click at [371, 464] on div "Editor contextual toolbar" at bounding box center [474, 510] width 208 height 95
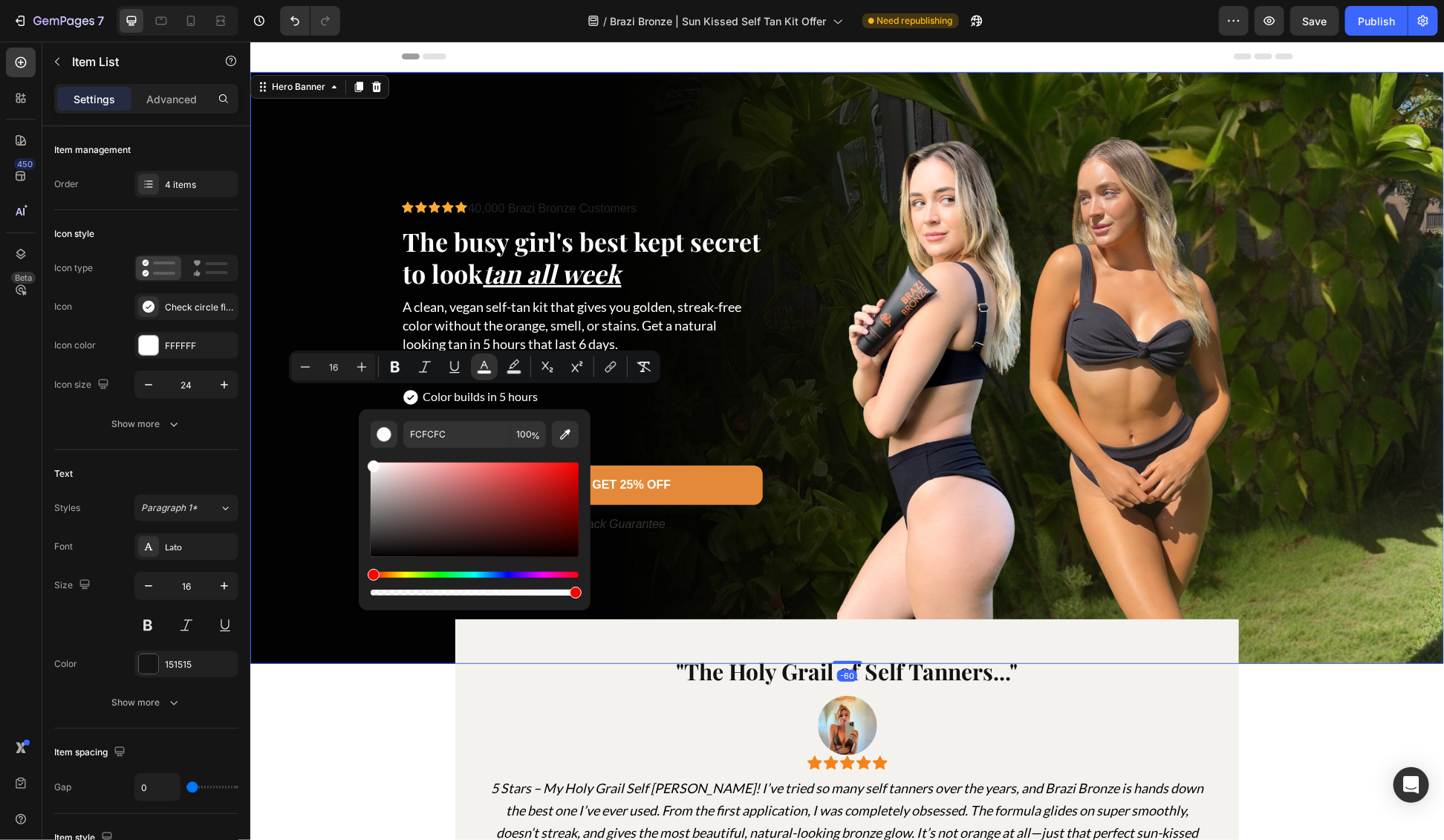
click at [286, 458] on div "Background Image" at bounding box center [847, 367] width 1194 height 592
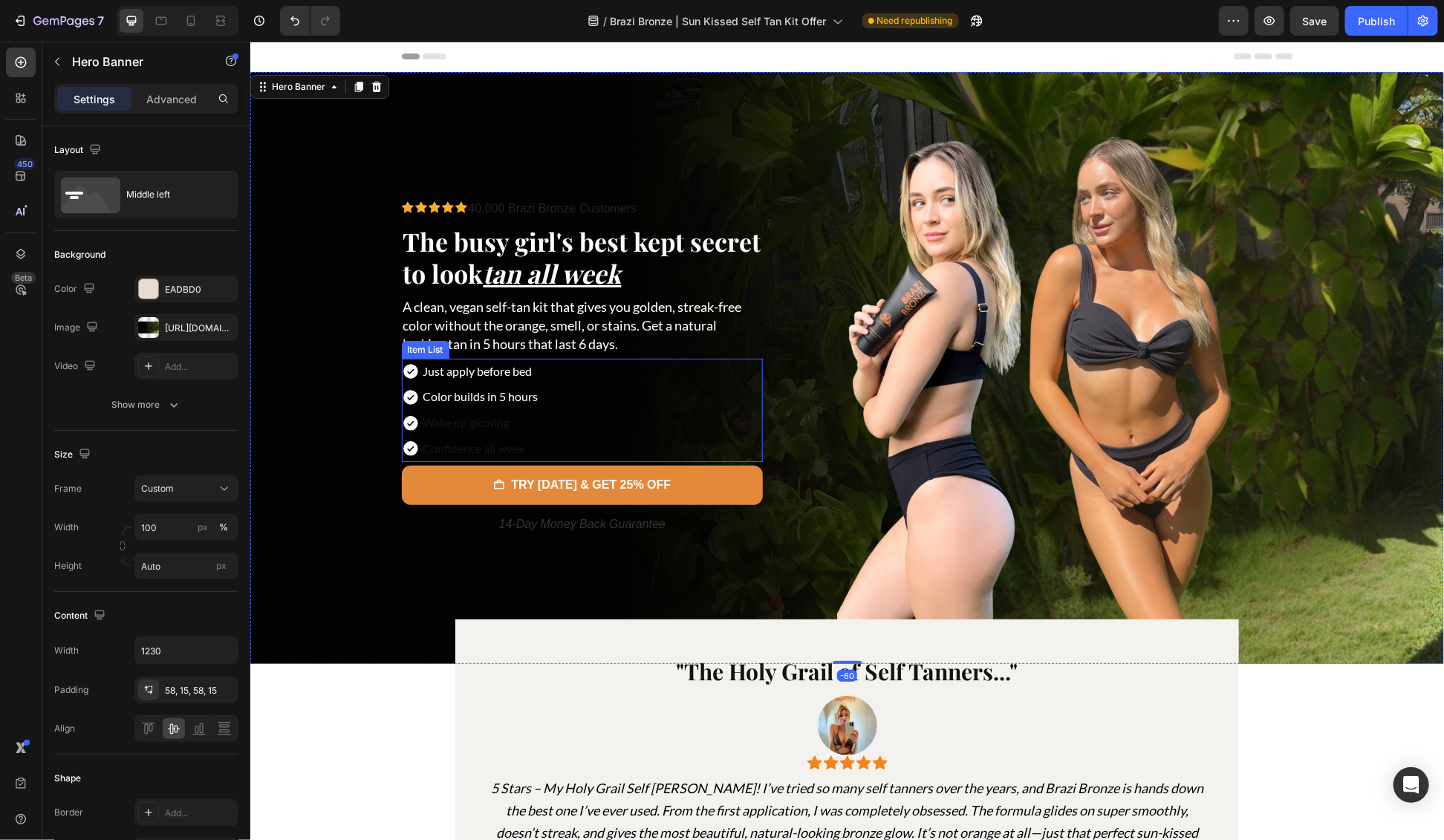
click at [453, 422] on p "Wake up glowing" at bounding box center [480, 422] width 115 height 22
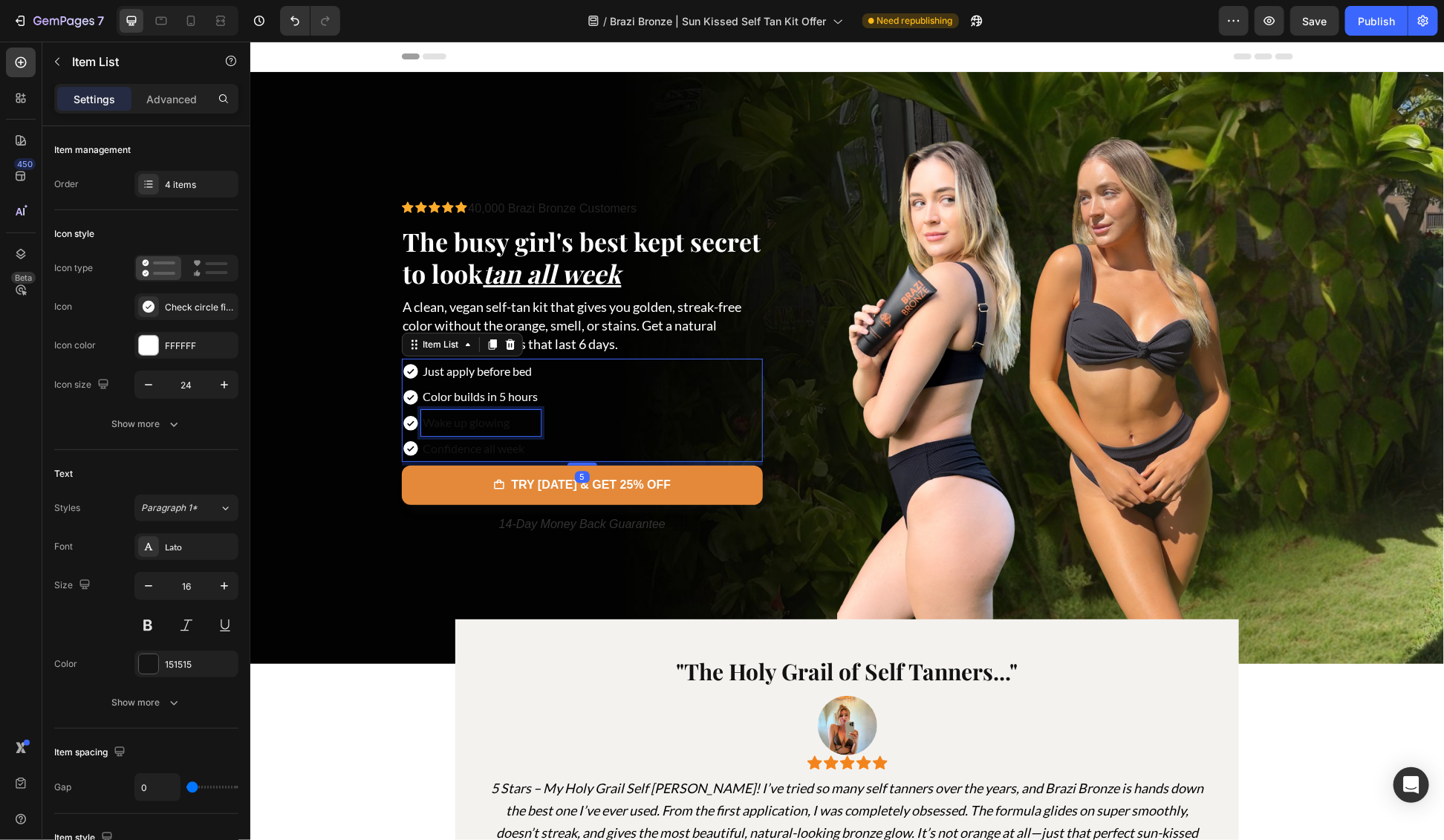
click at [453, 422] on p "Wake up glowing" at bounding box center [480, 422] width 115 height 22
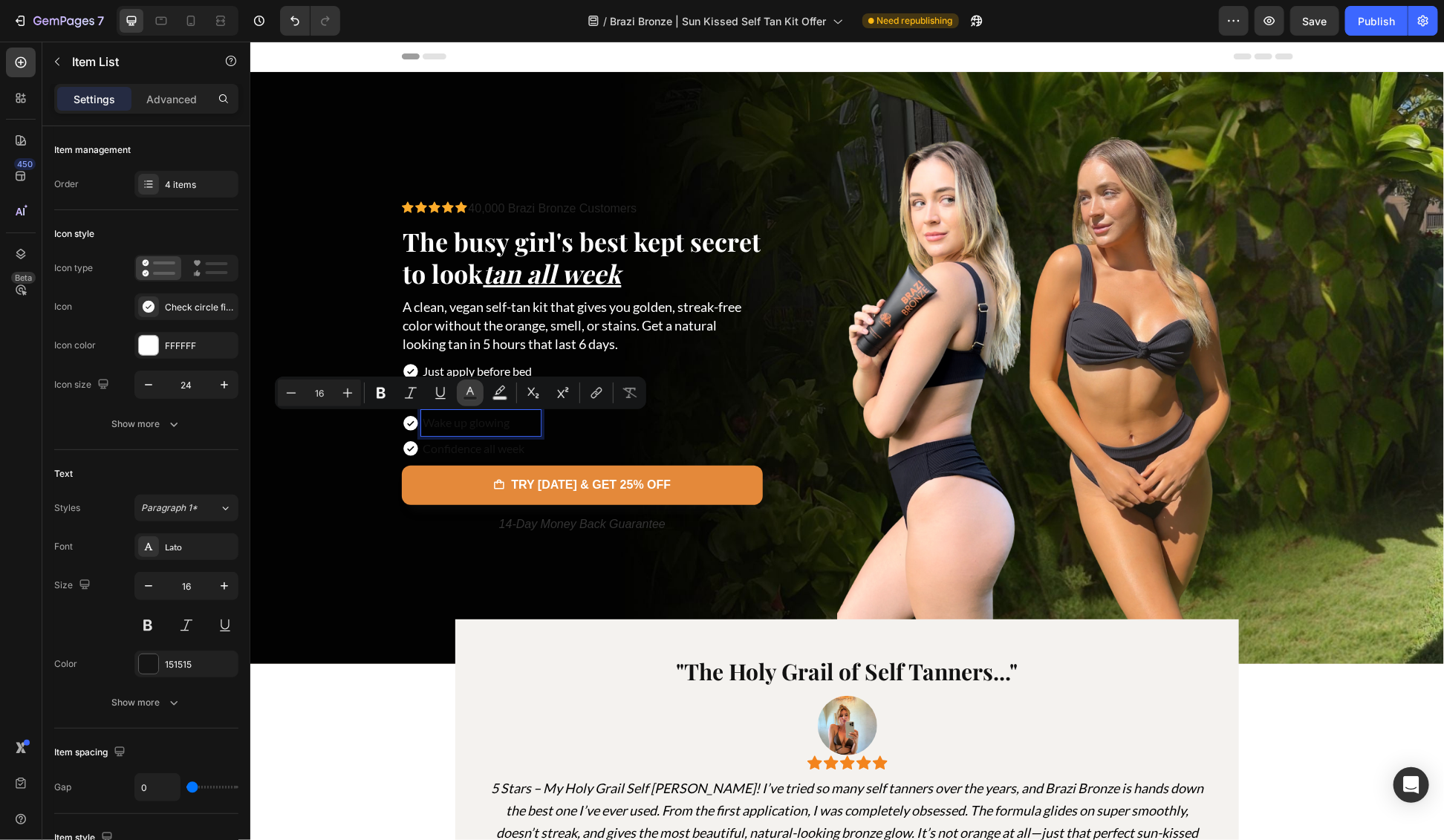
click at [468, 390] on icon "Editor contextual toolbar" at bounding box center [470, 393] width 15 height 15
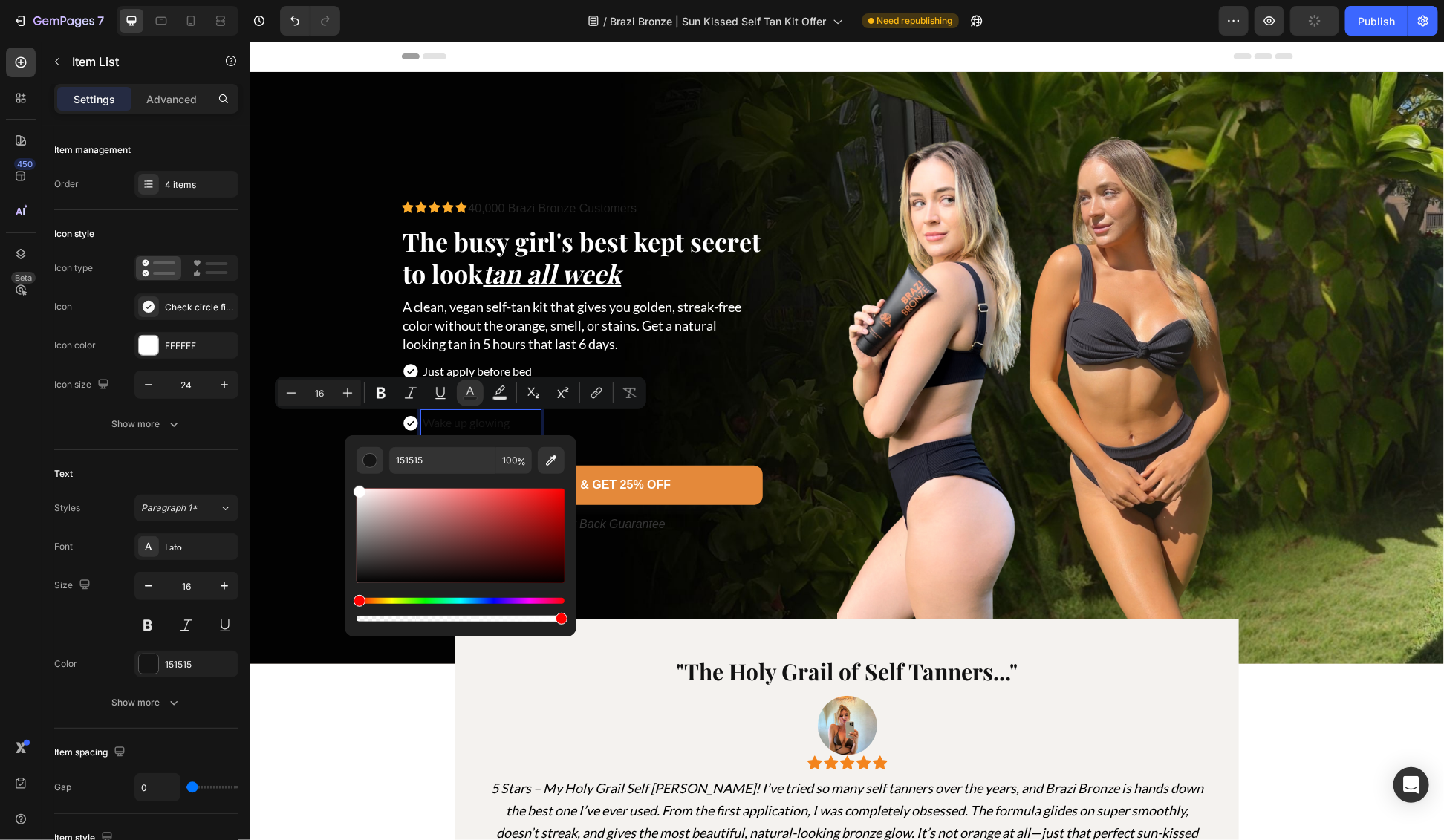
type input "FFFFFF"
drag, startPoint x: 375, startPoint y: 505, endPoint x: 355, endPoint y: 486, distance: 27.6
click at [357, 489] on div "Editor contextual toolbar" at bounding box center [460, 537] width 208 height 95
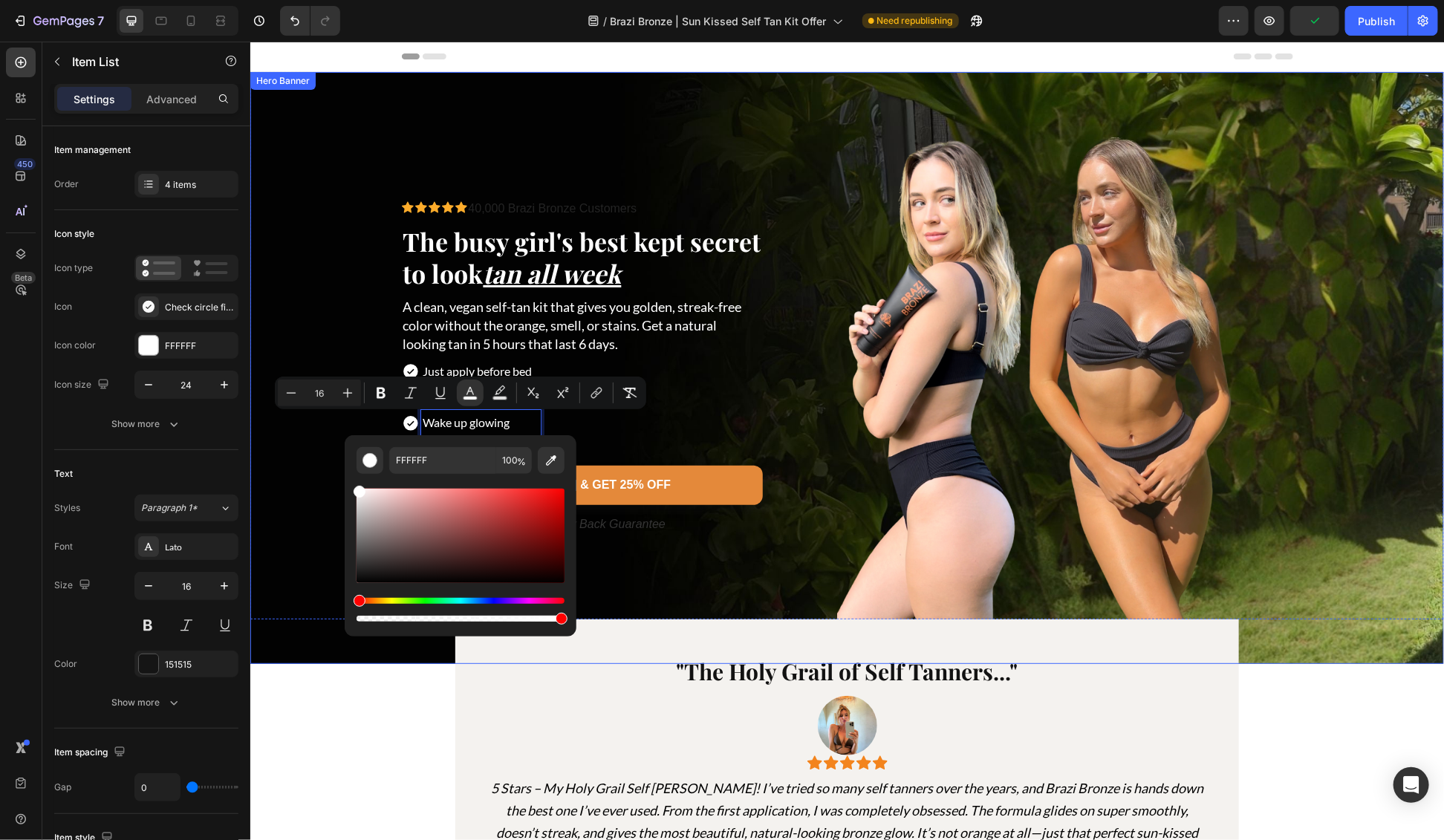
click at [306, 467] on div "Background Image" at bounding box center [847, 367] width 1194 height 592
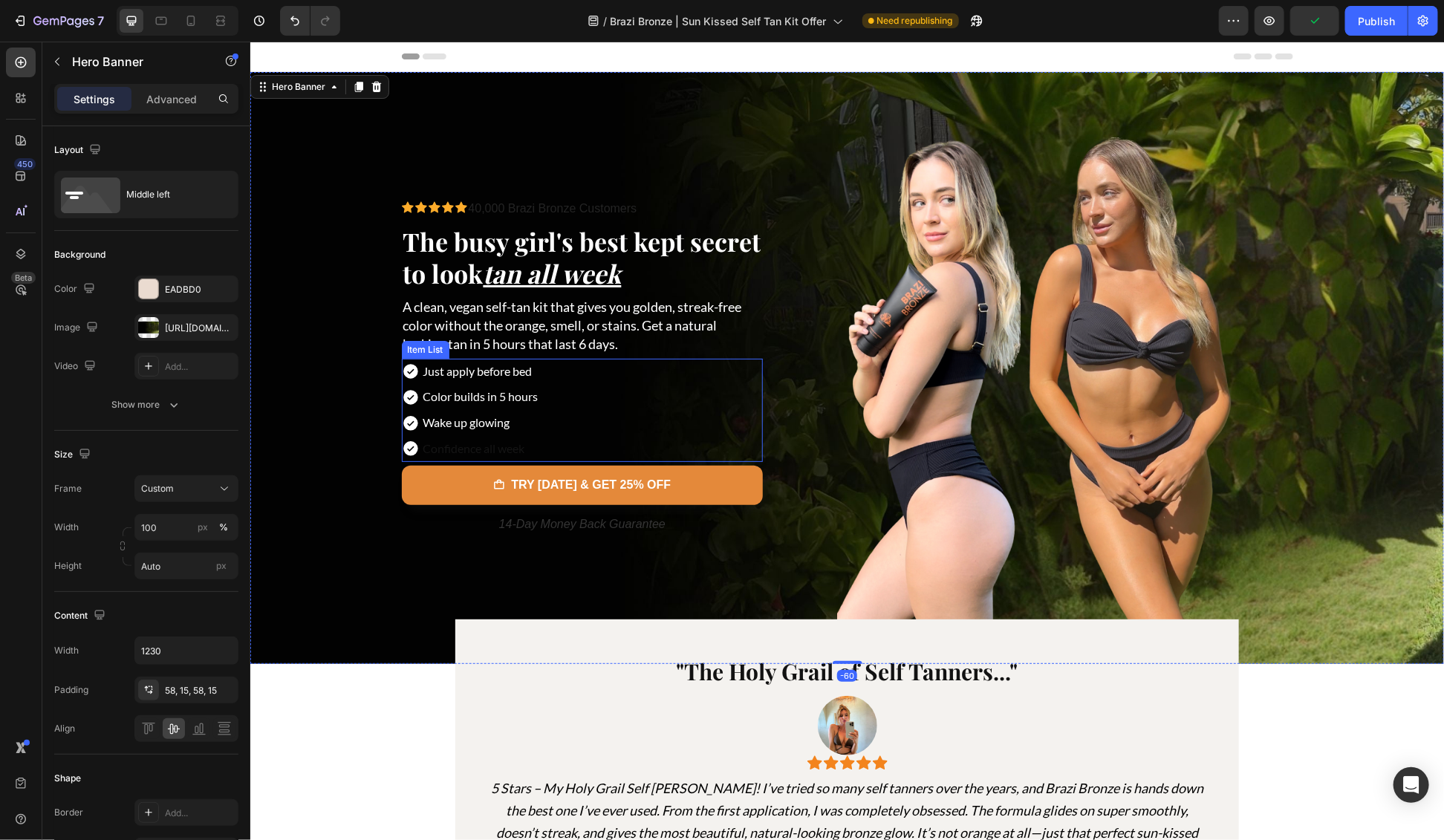
click at [466, 447] on p "Confidence all week" at bounding box center [480, 448] width 115 height 22
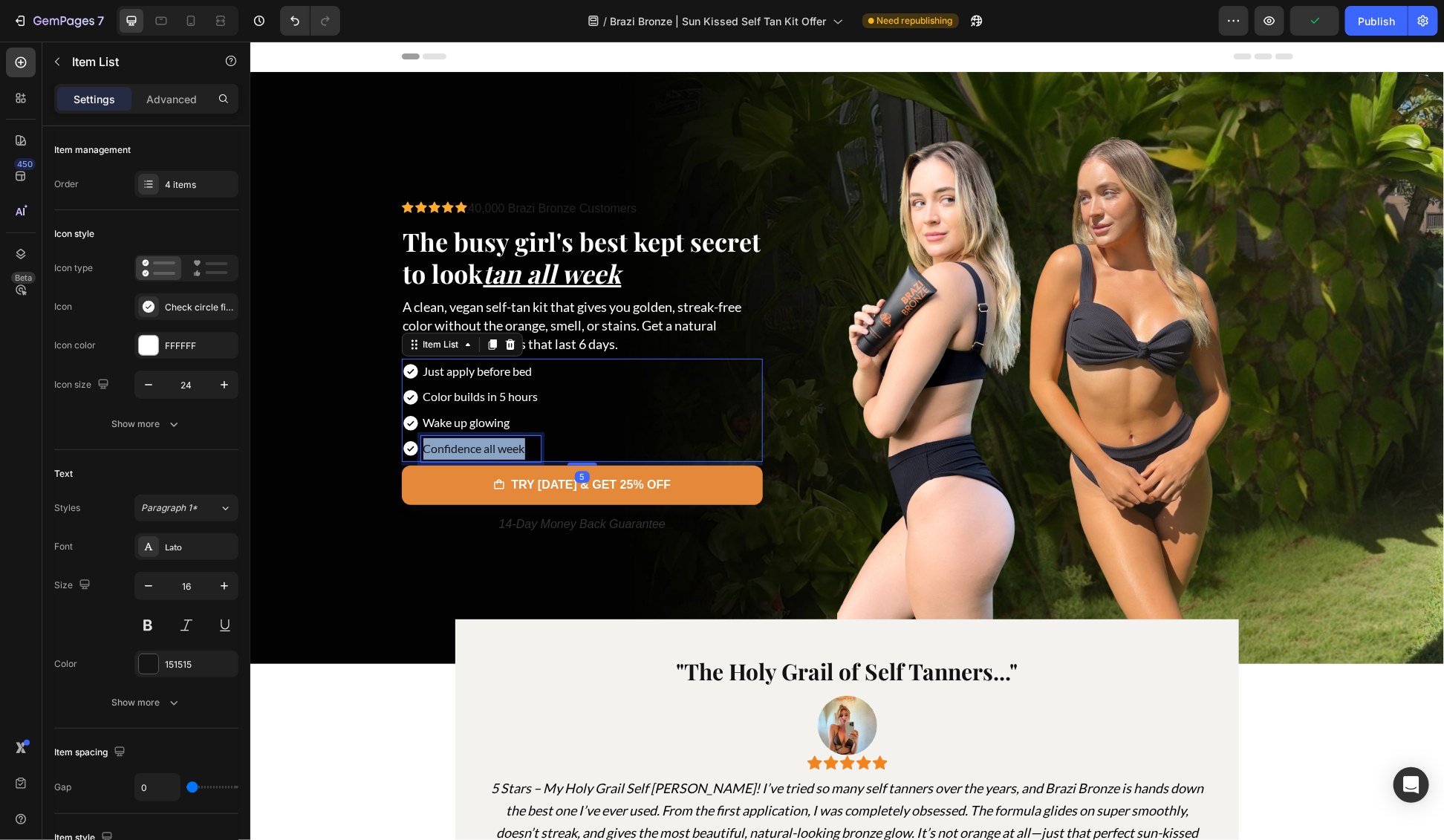
click at [466, 447] on p "Confidence all week" at bounding box center [480, 448] width 115 height 22
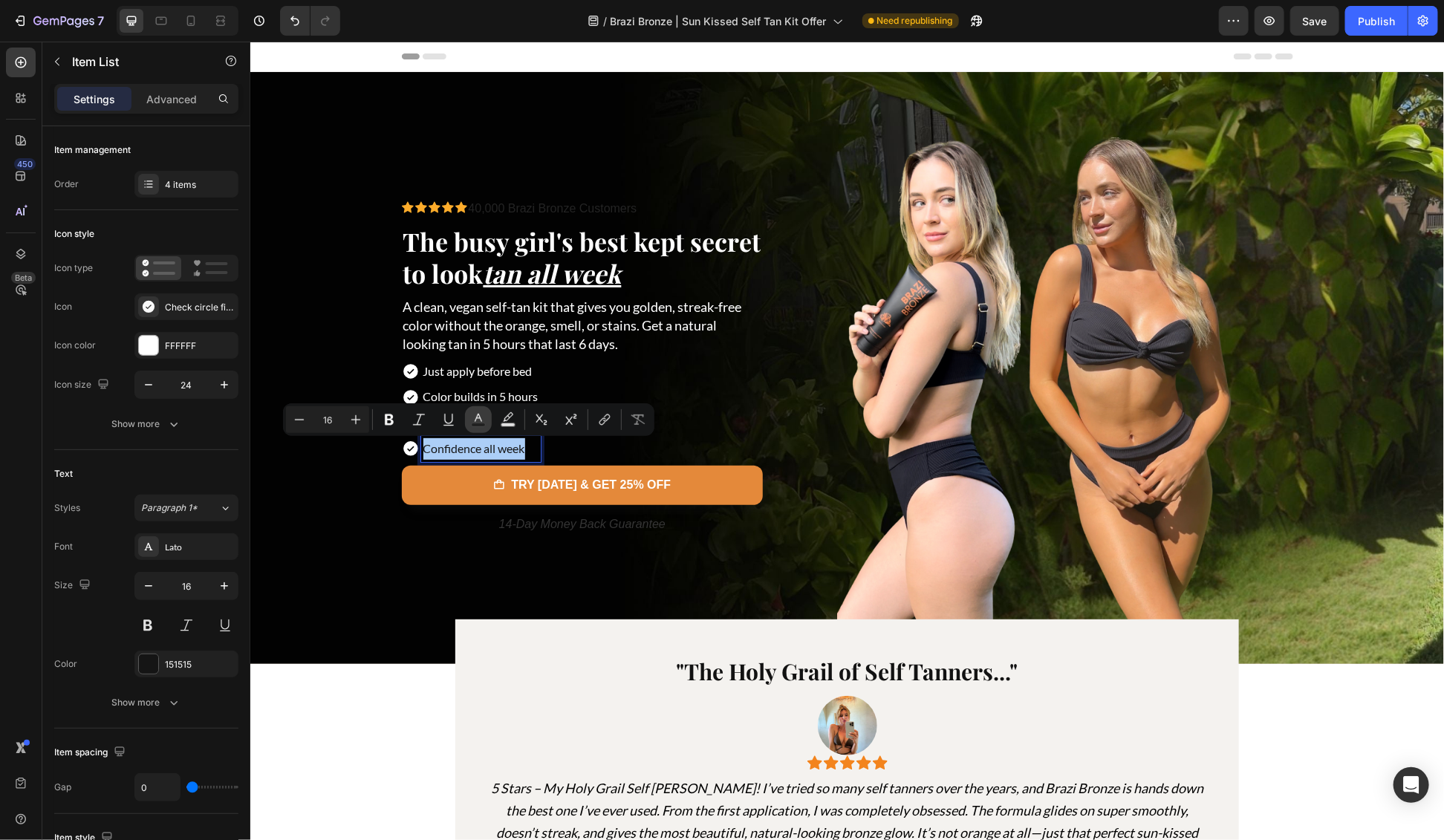
click at [487, 422] on button "Text Color" at bounding box center [478, 420] width 27 height 27
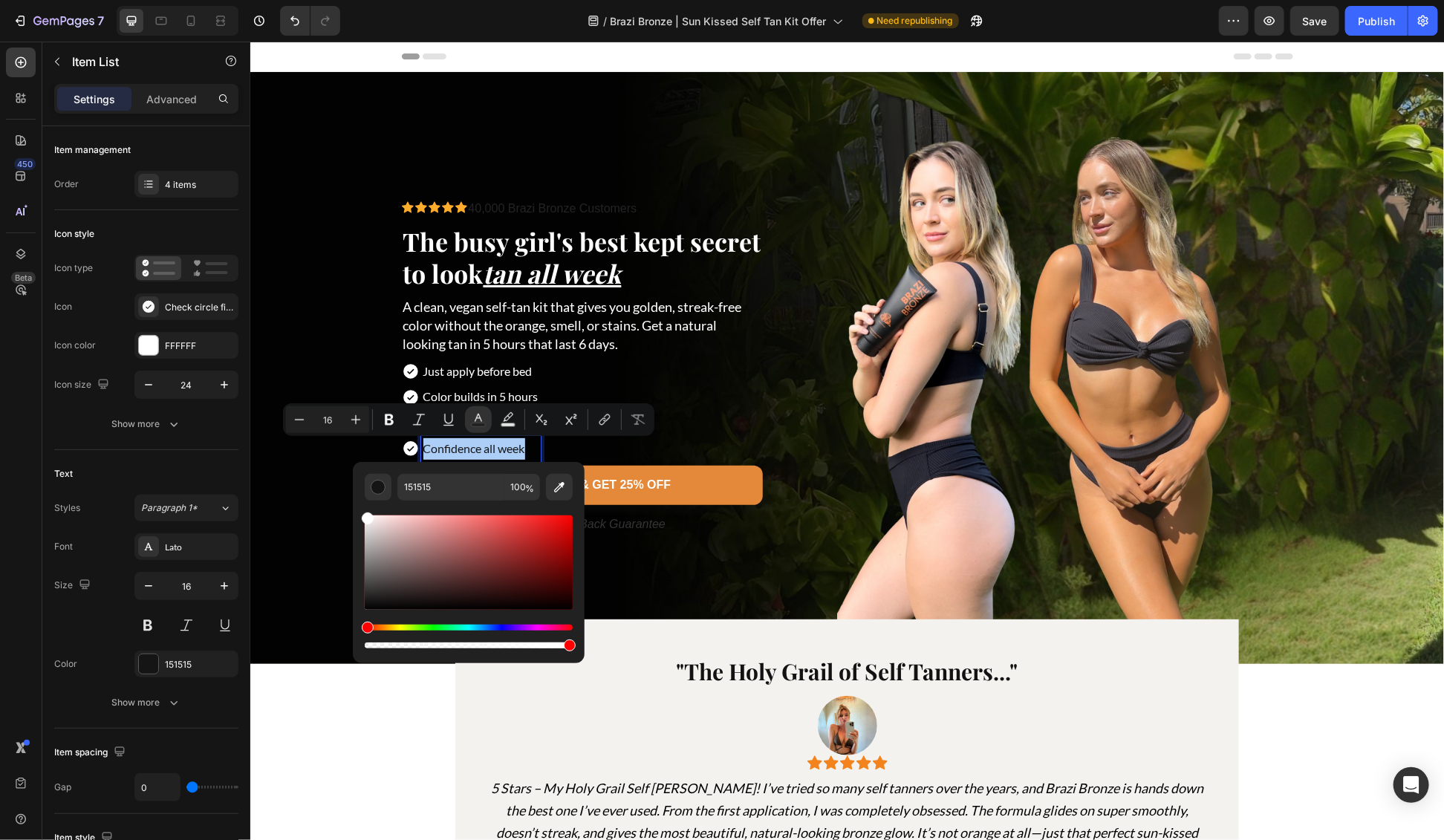
drag, startPoint x: 416, startPoint y: 533, endPoint x: 358, endPoint y: 509, distance: 62.8
click at [358, 509] on div "151515 100 %" at bounding box center [469, 557] width 231 height 189
type input "FFFFFF"
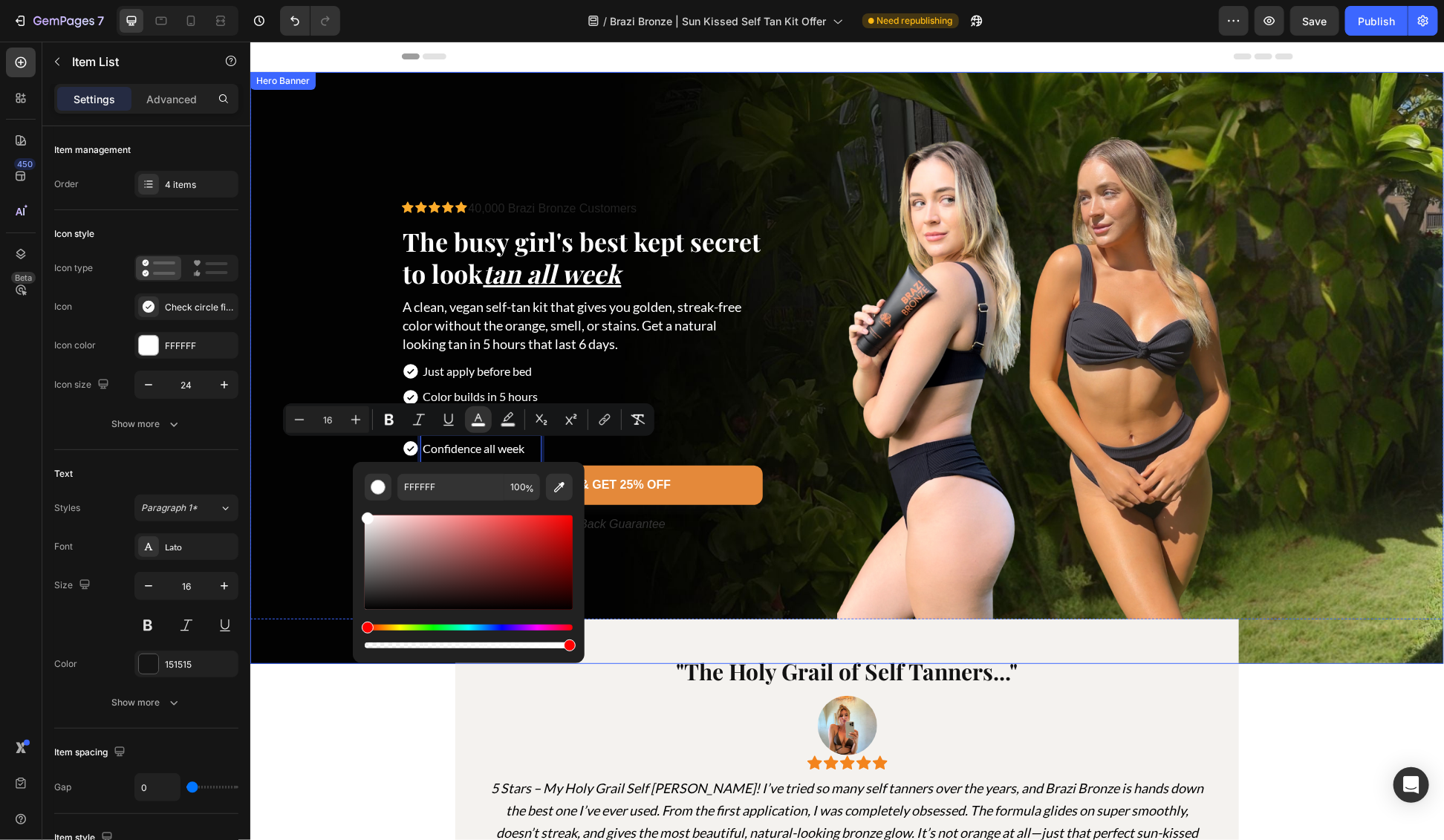
click at [320, 511] on div "Background Image" at bounding box center [847, 367] width 1194 height 592
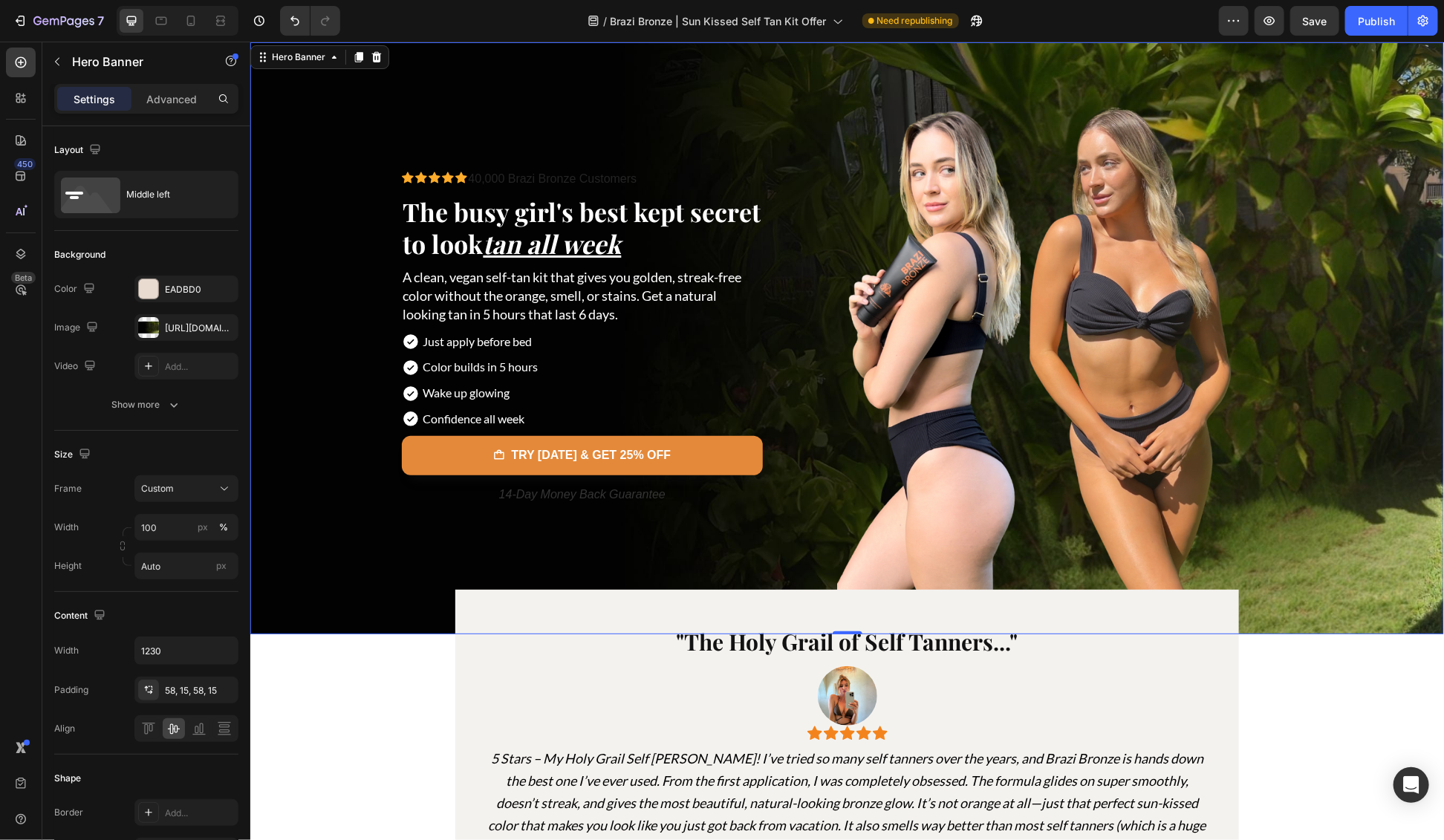
scroll to position [62, 0]
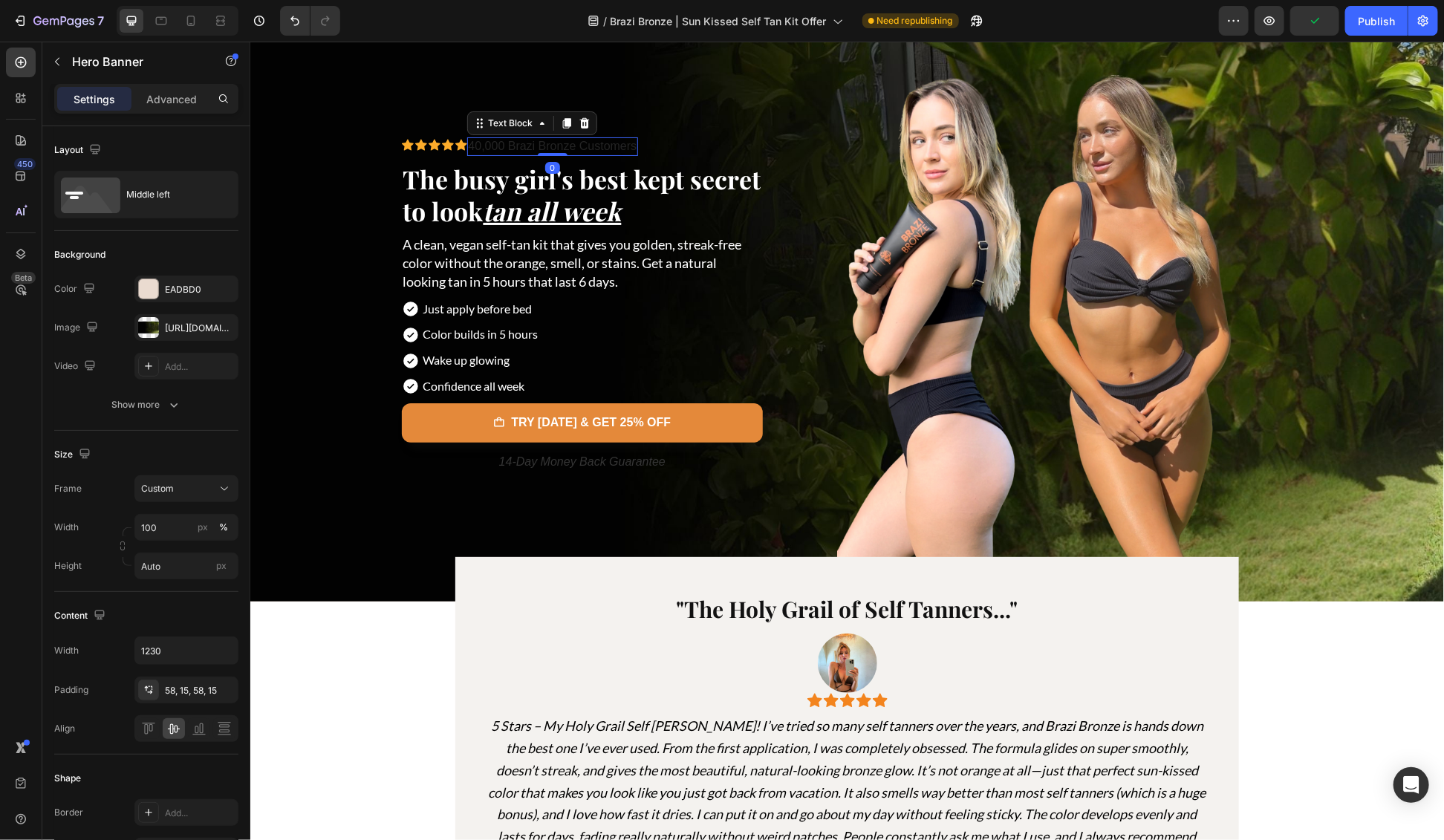
click at [557, 143] on span "40,000 Brazi Bronze Customers" at bounding box center [552, 145] width 168 height 12
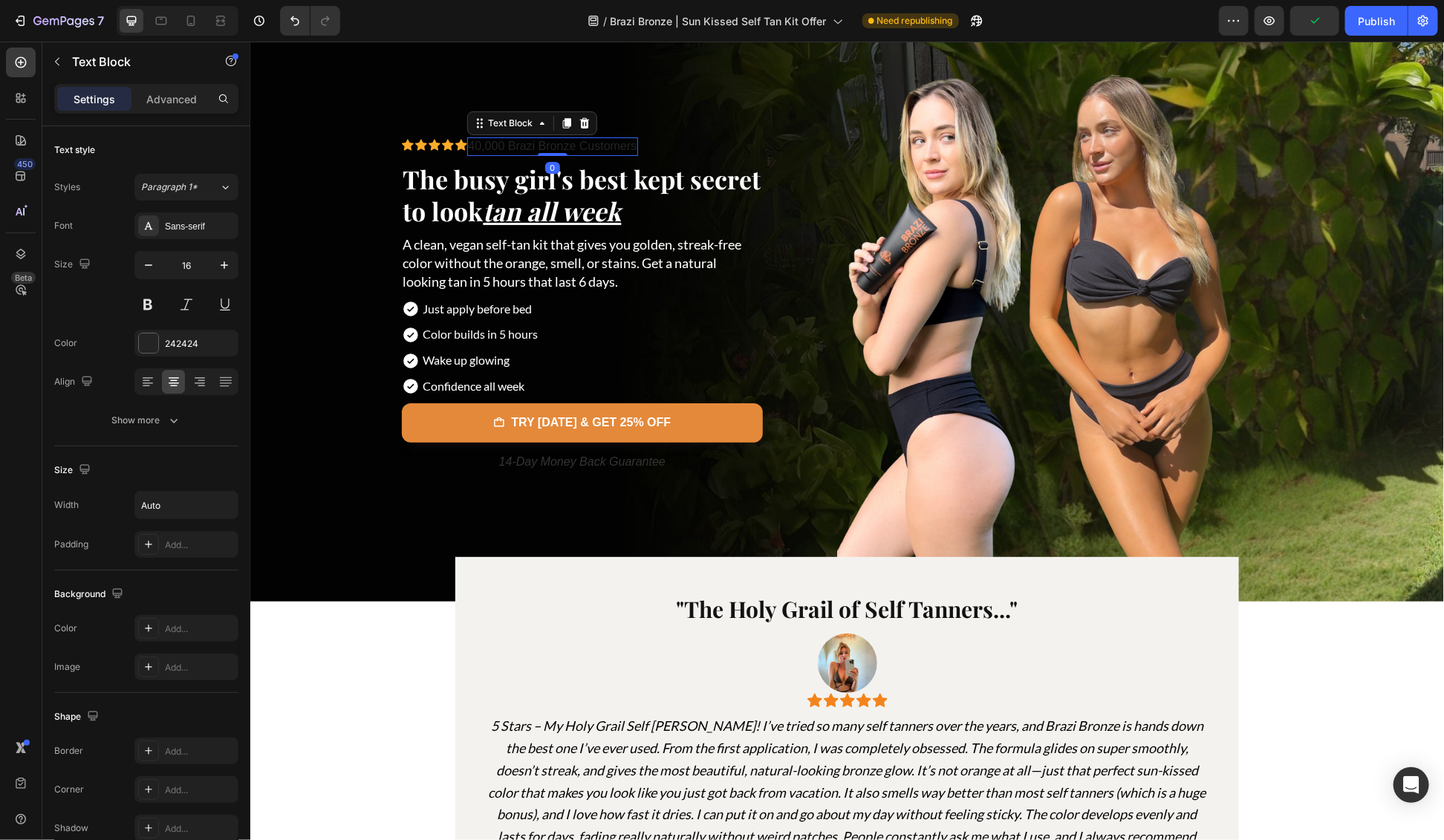
click at [558, 142] on span "40,000 Brazi Bronze Customers" at bounding box center [552, 145] width 168 height 12
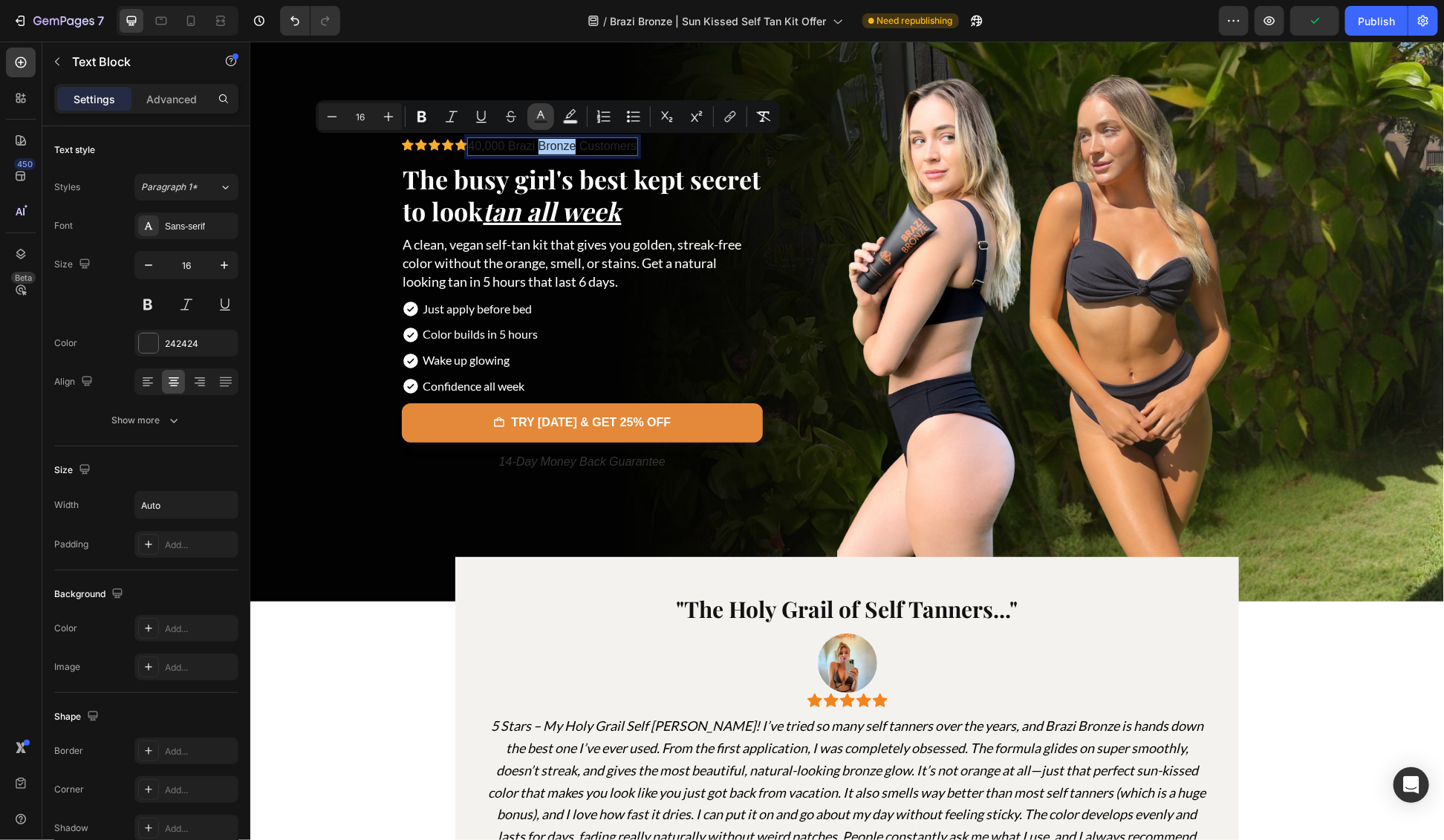
click at [547, 117] on icon "Editor contextual toolbar" at bounding box center [540, 117] width 15 height 15
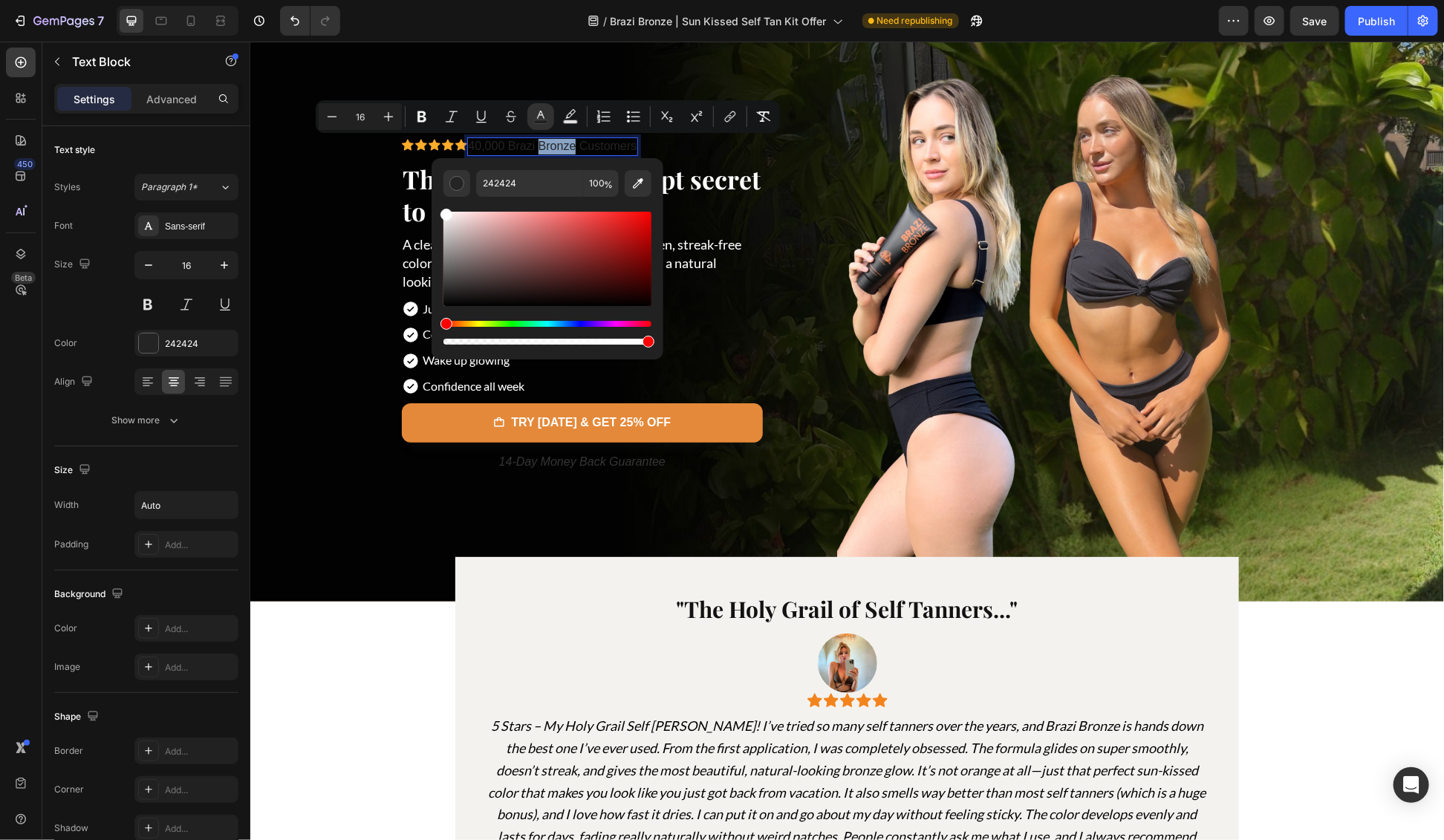
type input "FFFFFF"
drag, startPoint x: 474, startPoint y: 229, endPoint x: 432, endPoint y: 207, distance: 47.4
click at [432, 207] on div "FFFFFF 100 %" at bounding box center [547, 253] width 231 height 189
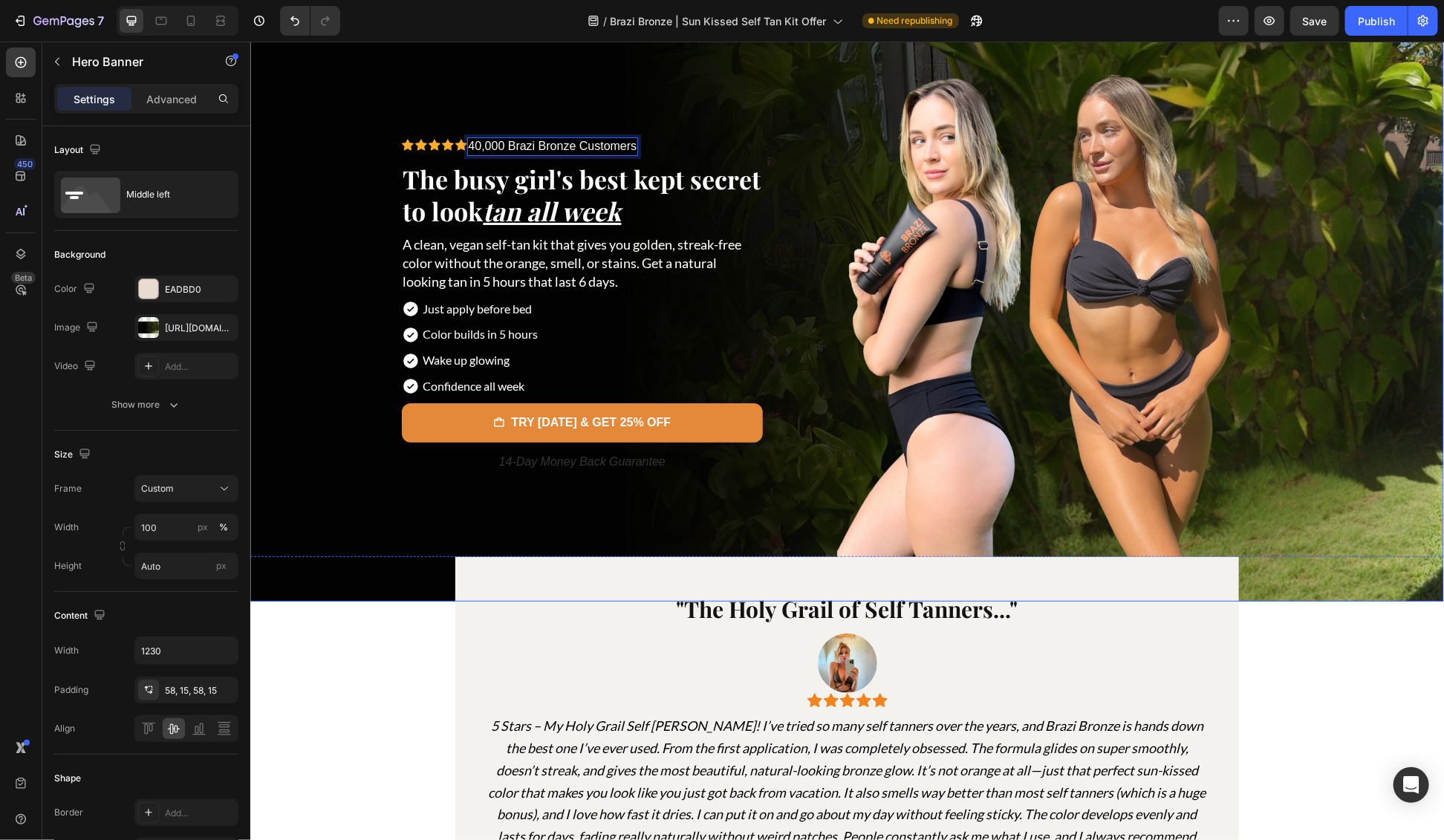
click at [324, 302] on div "Background Image" at bounding box center [847, 304] width 1194 height 592
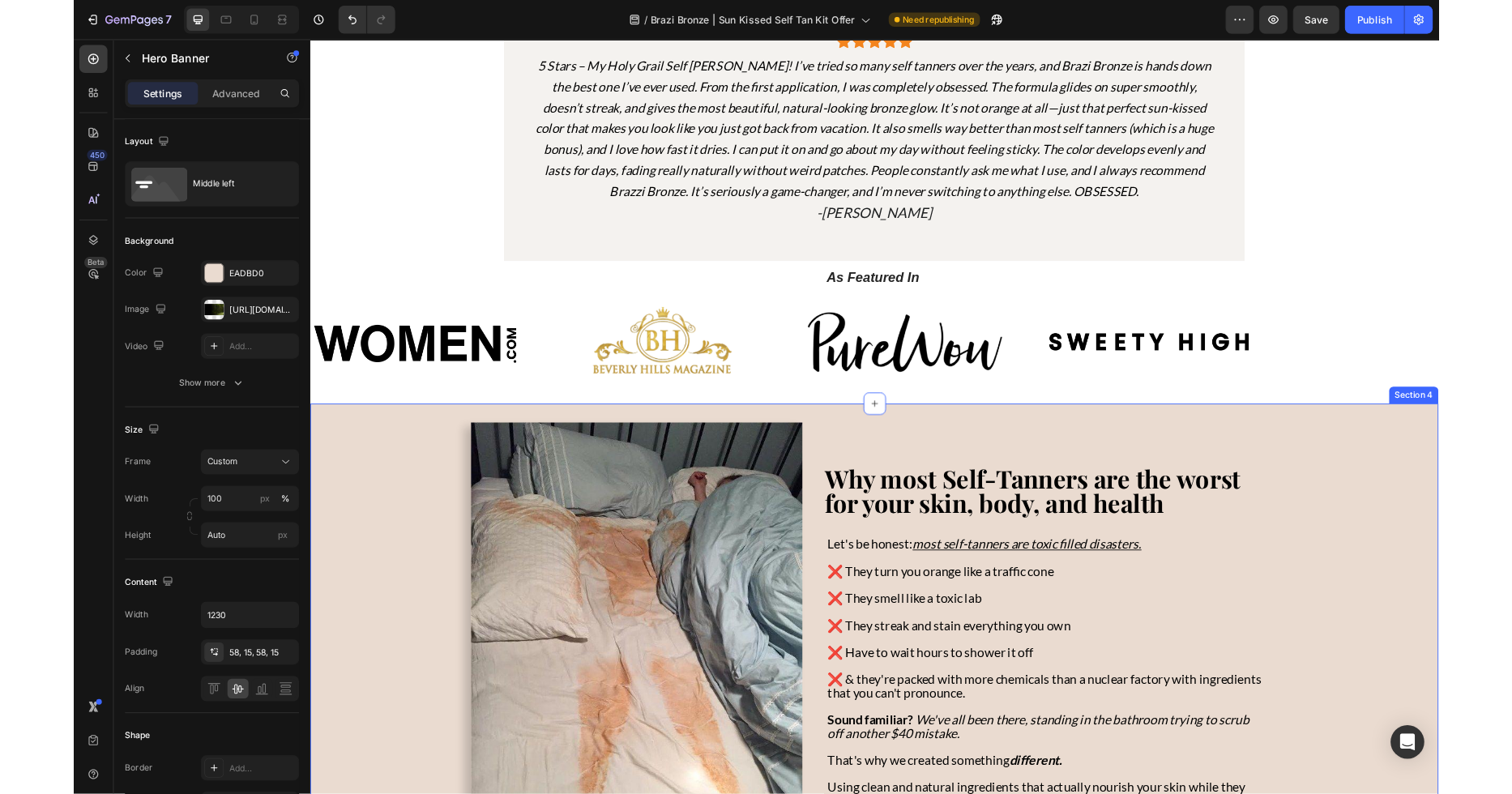
scroll to position [0, 0]
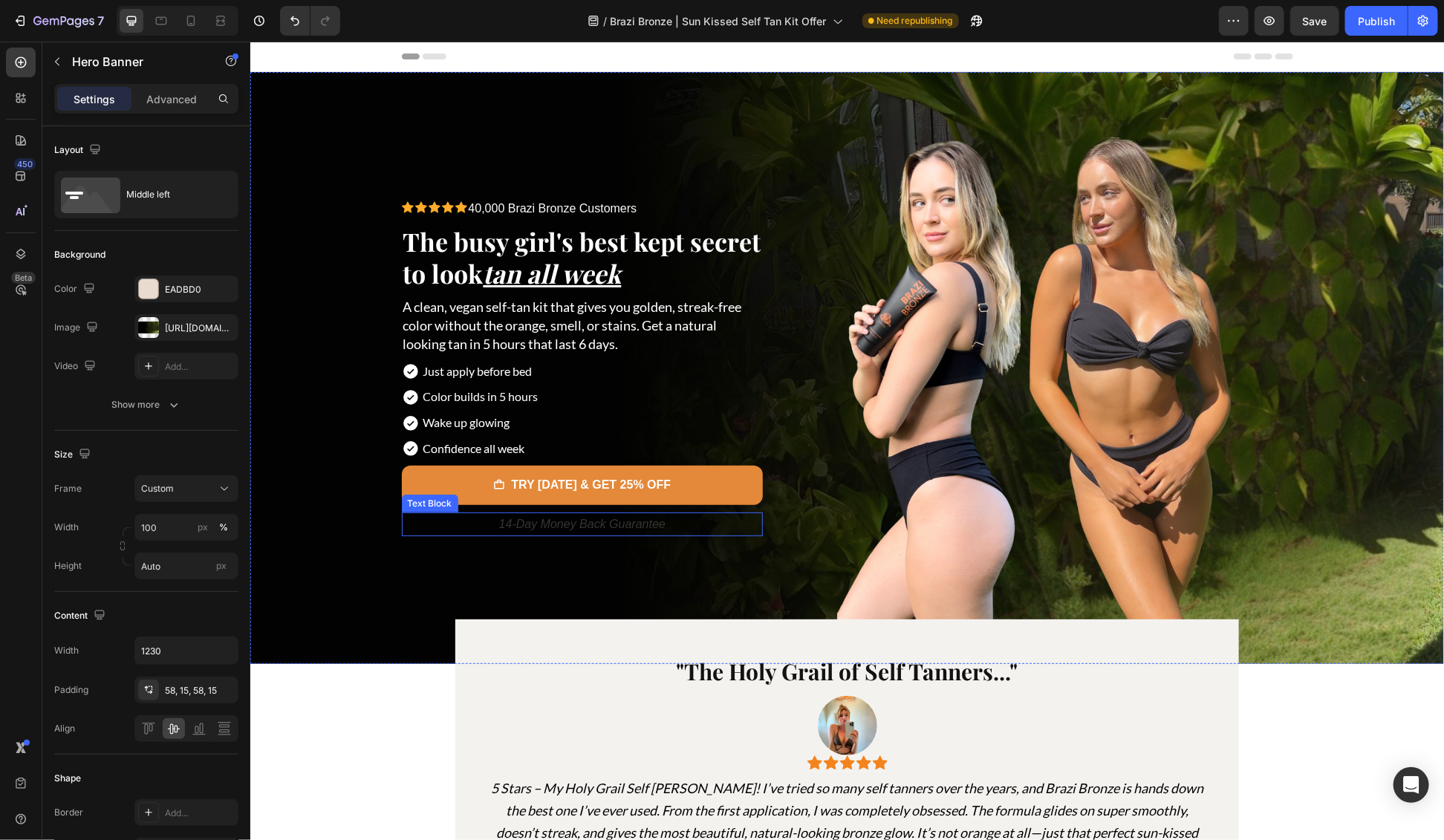
click at [543, 523] on p "14-Day Money Back Guarantee" at bounding box center [581, 524] width 359 height 22
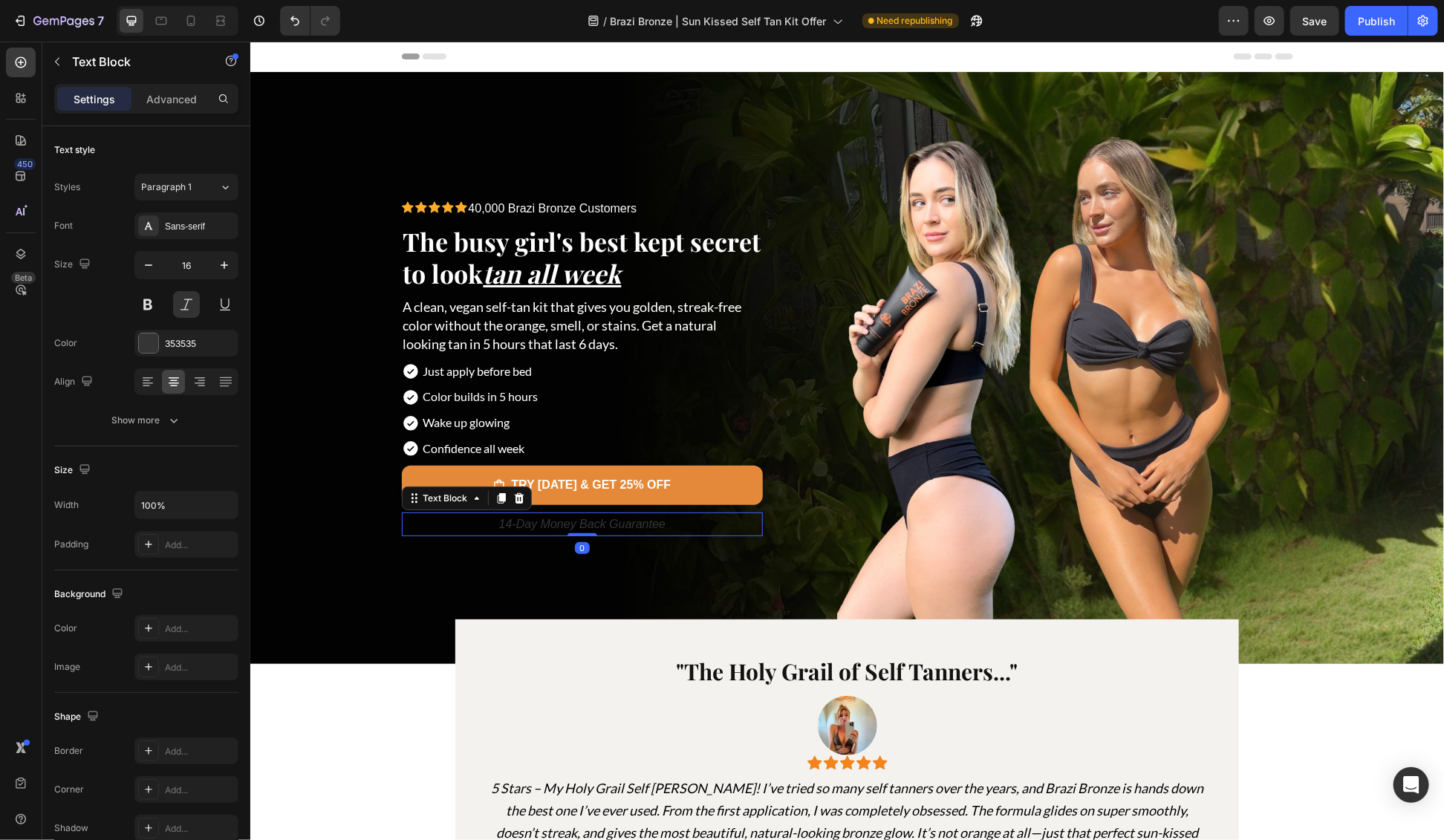
click at [543, 523] on p "14-Day Money Back Guarantee" at bounding box center [581, 524] width 359 height 22
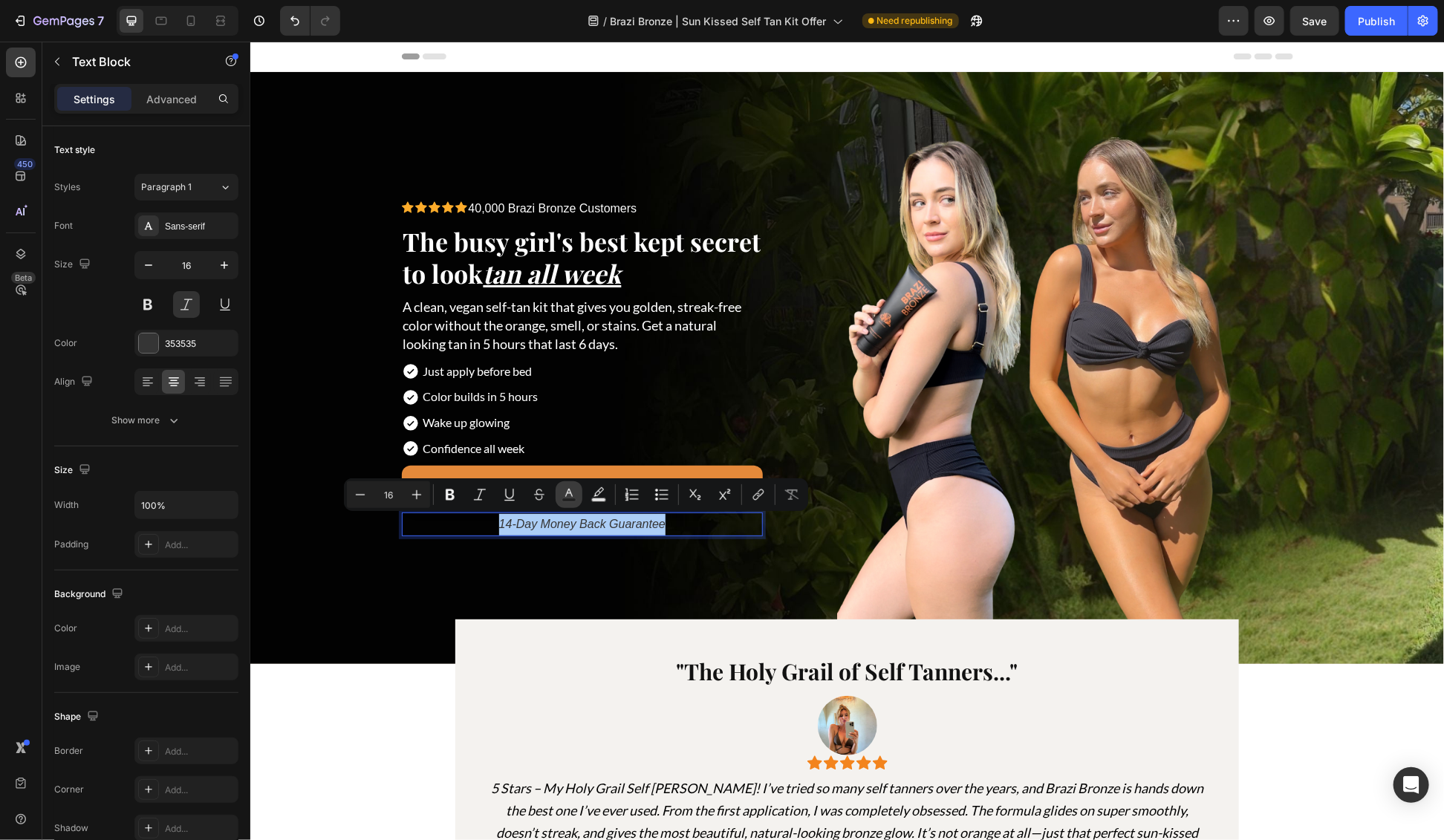
click at [558, 492] on button "Text Color" at bounding box center [569, 495] width 27 height 27
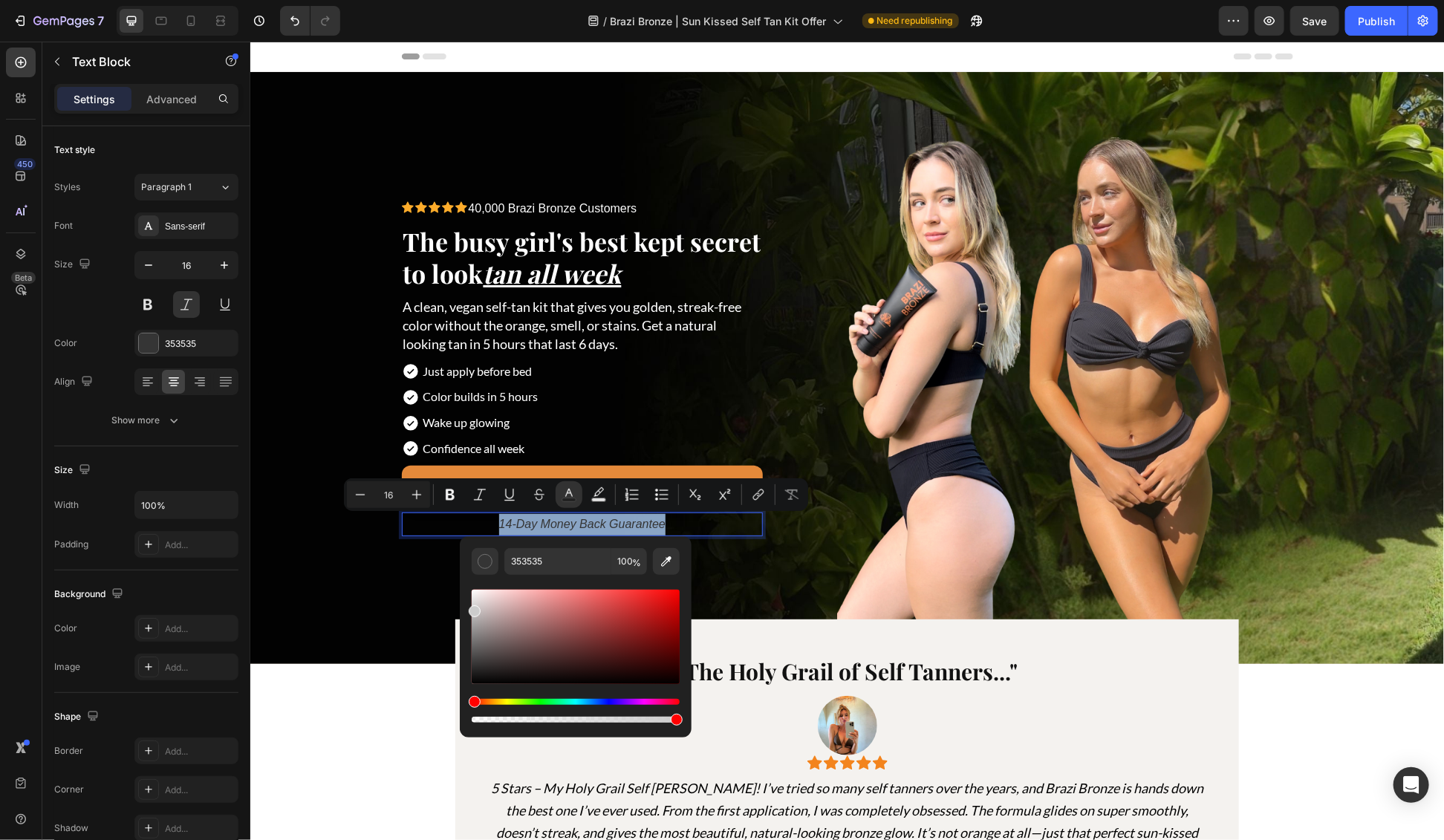
type input "CCCCCC"
drag, startPoint x: 475, startPoint y: 633, endPoint x: 469, endPoint y: 609, distance: 24.7
click at [472, 609] on div "Editor contextual toolbar" at bounding box center [575, 637] width 208 height 95
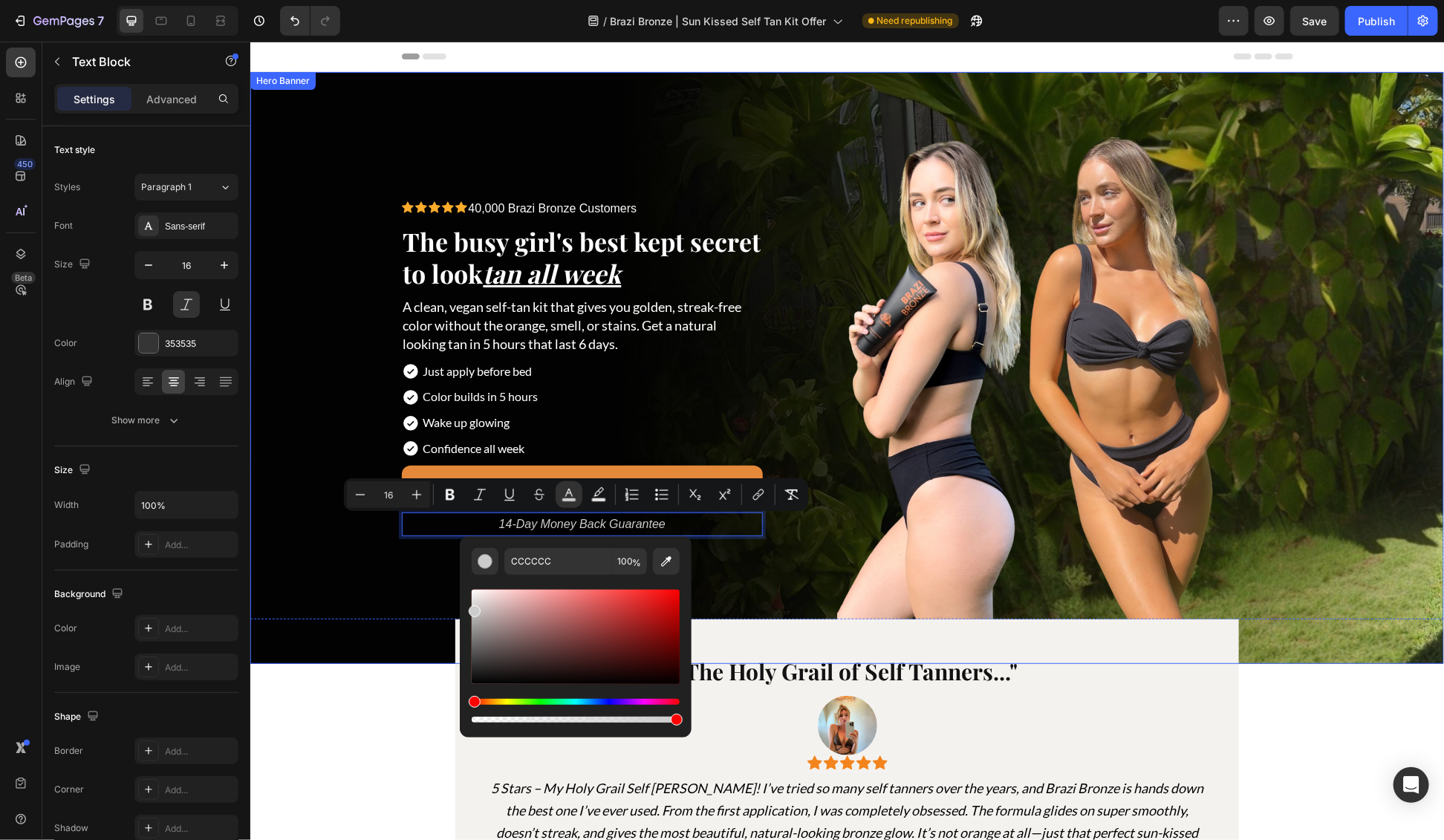
click at [324, 595] on div "Background Image" at bounding box center [847, 367] width 1194 height 592
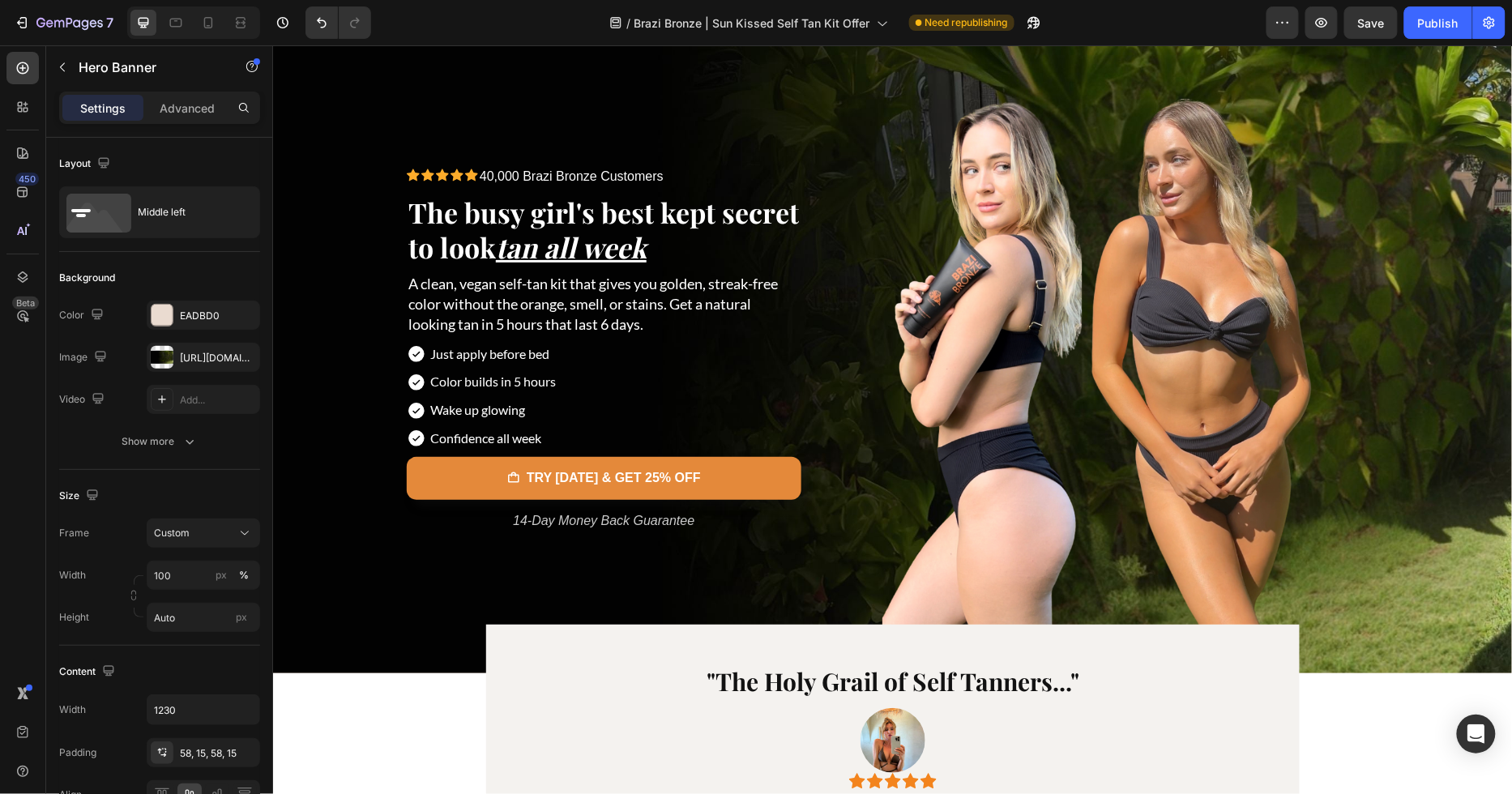
scroll to position [52, 0]
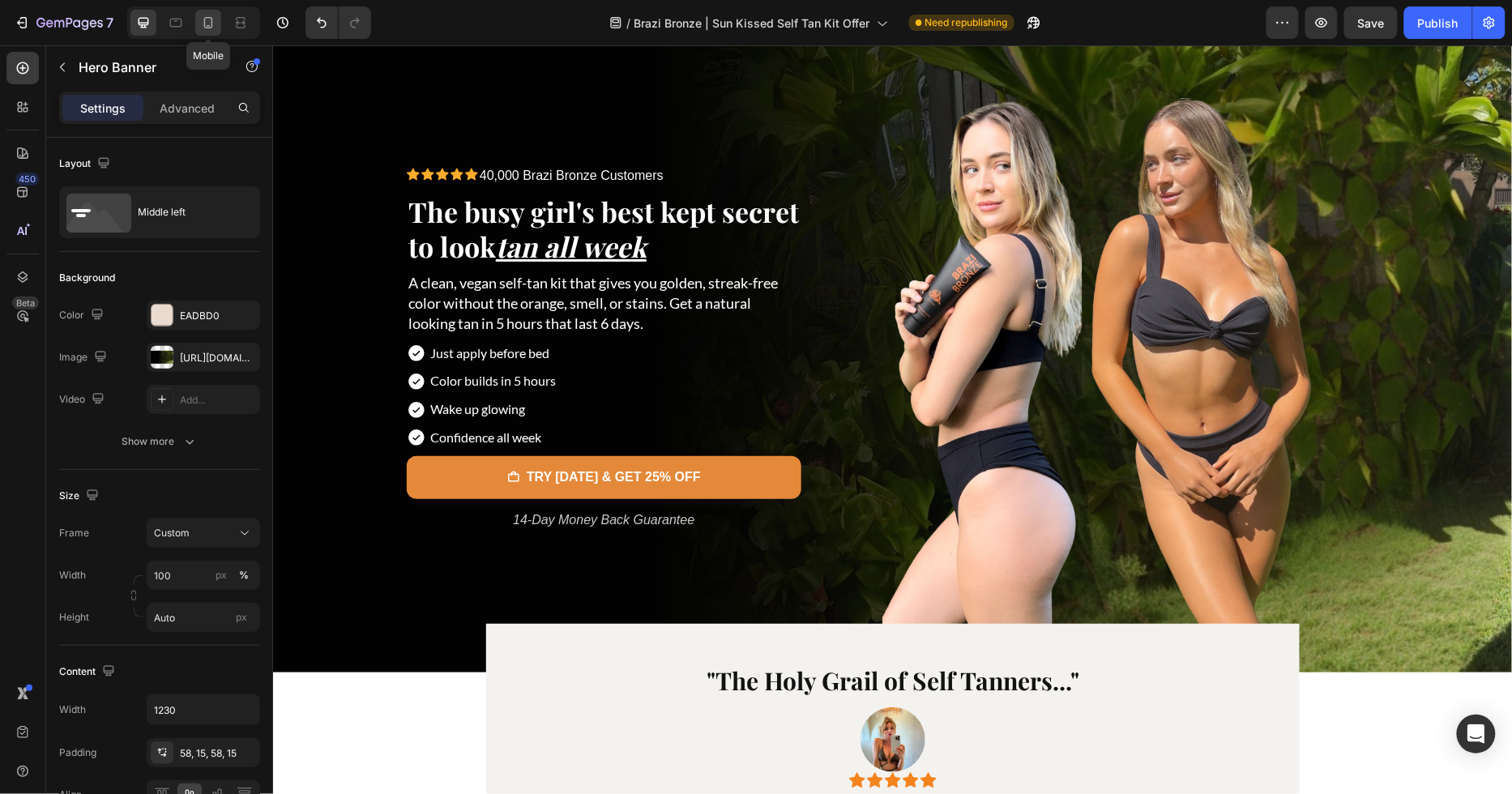
click at [205, 17] on icon at bounding box center [208, 22] width 16 height 16
type input "850"
type input "100%"
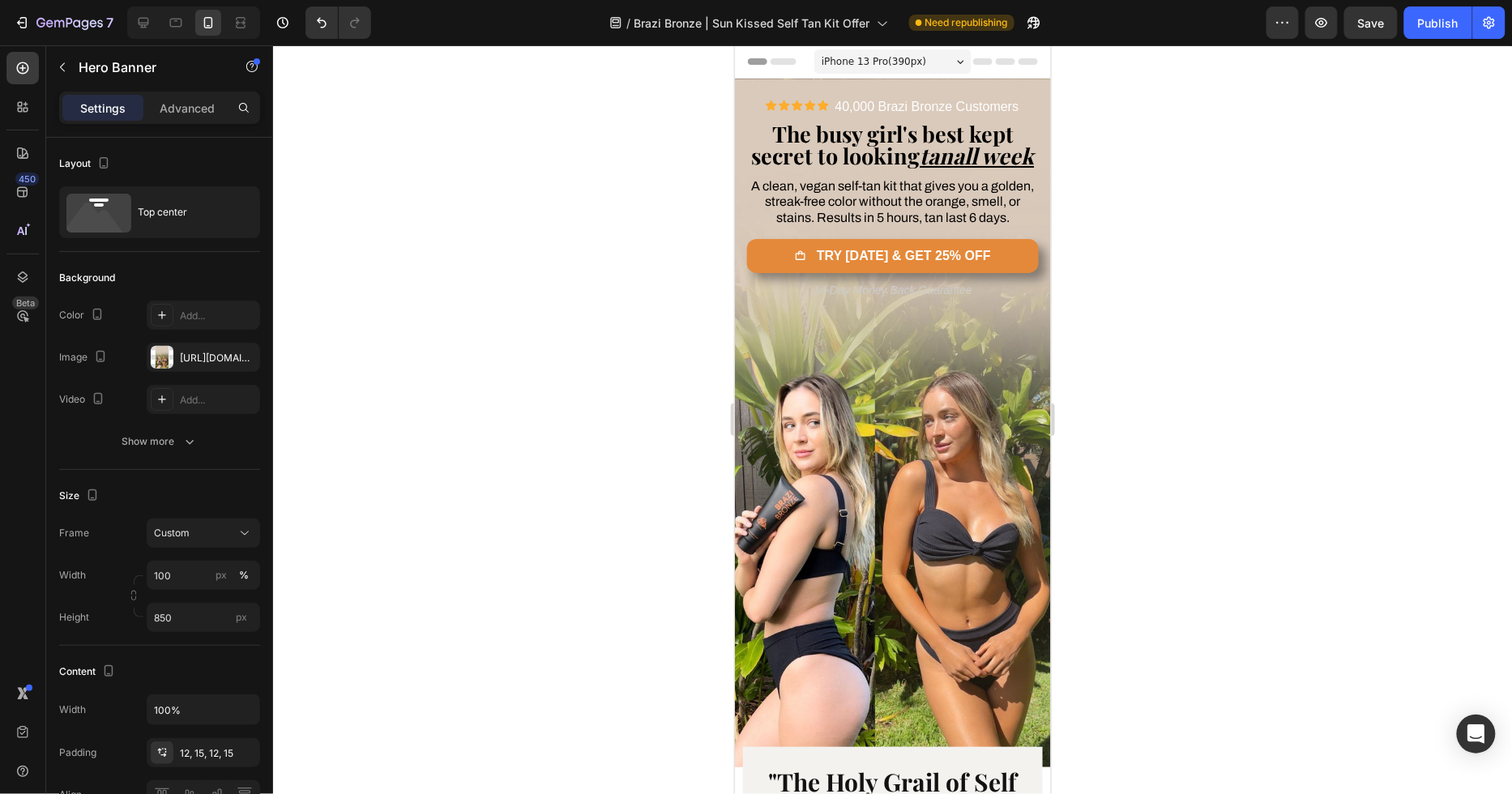
click at [782, 541] on div "Background Image" at bounding box center [892, 422] width 316 height 689
click at [200, 354] on div "[URL][DOMAIN_NAME]" at bounding box center [203, 358] width 47 height 14
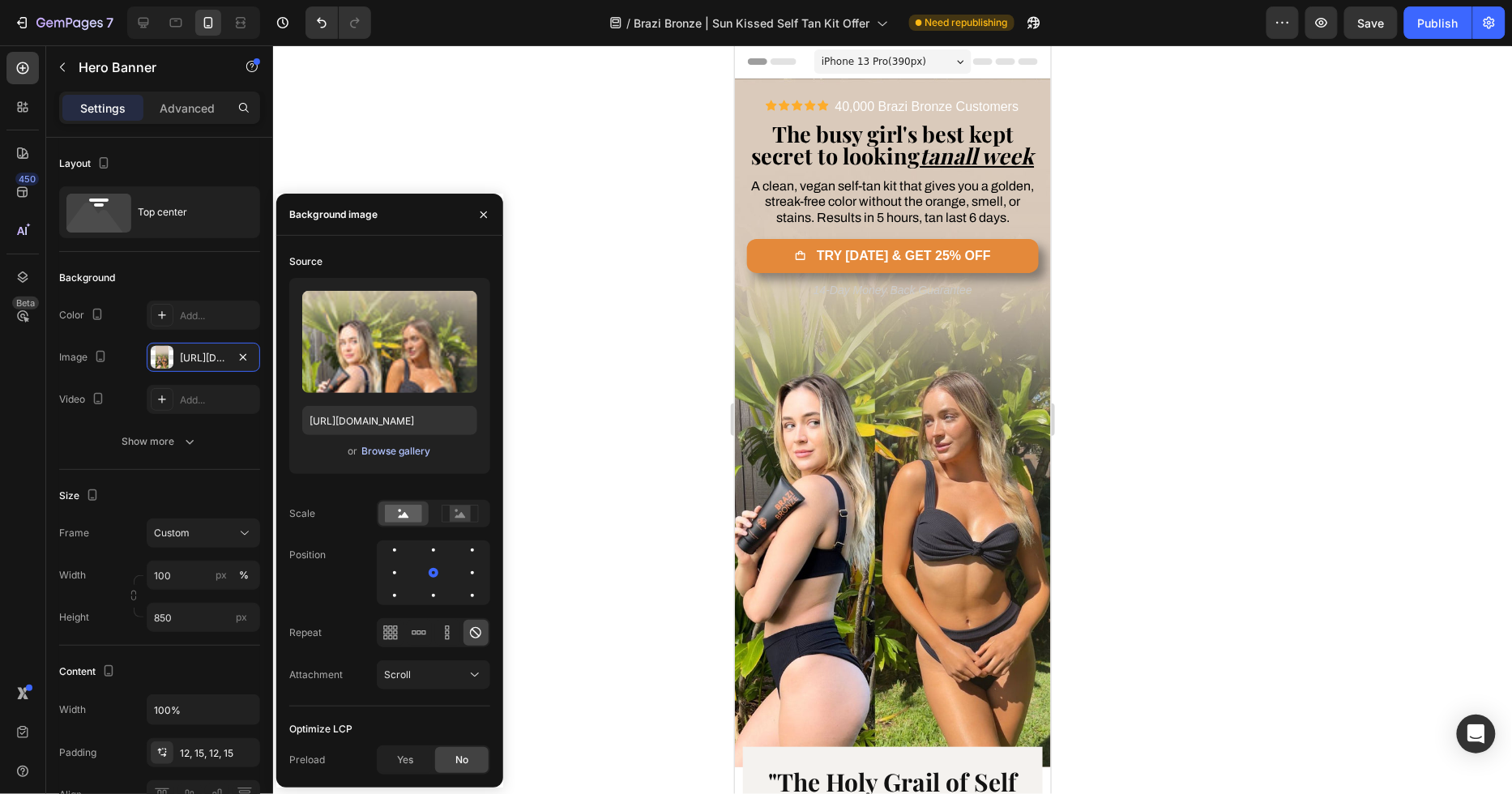
click at [398, 455] on div "Browse gallery" at bounding box center [396, 451] width 69 height 14
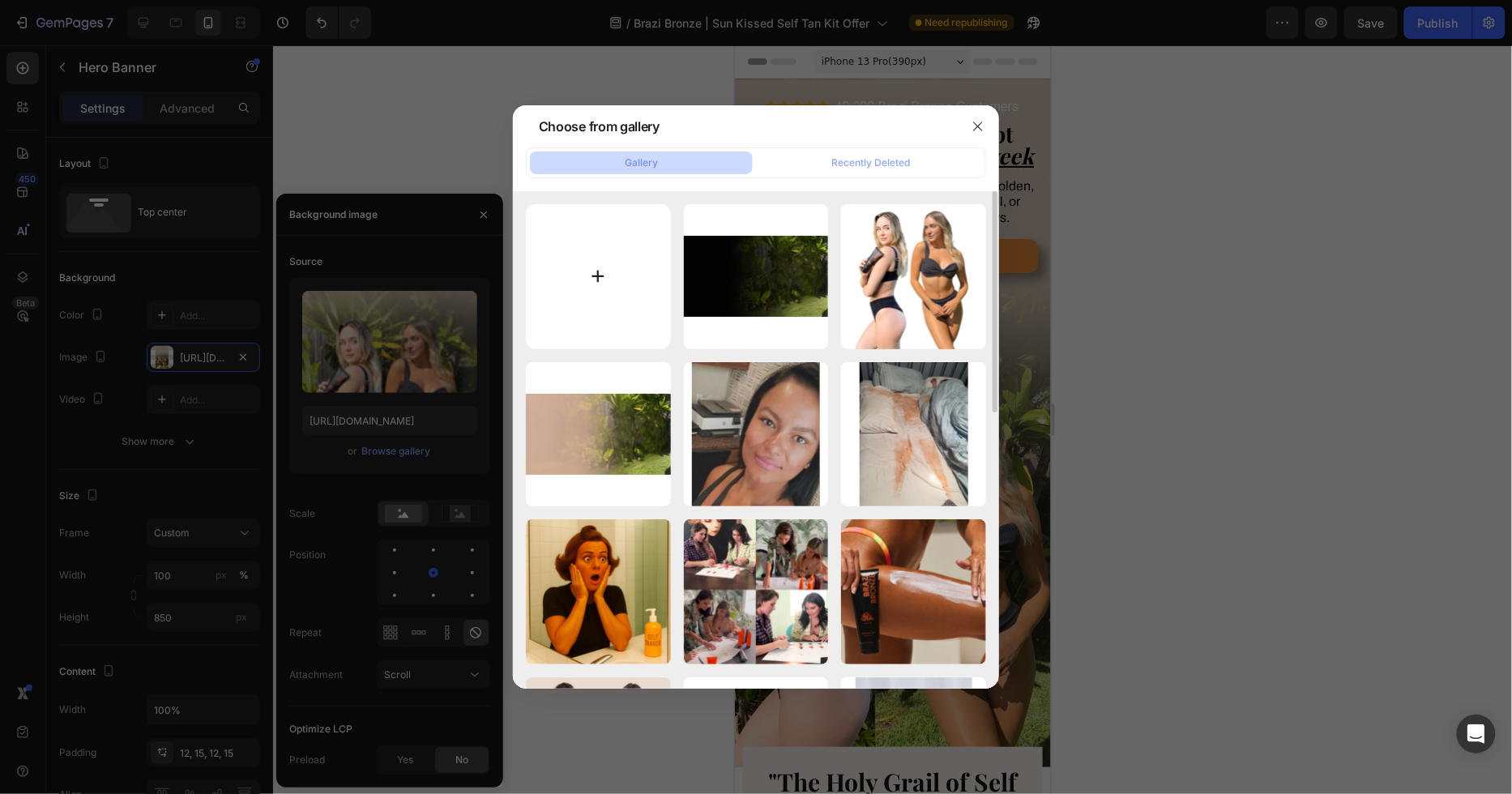
click at [606, 287] on input "file" at bounding box center [599, 277] width 145 height 145
type input "C:\fakepath\(STORY) Brazi Bronze Static Ads (3).jpg"
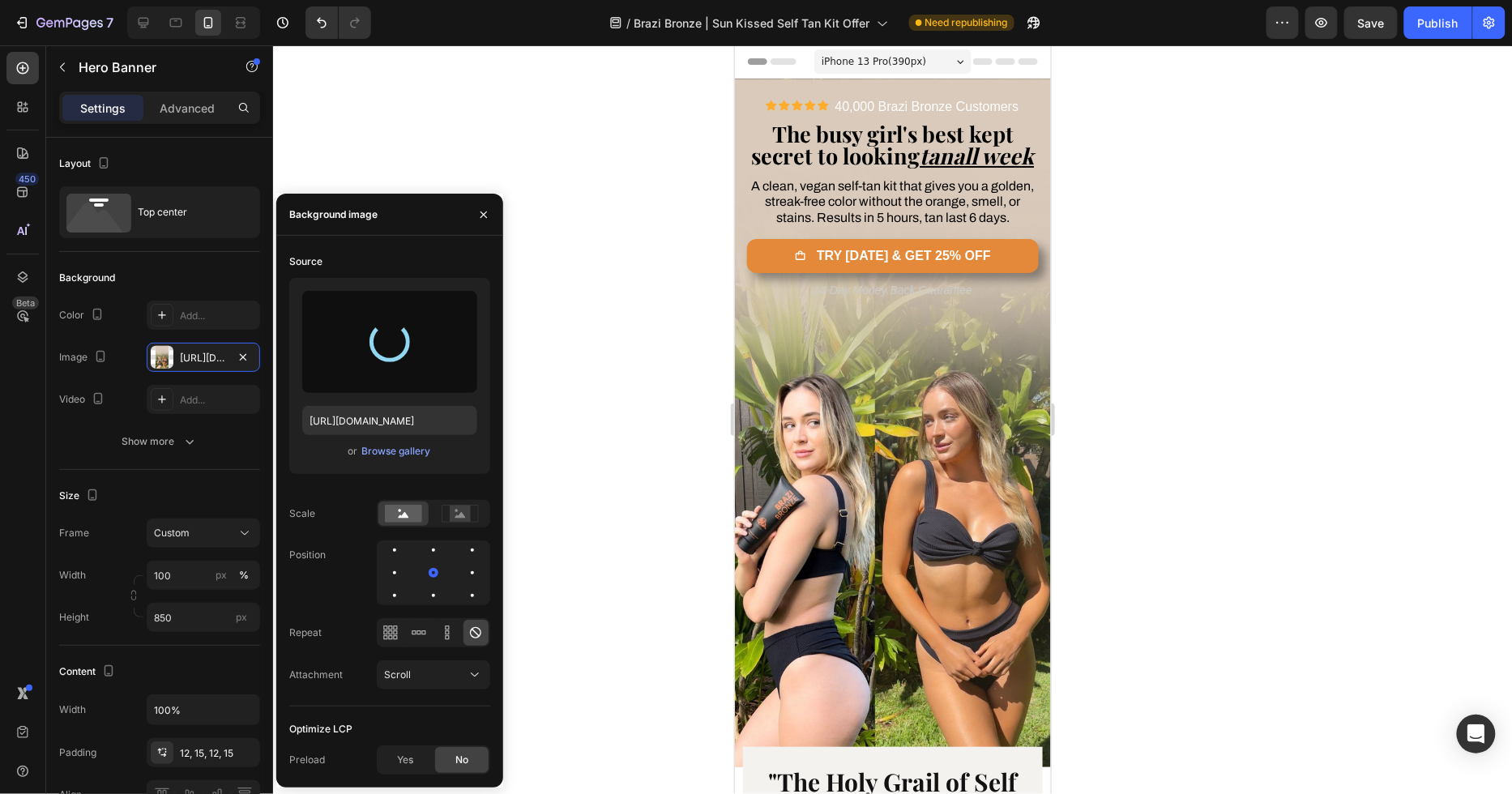
type input "[URL][DOMAIN_NAME]"
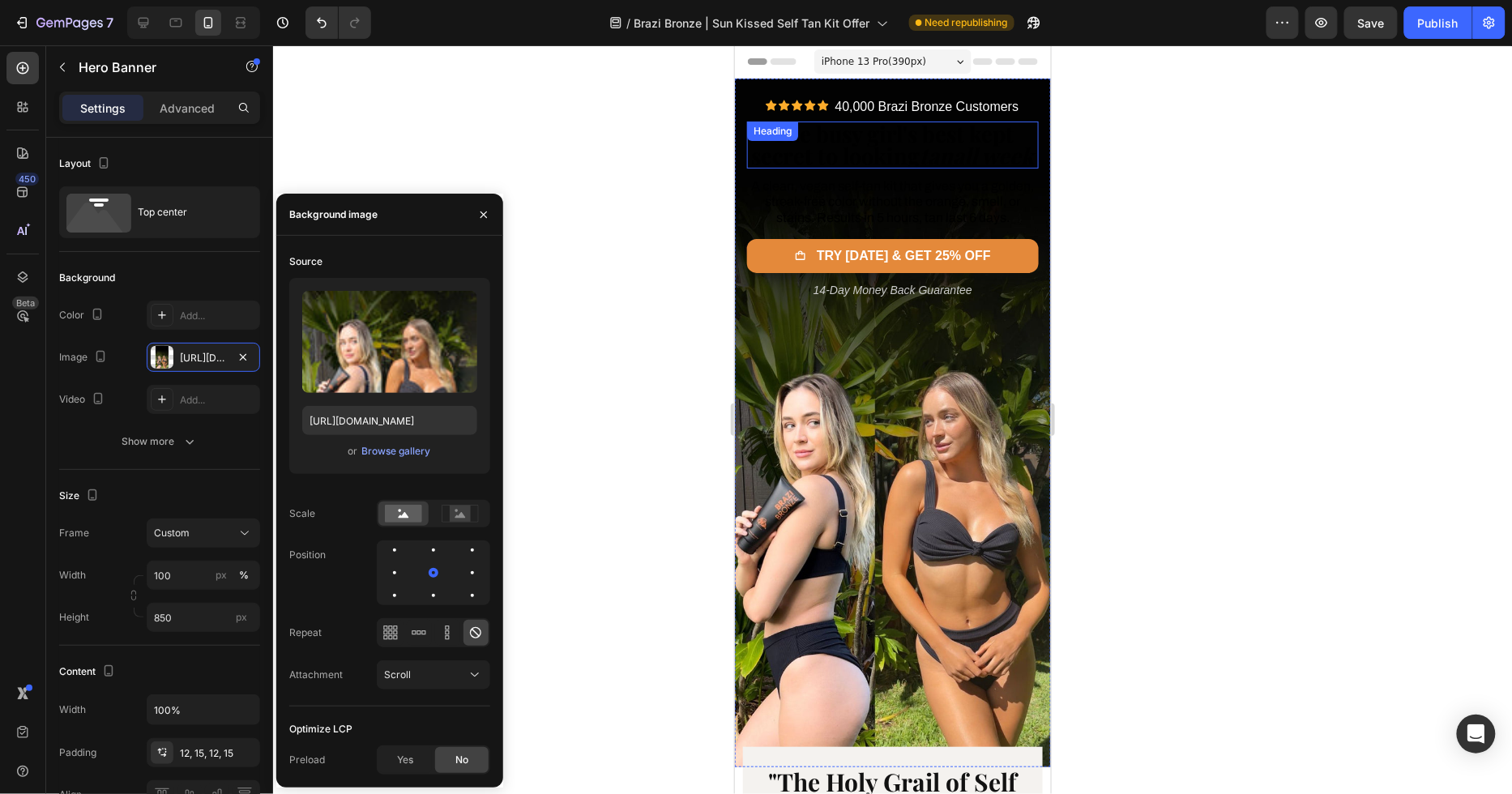
click at [953, 163] on u "all week" at bounding box center [994, 155] width 81 height 30
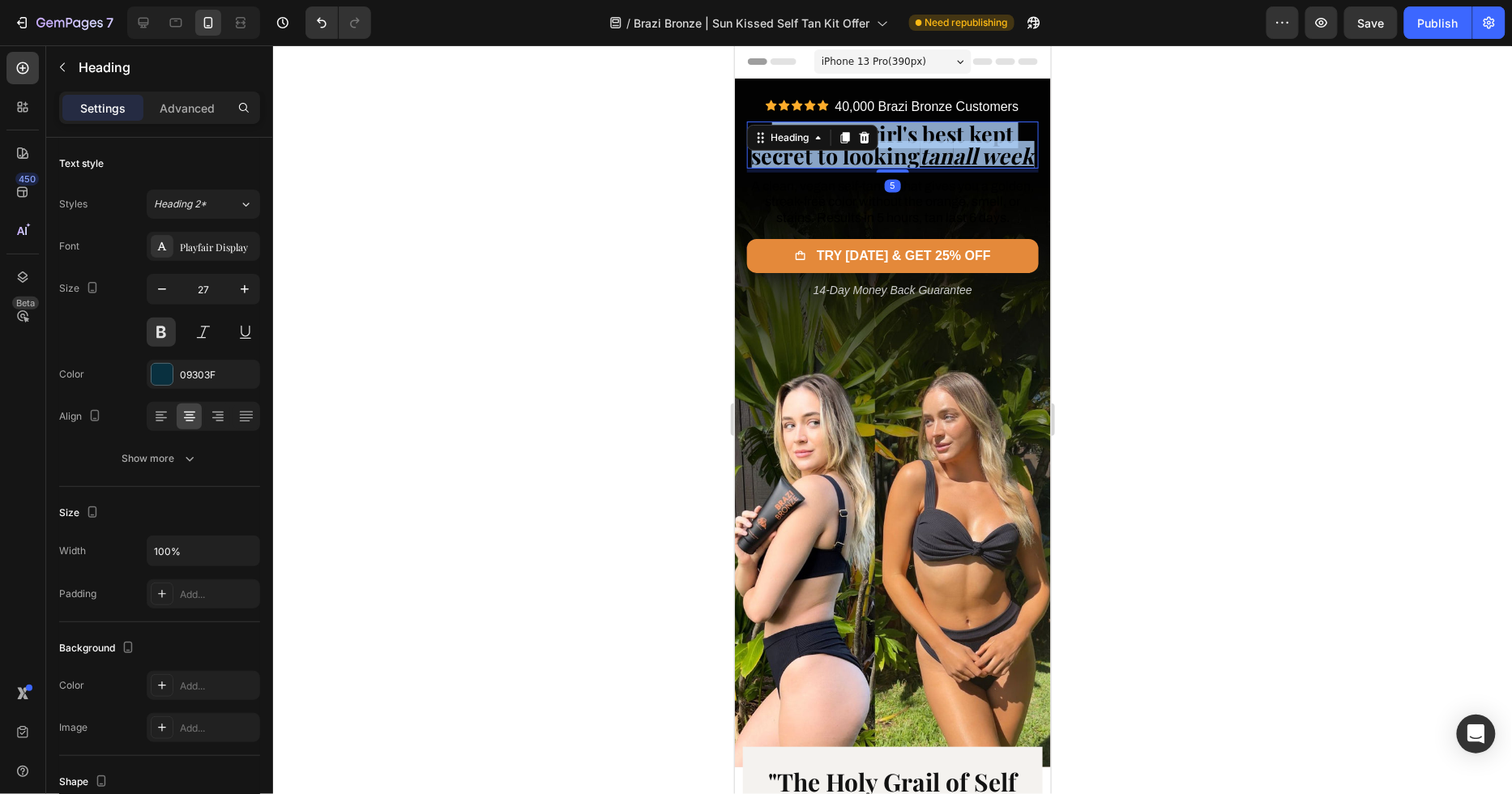
click at [953, 163] on u "all week" at bounding box center [994, 155] width 81 height 30
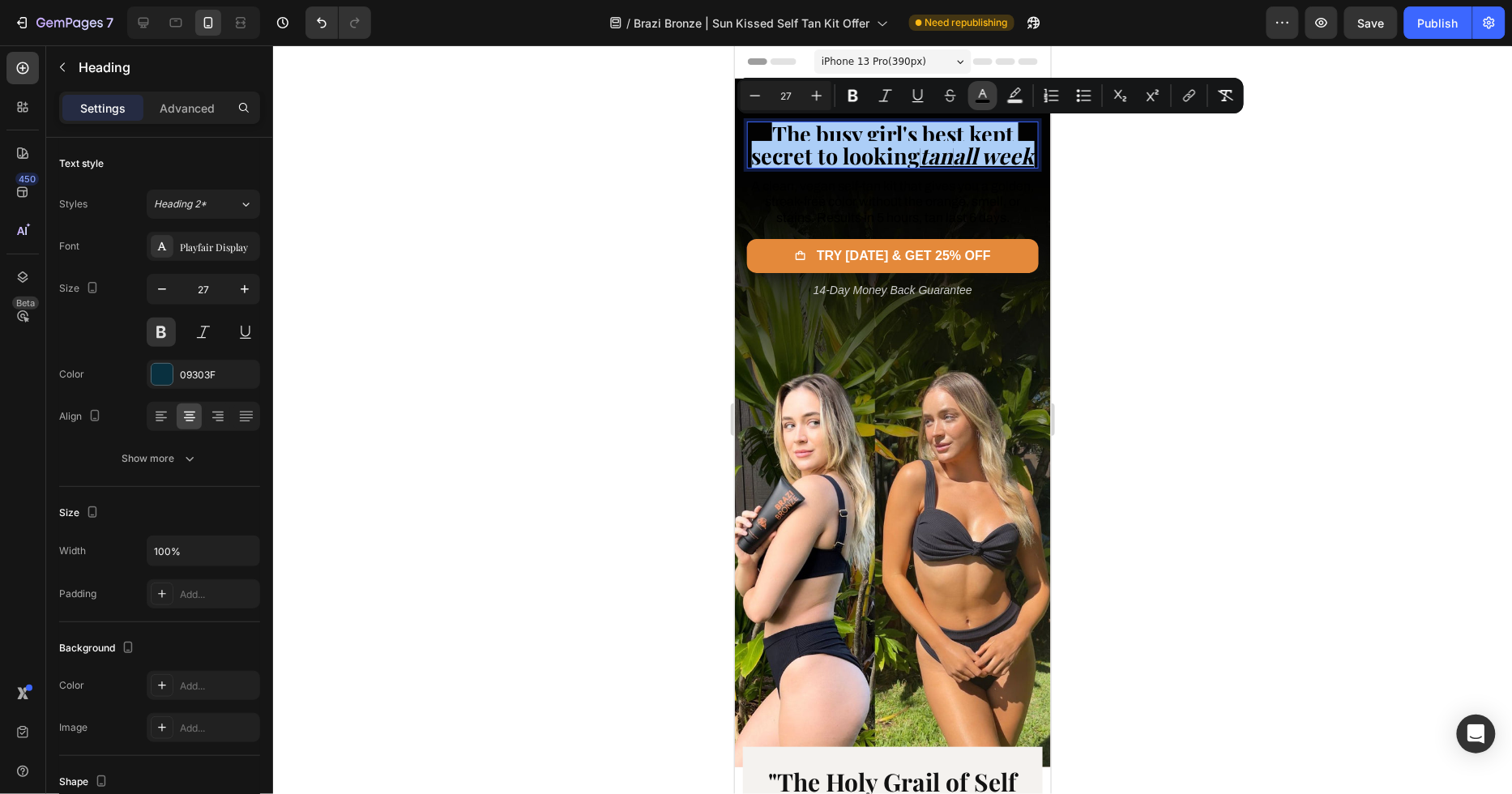
click at [988, 98] on icon "Editor contextual toolbar" at bounding box center [982, 96] width 16 height 16
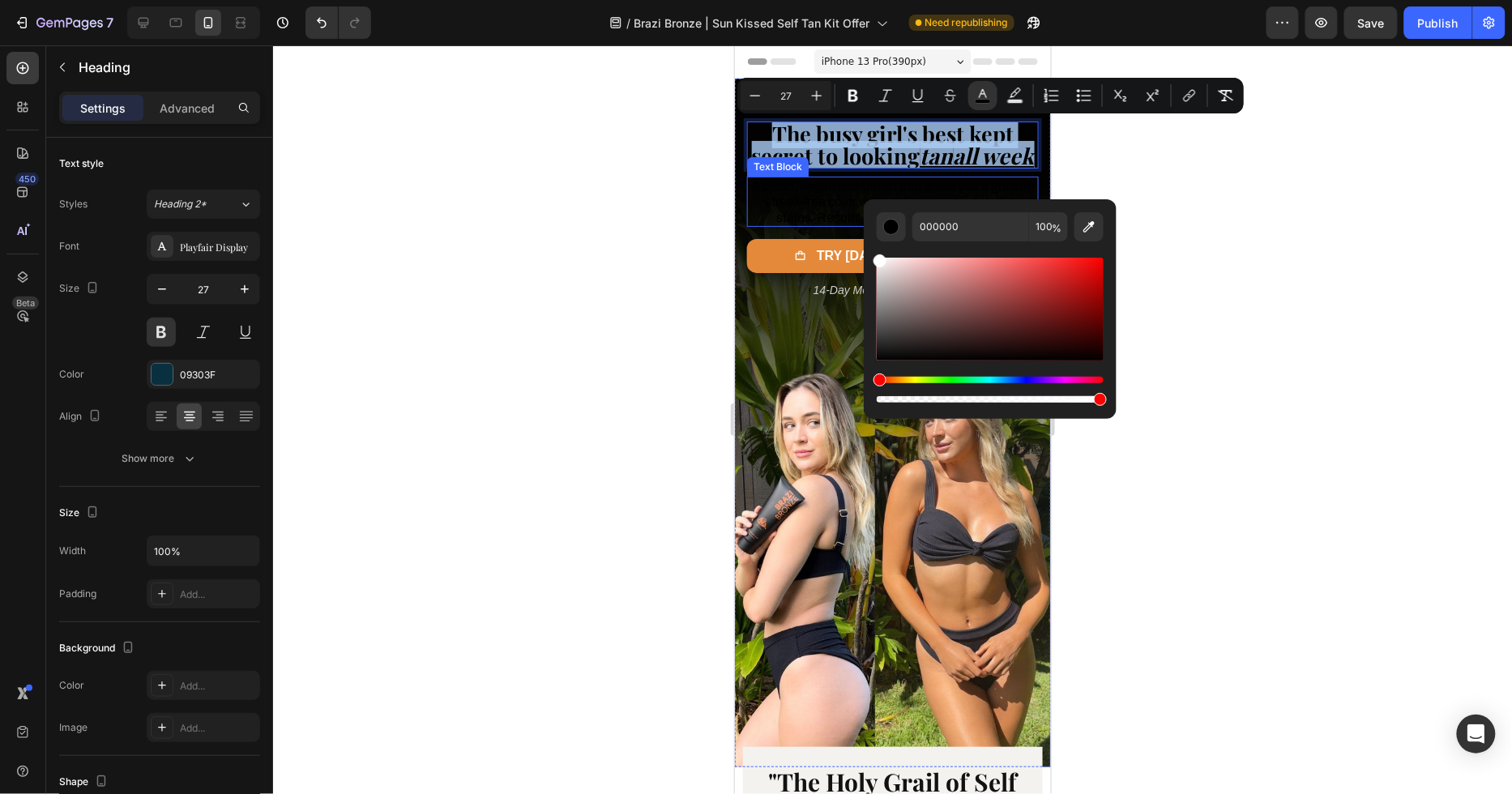
type input "FFFFFF"
drag, startPoint x: 1637, startPoint y: 329, endPoint x: 855, endPoint y: 247, distance: 786.3
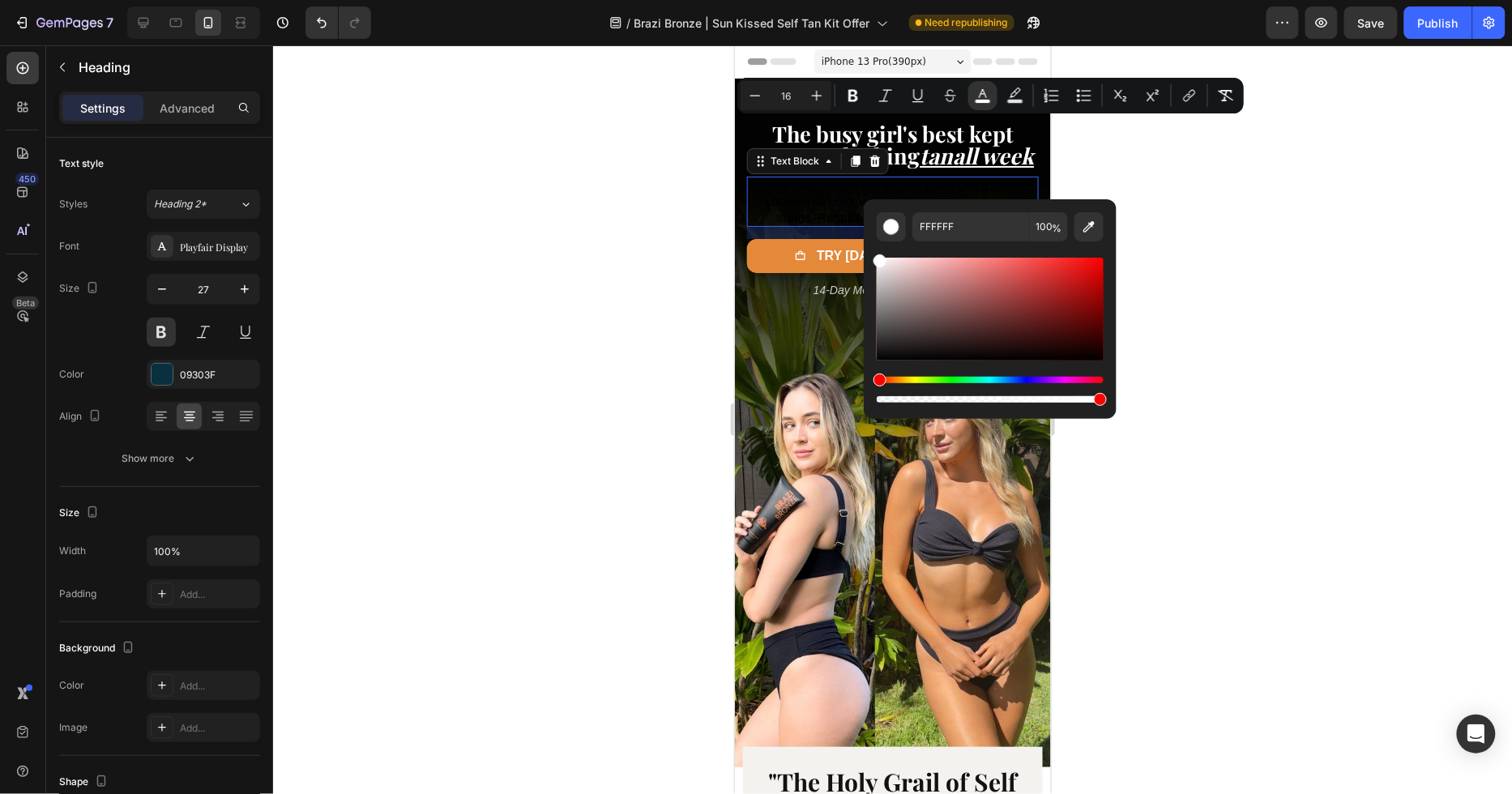
click at [839, 221] on span "A clean, vegan self-tan kit that gives you a golden, streak-free color without …" at bounding box center [893, 200] width 283 height 45
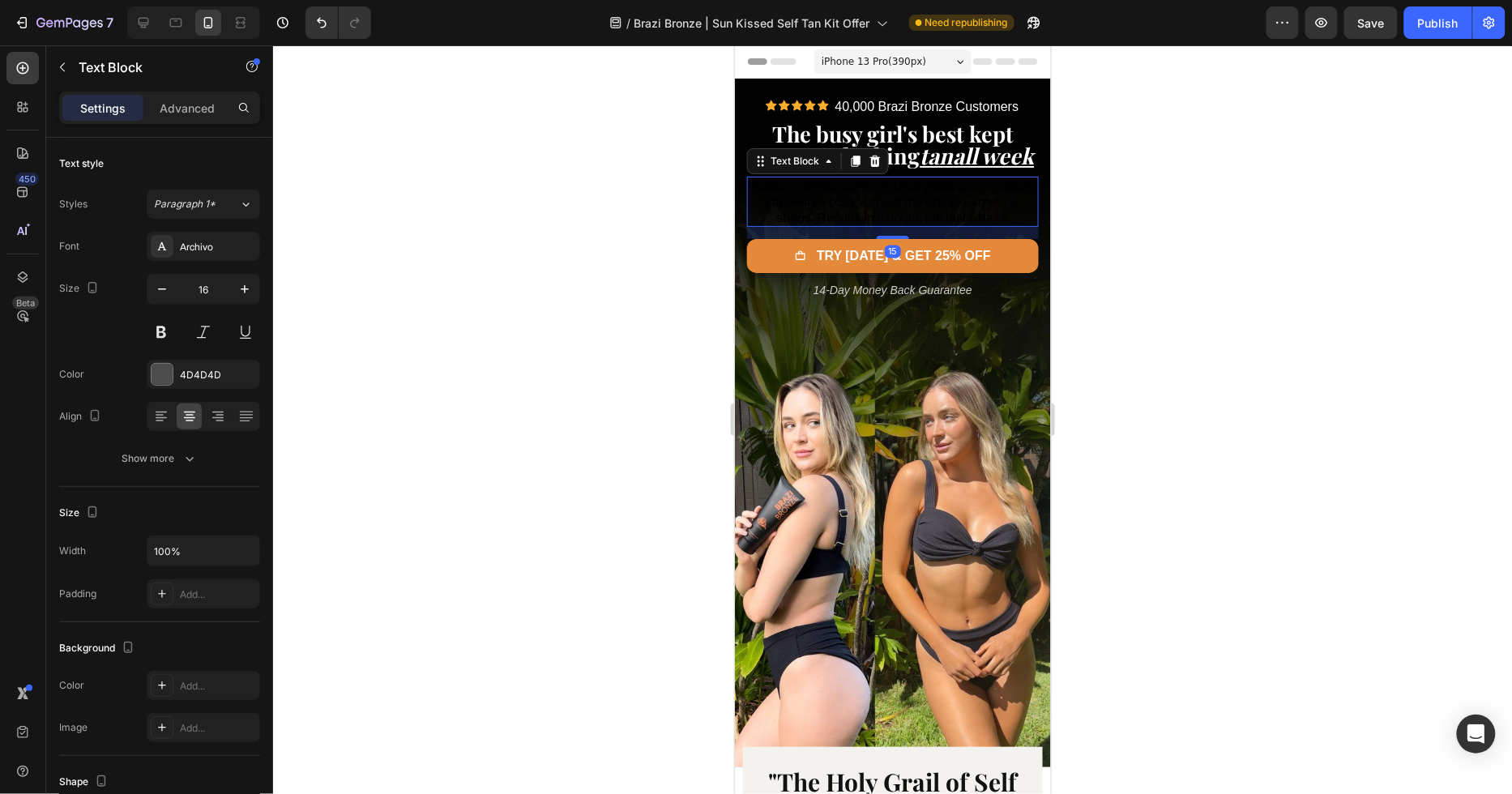
click at [839, 221] on span "A clean, vegan self-tan kit that gives you a golden, streak-free color without …" at bounding box center [893, 200] width 283 height 45
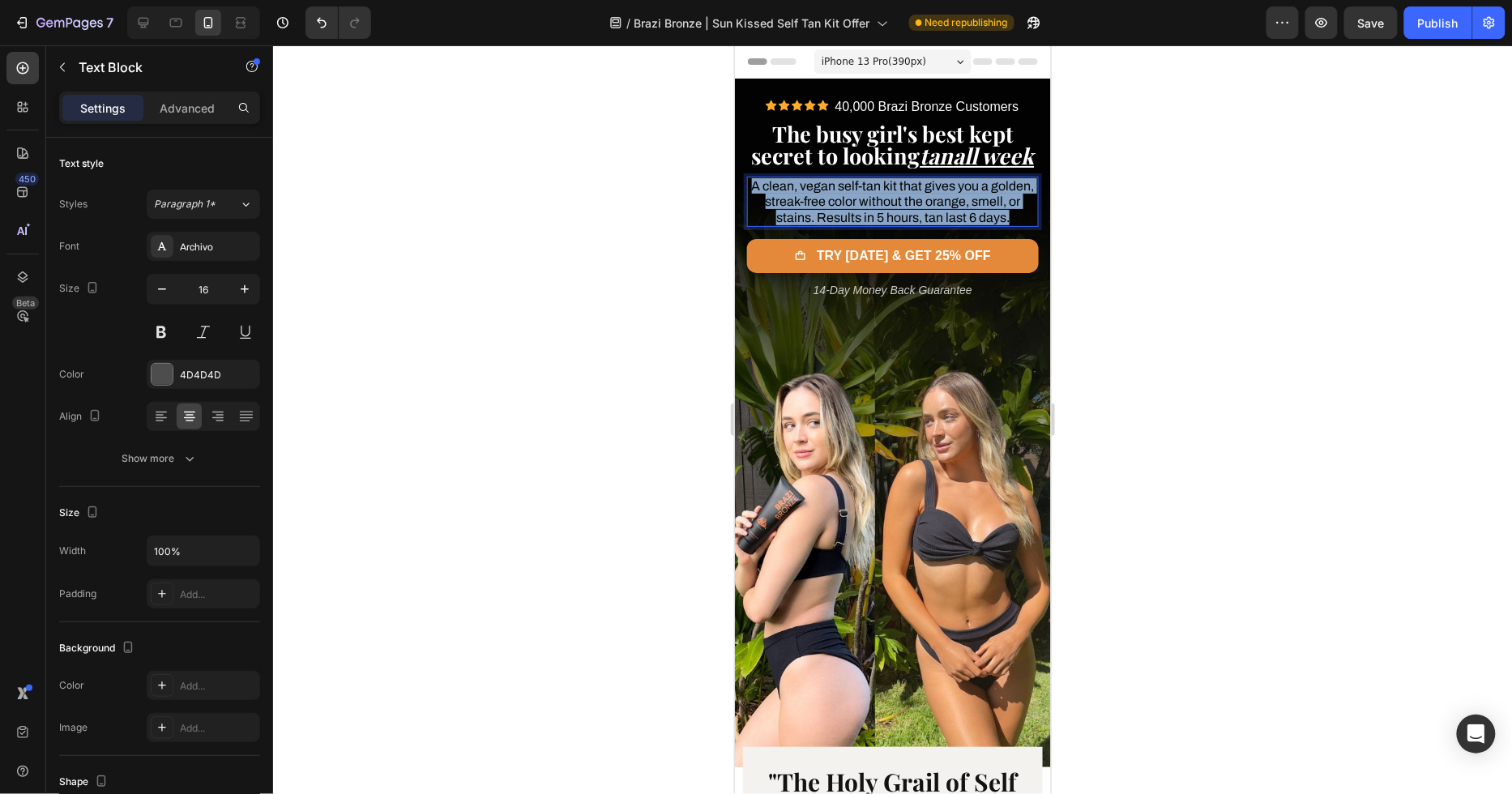
click at [839, 221] on span "A clean, vegan self-tan kit that gives you a golden, streak-free color without …" at bounding box center [893, 200] width 283 height 45
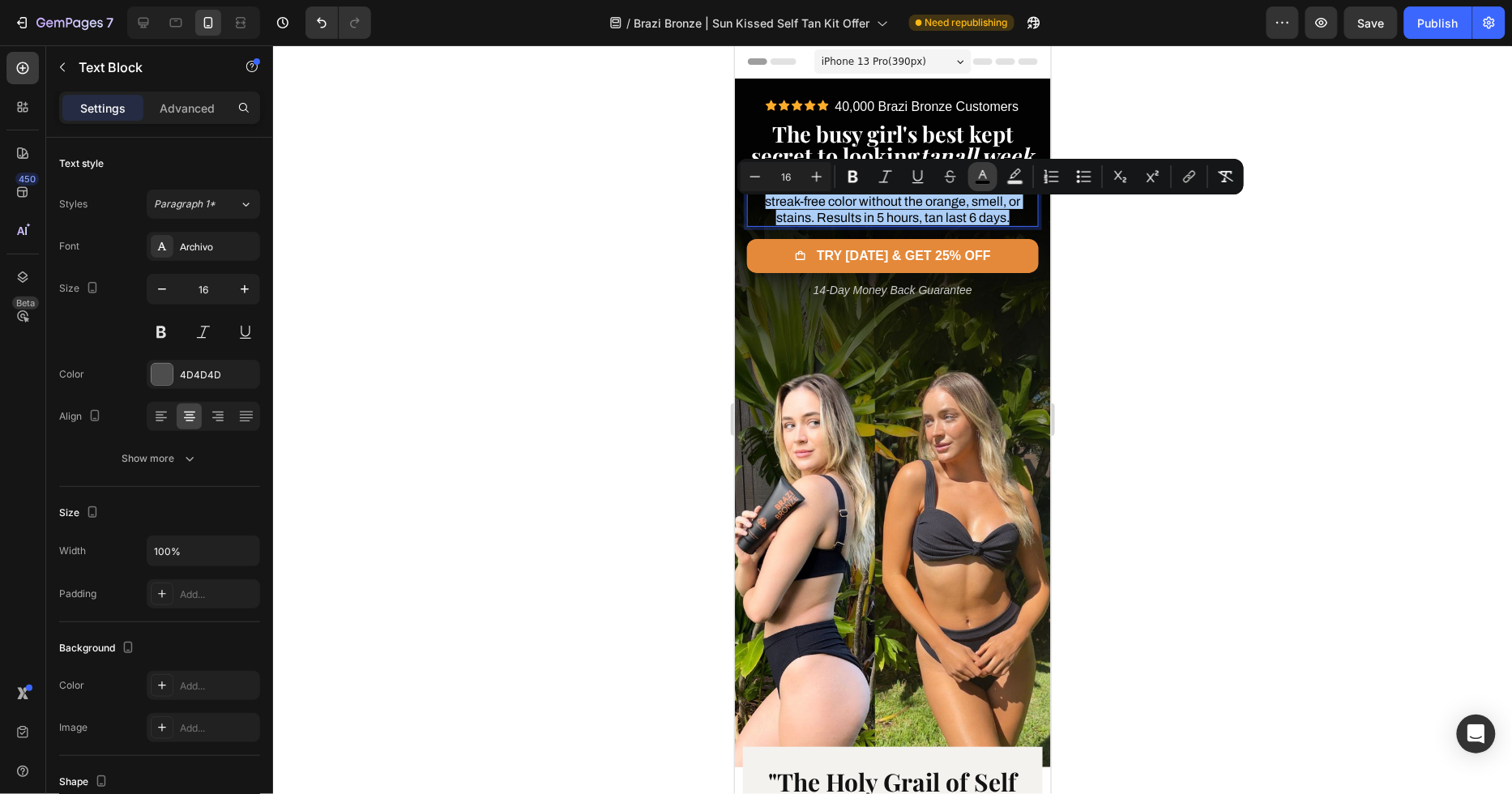
click at [982, 178] on icon "Editor contextual toolbar" at bounding box center [982, 176] width 16 height 16
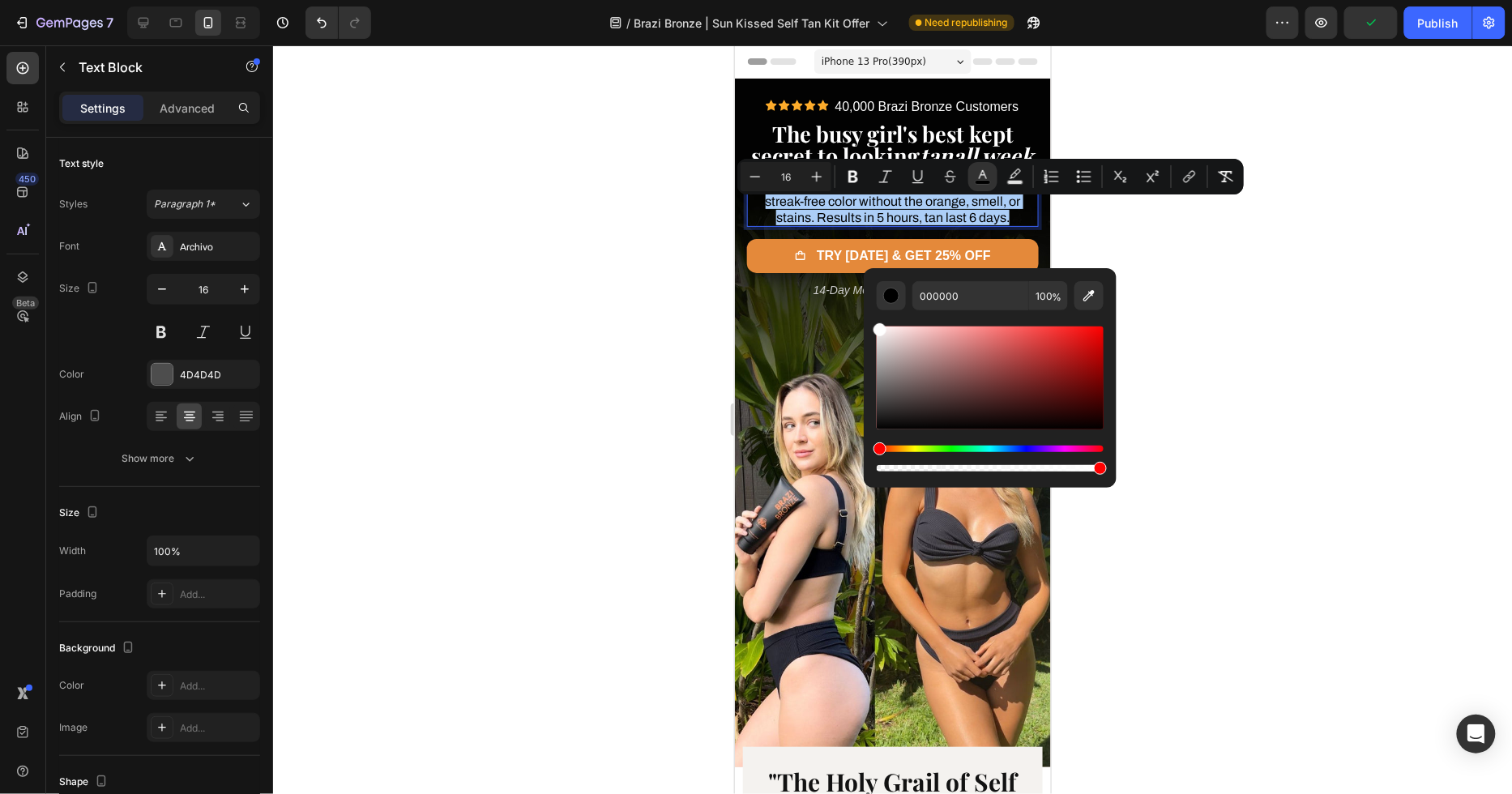
drag, startPoint x: 889, startPoint y: 345, endPoint x: 870, endPoint y: 322, distance: 29.8
click at [870, 322] on div "000000 100 %" at bounding box center [990, 371] width 252 height 207
type input "FFFFFF"
click at [696, 268] on div at bounding box center [893, 419] width 1239 height 749
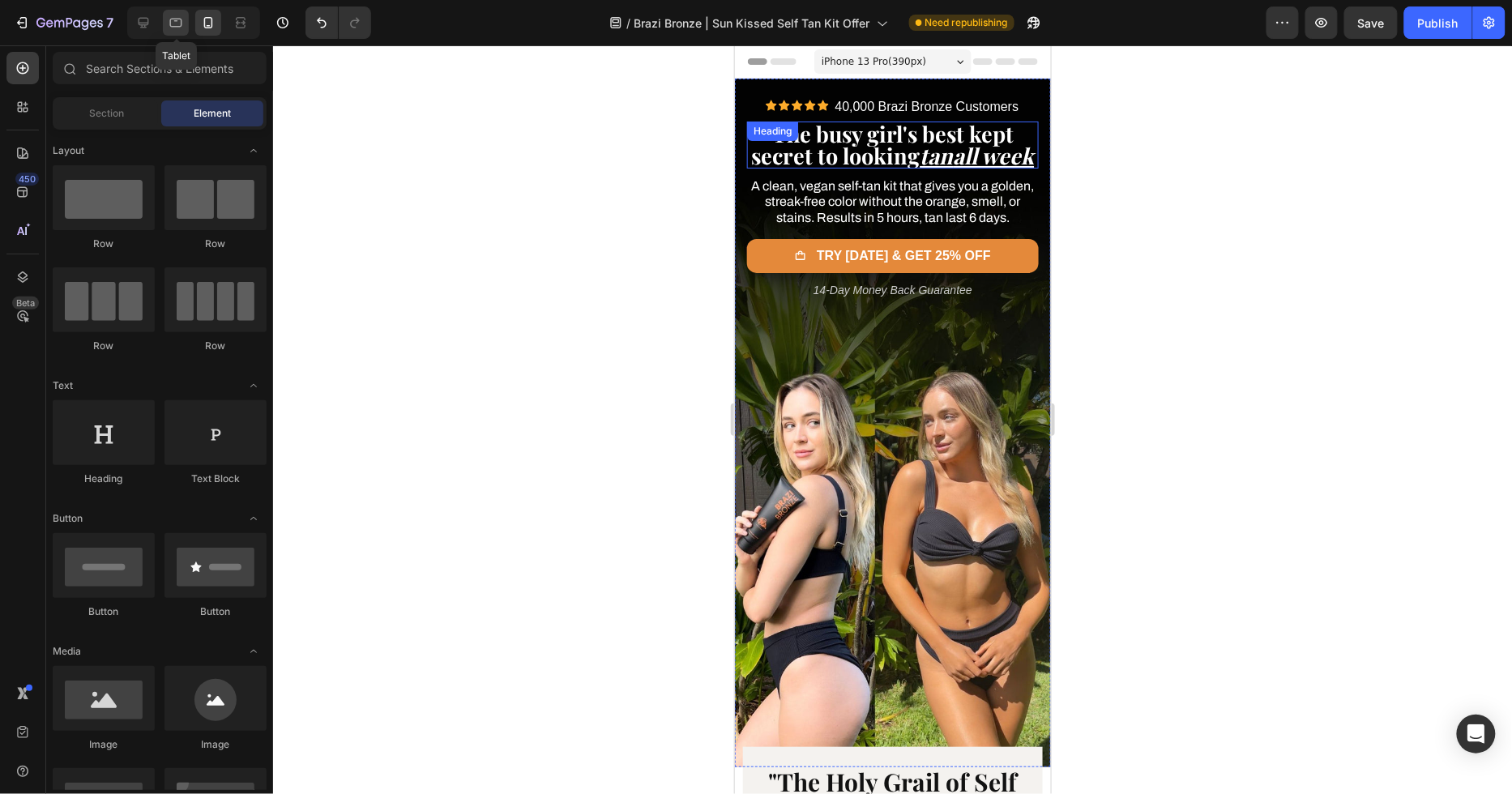
click at [171, 22] on icon at bounding box center [176, 22] width 12 height 9
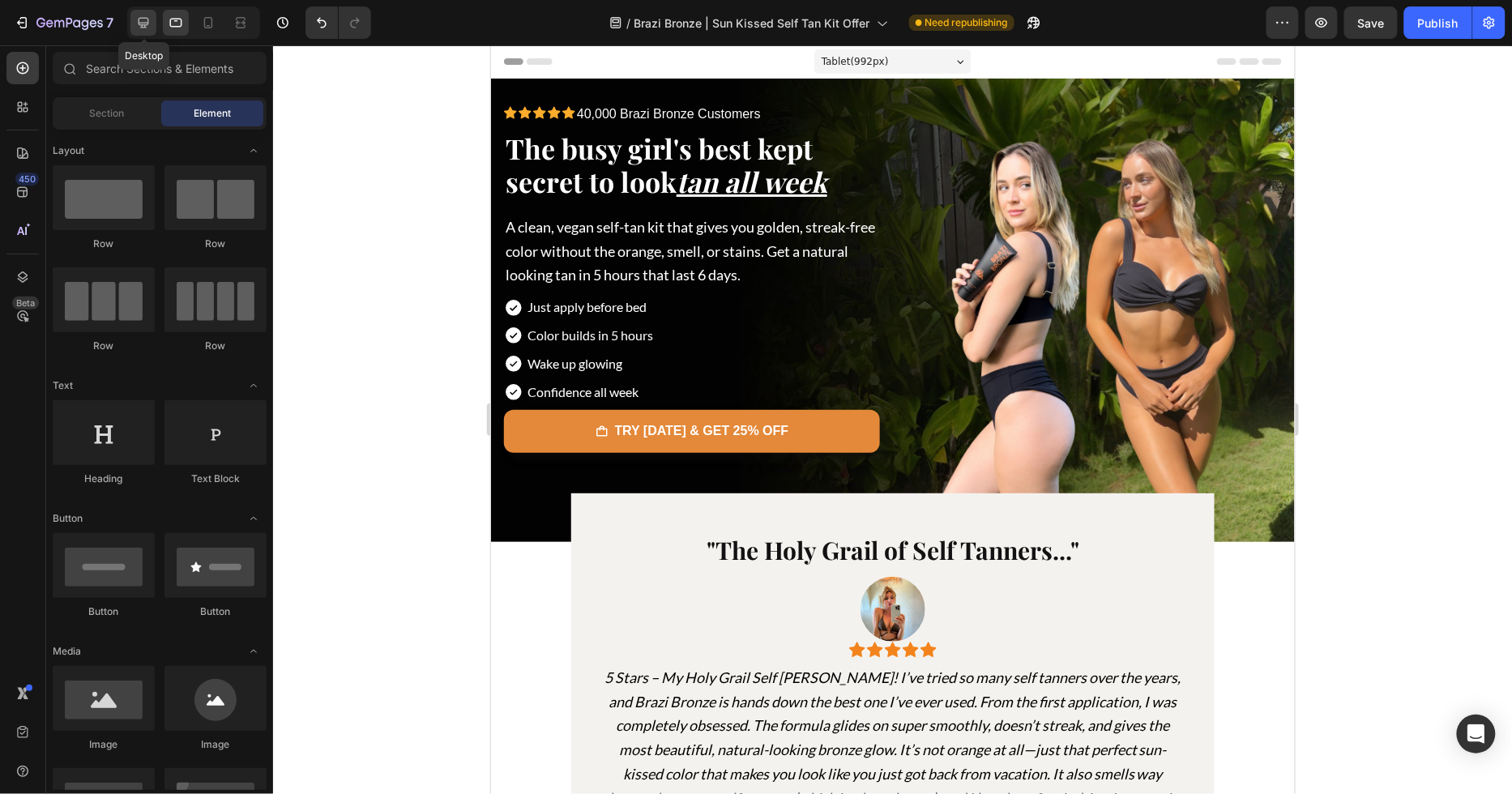
click at [143, 29] on icon at bounding box center [143, 22] width 16 height 16
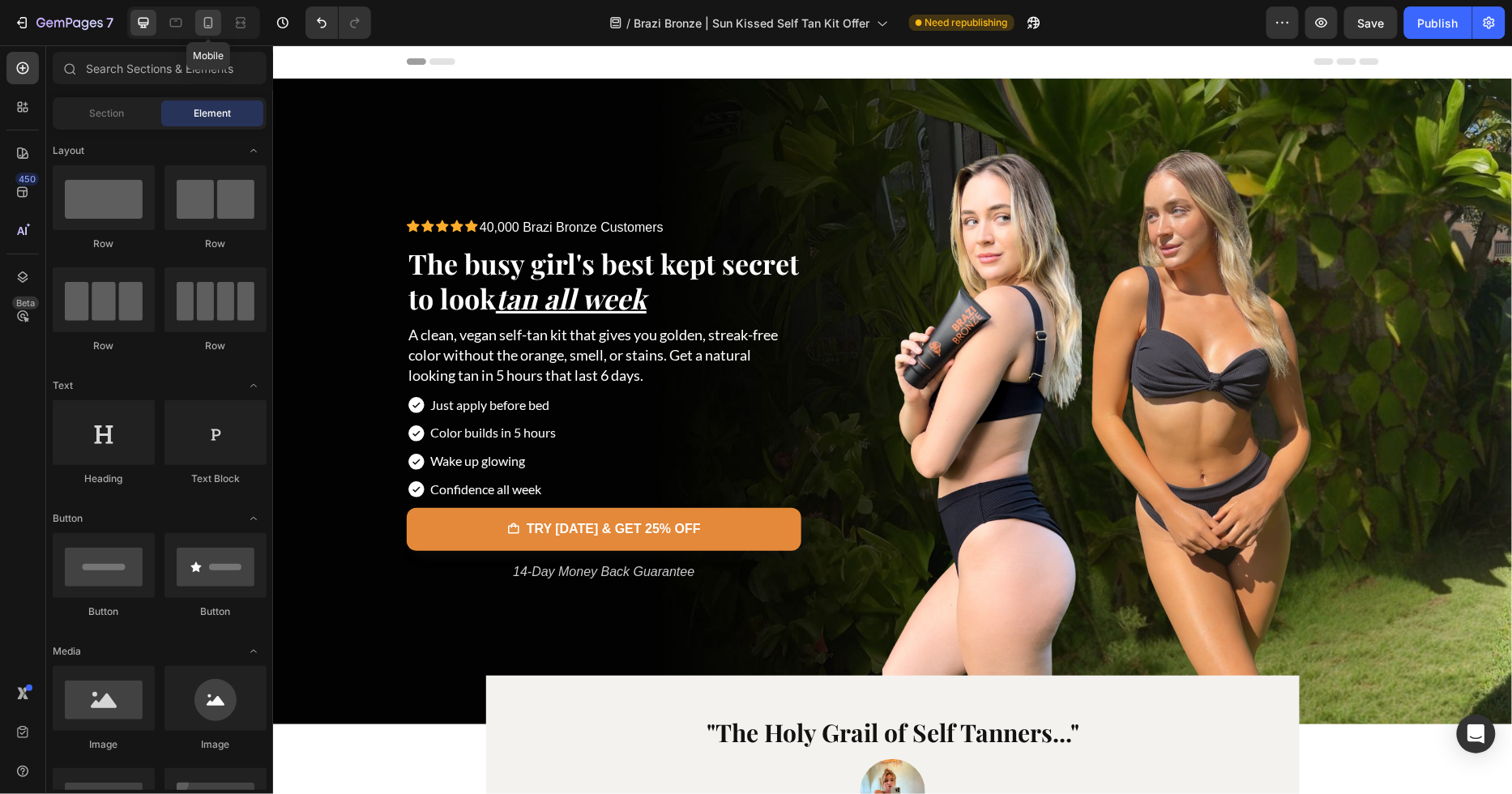
click at [205, 21] on icon at bounding box center [208, 23] width 9 height 11
